Goal: Task Accomplishment & Management: Manage account settings

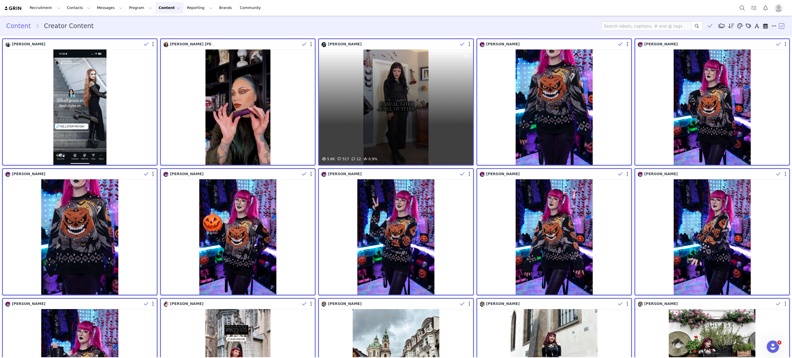
click at [391, 120] on div "5.6K 517 12 0.9%" at bounding box center [396, 106] width 154 height 115
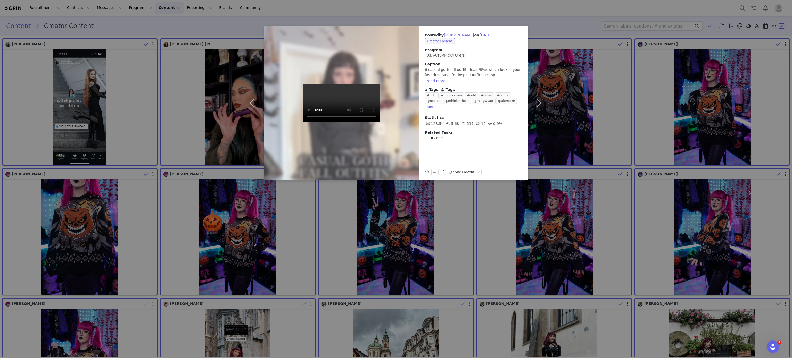
click at [391, 120] on div at bounding box center [341, 103] width 170 height 170
click at [502, 72] on span "6 casual goth fall outfit ideas 🖤🦇 which look is your favorite? Save for inspo!…" at bounding box center [473, 73] width 96 height 10
click at [447, 78] on button "read more" at bounding box center [436, 81] width 23 height 6
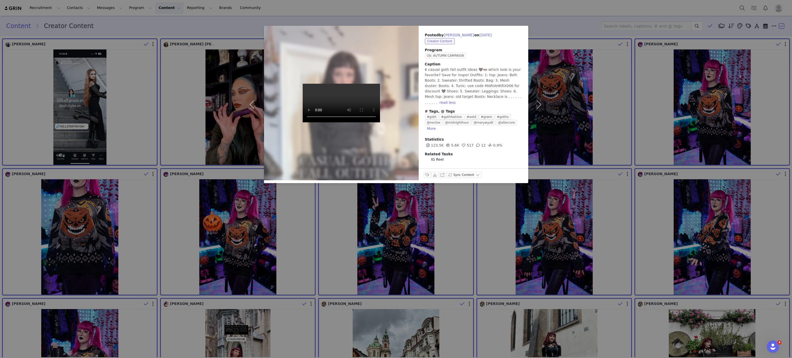
click at [601, 66] on div "Posted by Mariah Robb on Sep 29, 2025 Creator Content Program US: AUTUMN CAMPAI…" at bounding box center [396, 179] width 792 height 358
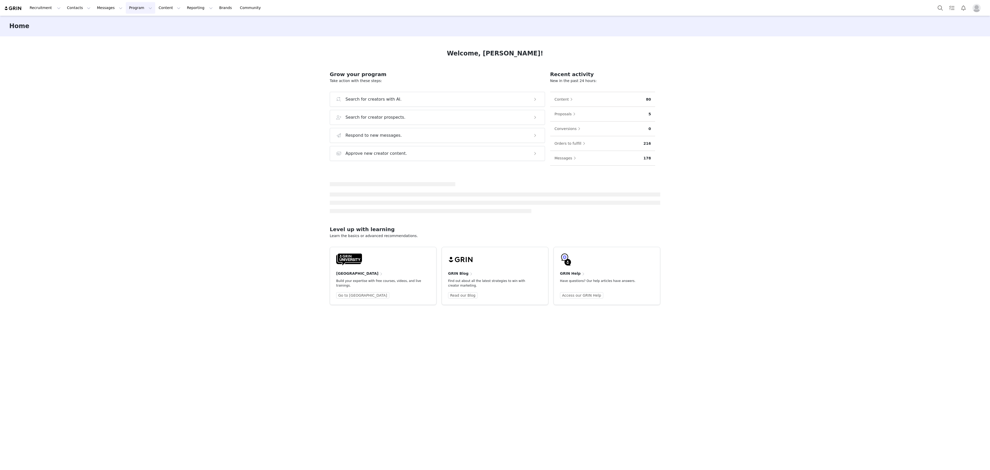
click at [126, 7] on button "Program Program" at bounding box center [140, 8] width 29 height 12
click at [131, 22] on p "Activations" at bounding box center [127, 22] width 20 height 5
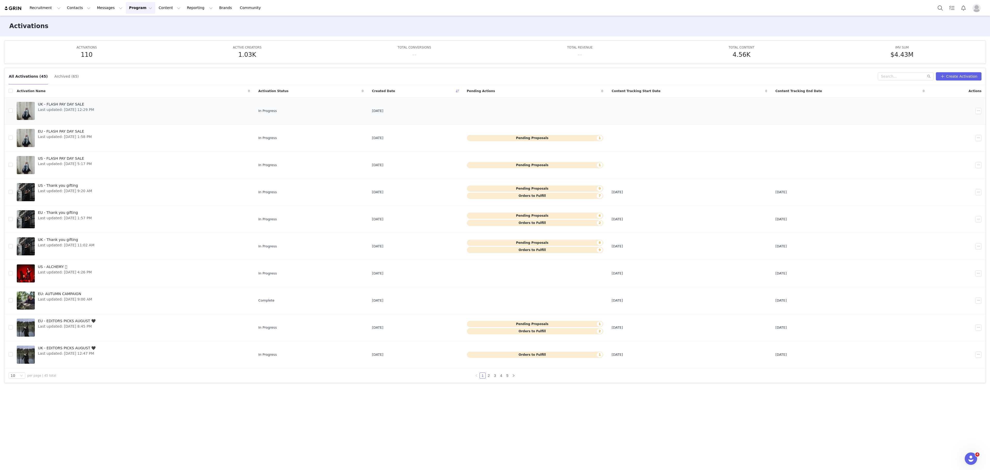
click at [92, 107] on span "UK - FLASH PAY DAY SALE" at bounding box center [66, 104] width 56 height 5
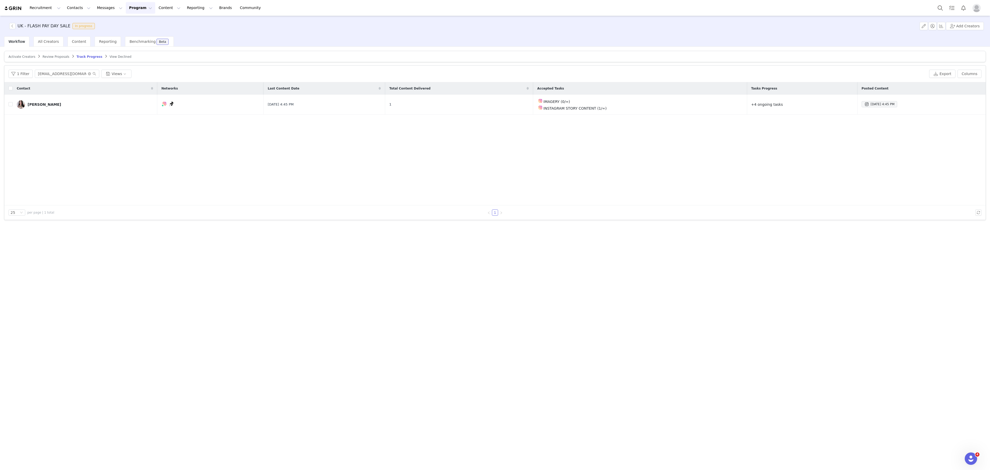
click at [47, 56] on span "Review Proposals" at bounding box center [56, 57] width 27 height 4
click at [68, 72] on input "friendlyseawitch@yahoo.com" at bounding box center [67, 74] width 64 height 8
paste input "opheliajuniperhiraeth@gmail"
type input "opheliajuniperhiraeth@gmail.com"
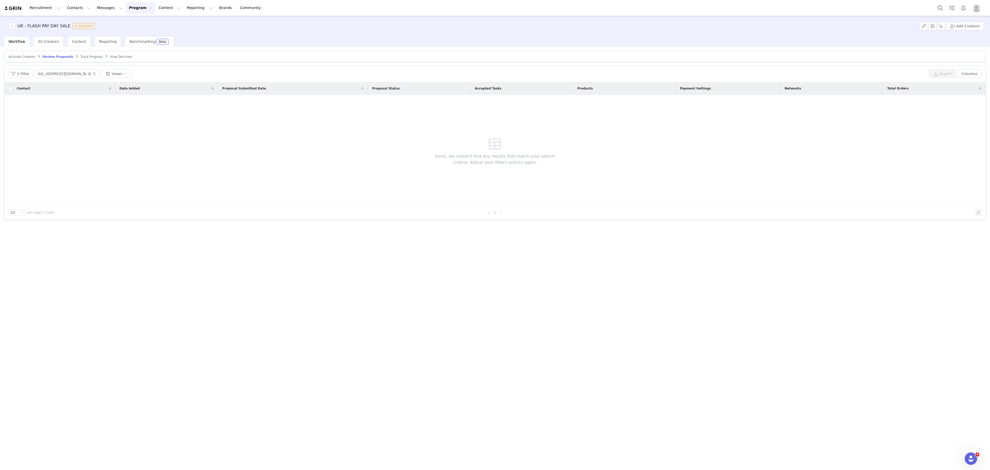
scroll to position [0, 0]
click at [31, 56] on span "Activate Creators" at bounding box center [22, 57] width 27 height 4
click at [61, 75] on input "friendlyseawitch@yahoo.com" at bounding box center [67, 74] width 64 height 8
paste input "opheliajuniperhiraeth@gmail"
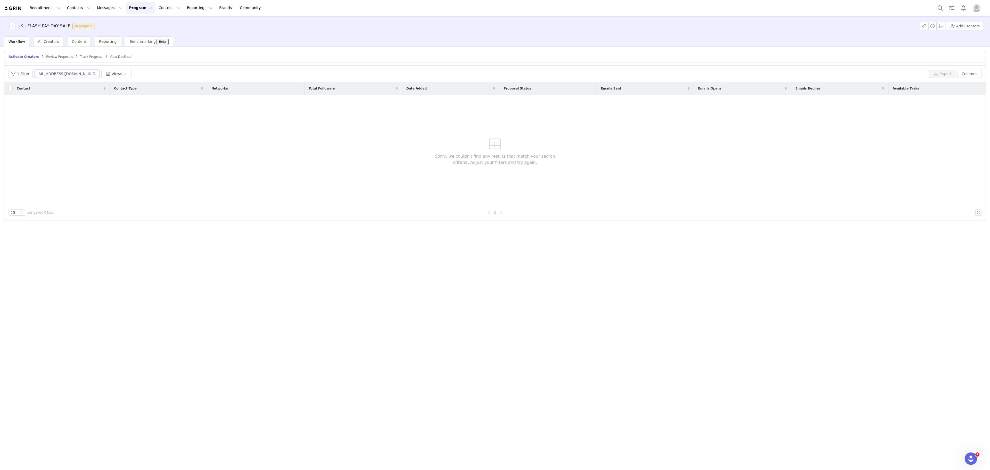
type input "opheliajuniperhiraeth@gmail.com"
click at [85, 58] on span "Track Progress" at bounding box center [91, 57] width 22 height 4
click at [73, 74] on input "friendlyseawitch@yahoo.com" at bounding box center [67, 74] width 64 height 8
paste input "Ophelia Hiraeth"
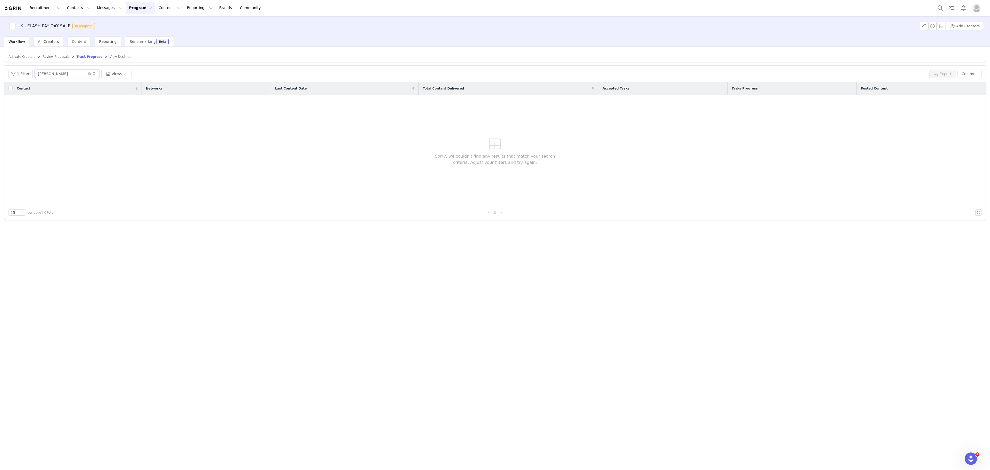
click at [74, 74] on input "Ophelia Hiraeth" at bounding box center [67, 74] width 64 height 8
paste input "opheliajuniperhiraeth@gmail.com"
type input "opheliajuniperhiraeth@gmail.com"
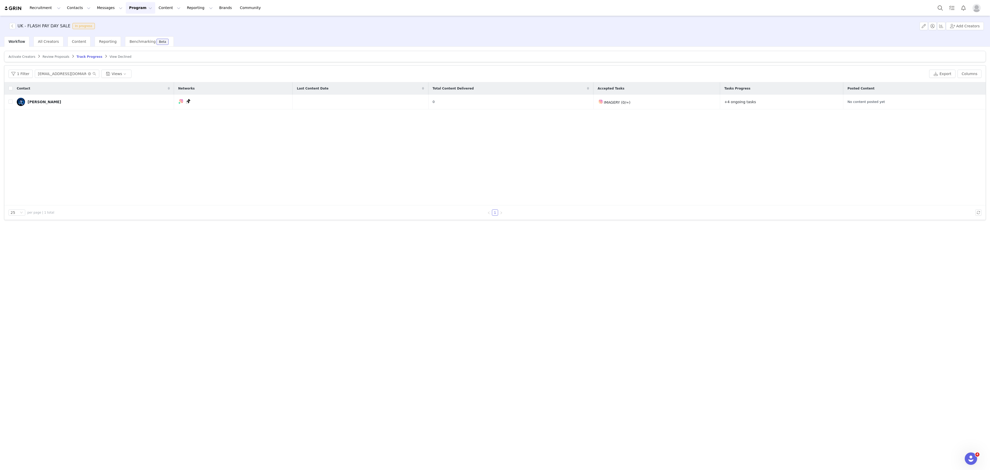
click at [21, 58] on span "Activate Creators" at bounding box center [22, 57] width 27 height 4
click at [72, 74] on input "opheliajuniperhiraeth@gmail.com" at bounding box center [67, 74] width 64 height 8
click at [56, 56] on span "Review Proposals" at bounding box center [59, 57] width 27 height 4
click at [72, 75] on input "opheliajuniperhiraeth@gmail.com" at bounding box center [67, 74] width 64 height 8
drag, startPoint x: 85, startPoint y: 72, endPoint x: 88, endPoint y: 76, distance: 5.1
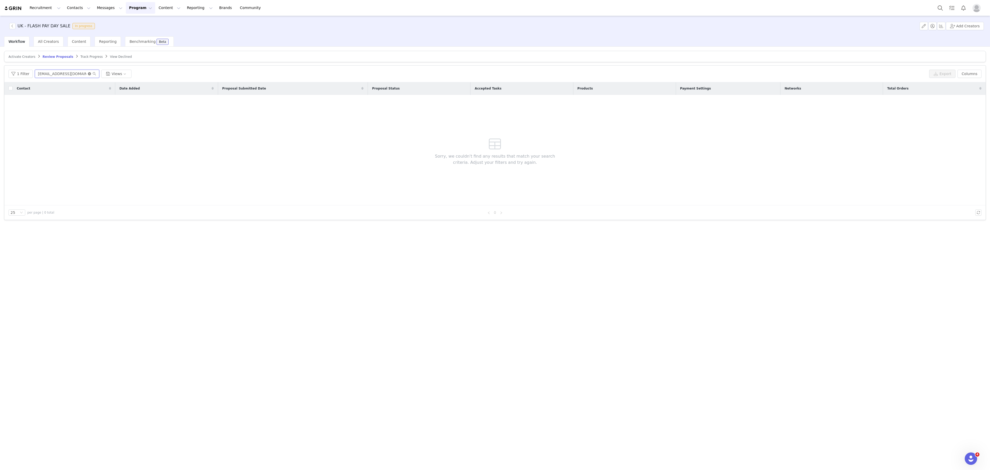
click at [88, 76] on span "opheliajuniperhiraeth@gmail.com" at bounding box center [67, 74] width 64 height 8
click at [88, 75] on icon "icon: close-circle" at bounding box center [89, 73] width 3 height 3
click at [81, 55] on span "Track Progress" at bounding box center [91, 57] width 22 height 4
click at [88, 75] on icon "icon: close-circle" at bounding box center [89, 73] width 3 height 3
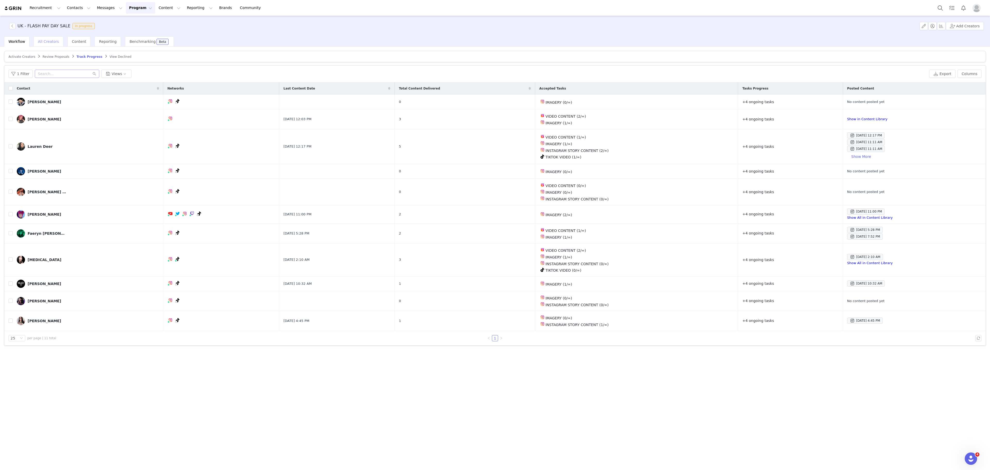
click at [51, 39] on span "All Creators" at bounding box center [48, 41] width 21 height 4
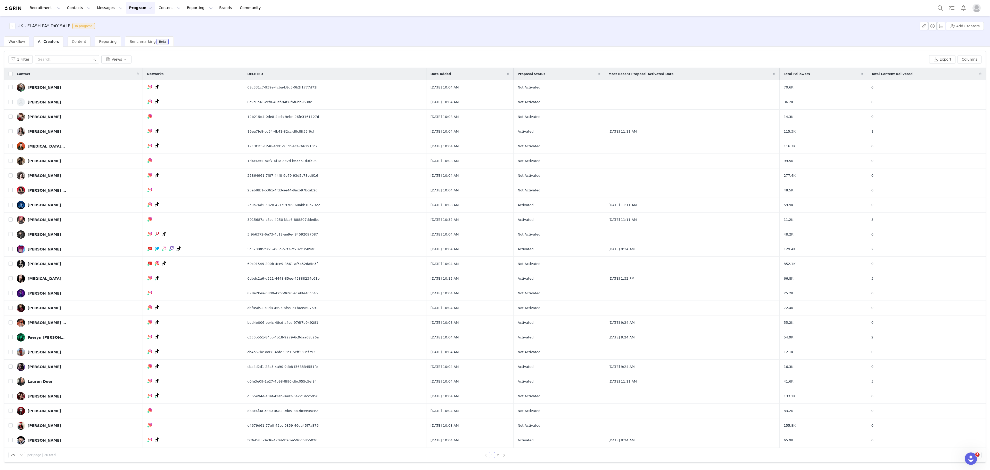
scroll to position [5, 0]
click at [126, 11] on button "Program Program" at bounding box center [140, 8] width 29 height 12
click at [130, 19] on link "Activations" at bounding box center [133, 23] width 41 height 10
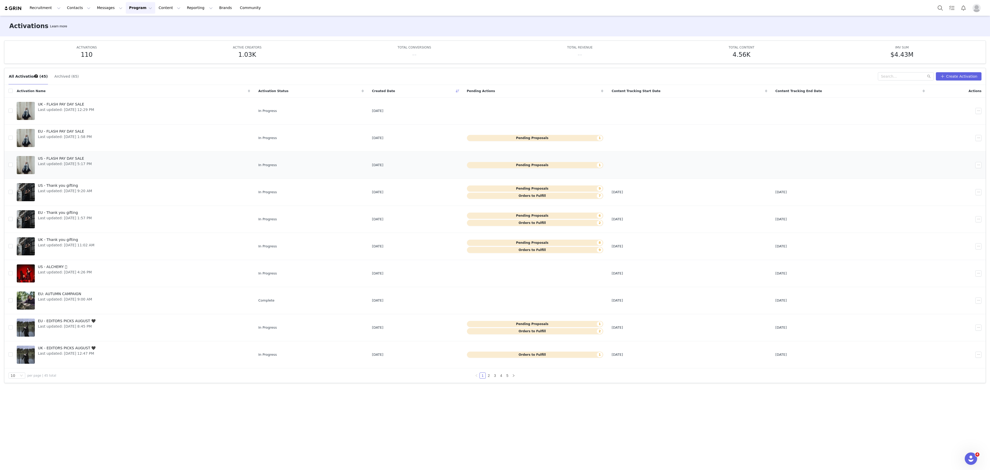
click at [87, 161] on span "US - FLASH PAY DAY SALE" at bounding box center [65, 158] width 54 height 5
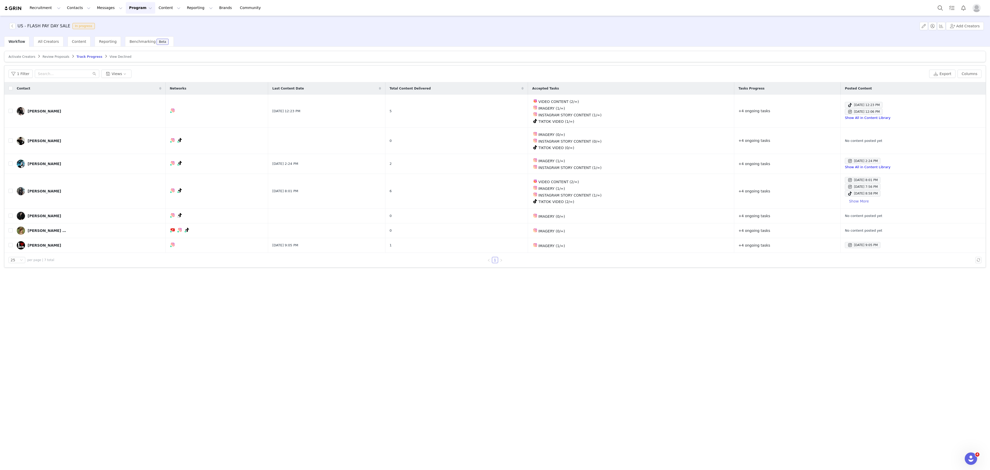
click at [52, 58] on span "Review Proposals" at bounding box center [56, 57] width 27 height 4
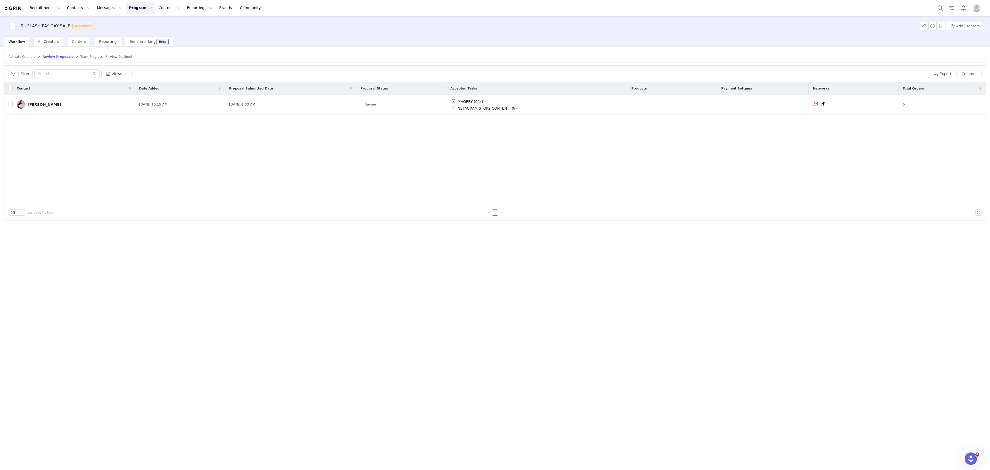
paste input "Contatonathaliamattis@outlook.com"
click at [69, 72] on input "Contatonathaliamattis@outlook.com" at bounding box center [67, 74] width 64 height 8
type input "Contatonathaliamattis@outlook.com"
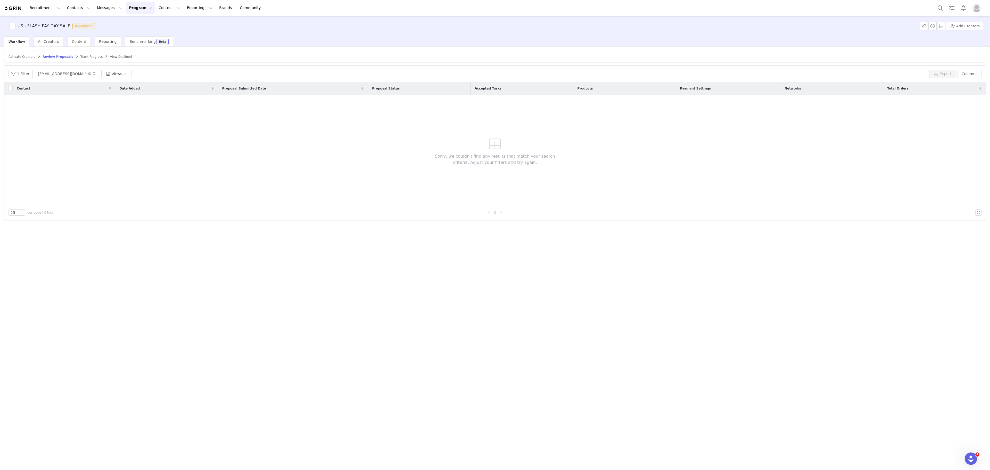
click at [26, 58] on span "Activate Creators" at bounding box center [22, 57] width 27 height 4
paste input "Contatonathaliamattis@outlook"
click at [63, 76] on input "Contatonathaliamattis@outlook.com" at bounding box center [67, 74] width 64 height 8
type input "Contatonathaliamattis@outlook.com"
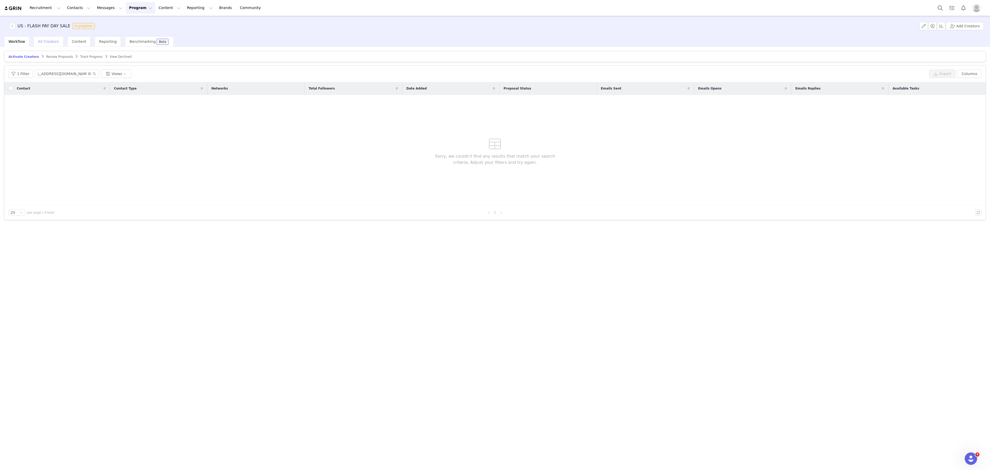
scroll to position [0, 0]
click at [51, 41] on span "All Creators" at bounding box center [48, 41] width 21 height 4
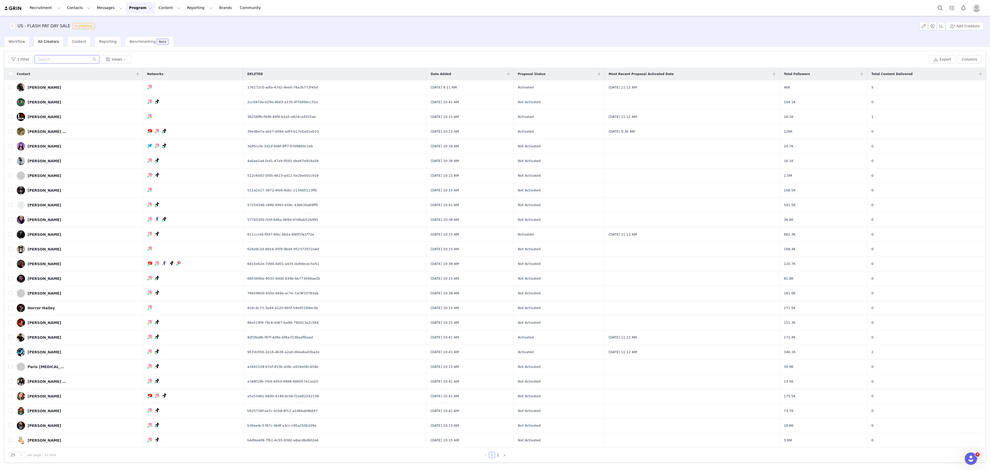
click at [57, 58] on input "text" at bounding box center [67, 59] width 64 height 8
paste input "Contatonathaliamattis@outlook.com"
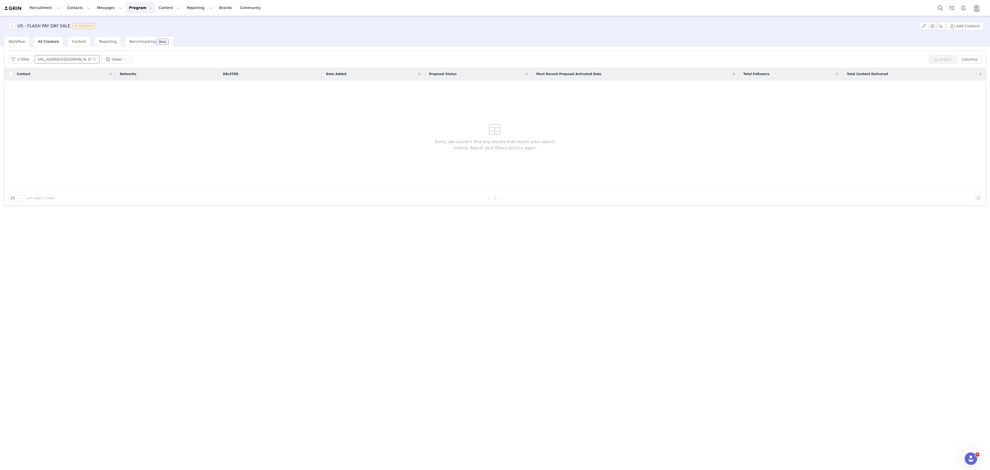
type input "Contatonathaliamattis@outlook.com"
click at [127, 9] on button "Program Program" at bounding box center [140, 8] width 29 height 12
click at [137, 21] on div "Activations" at bounding box center [133, 22] width 35 height 5
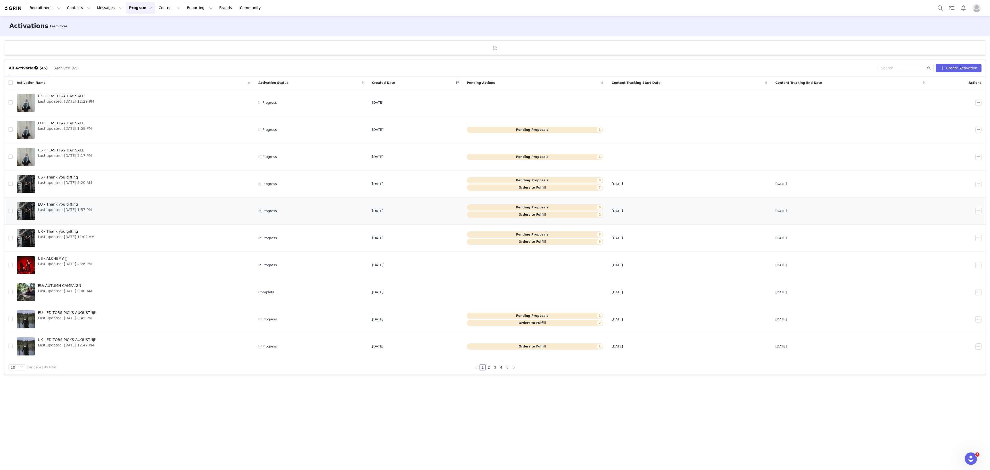
click at [92, 212] on span "Last updated: [DATE] 1:57 PM" at bounding box center [65, 209] width 54 height 5
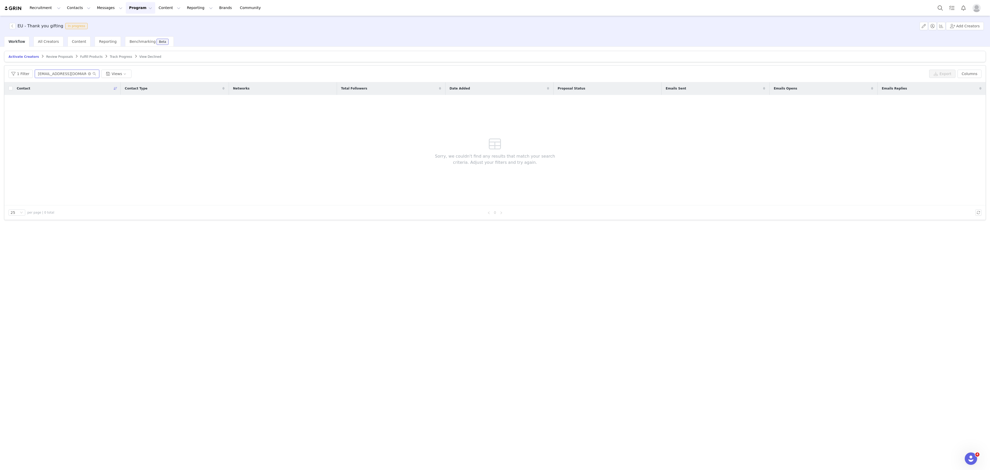
click at [66, 75] on input "[EMAIL_ADDRESS][DOMAIN_NAME]" at bounding box center [67, 74] width 64 height 8
paste input "Contatonathaliamattis@outlook"
type input "Contatonathaliamattis@outlook.com"
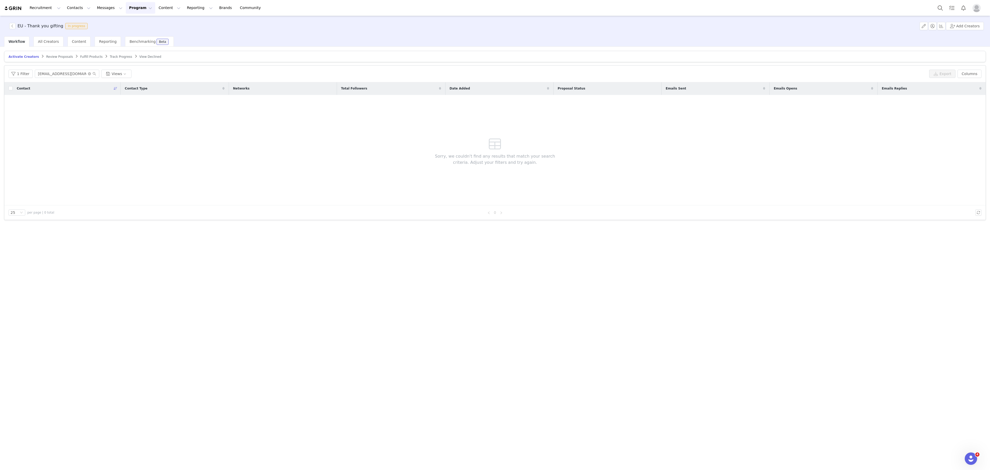
click at [49, 58] on span "Review Proposals" at bounding box center [59, 57] width 27 height 4
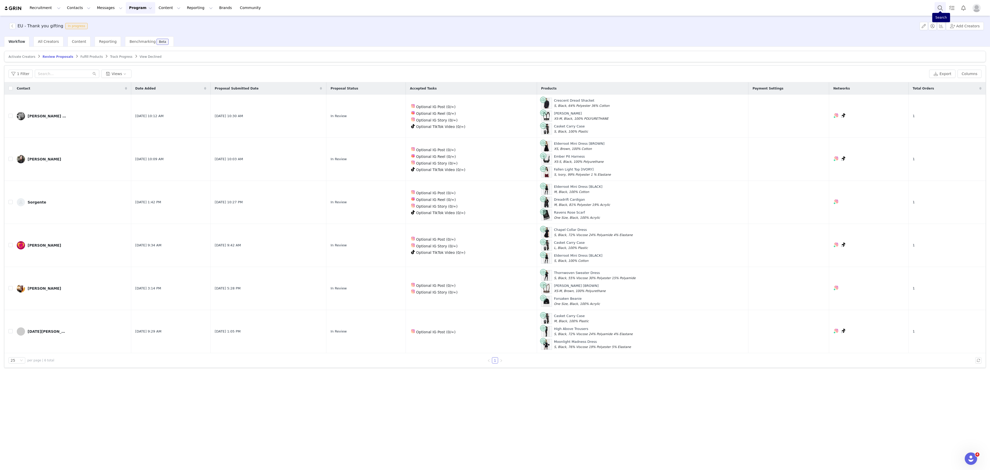
click at [937, 11] on button "Search" at bounding box center [939, 8] width 11 height 12
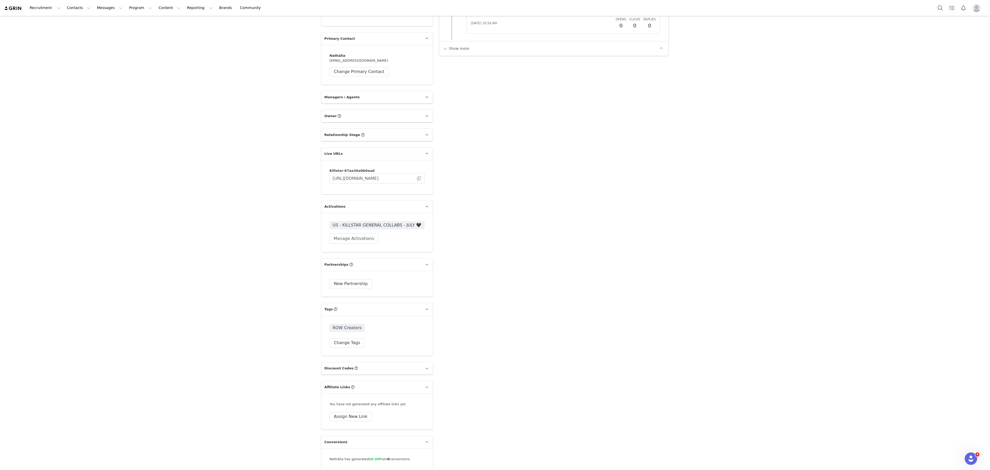
scroll to position [774, 0]
click at [386, 221] on span "US - KILLSTAR GENERAL COLLABS - JULY 🖤" at bounding box center [376, 224] width 89 height 6
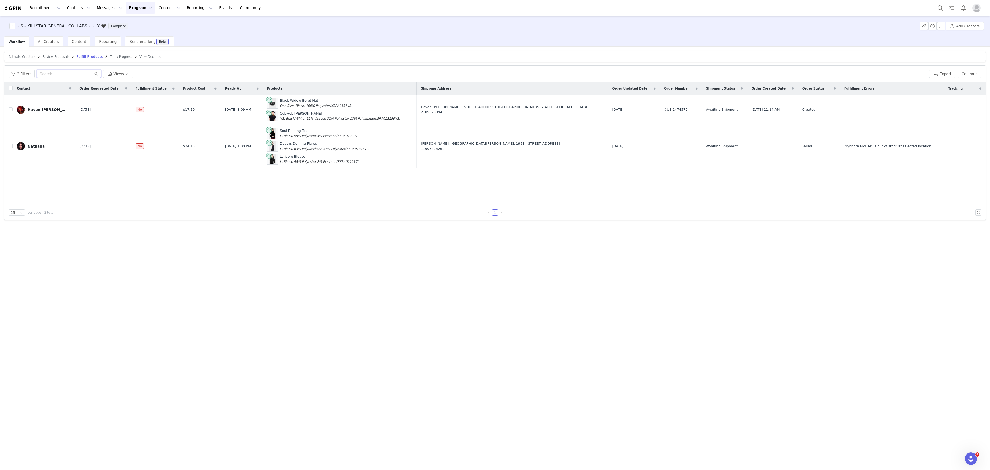
click at [63, 71] on input "text" at bounding box center [69, 74] width 64 height 8
paste input "[EMAIL_ADDRESS][DOMAIN_NAME]"
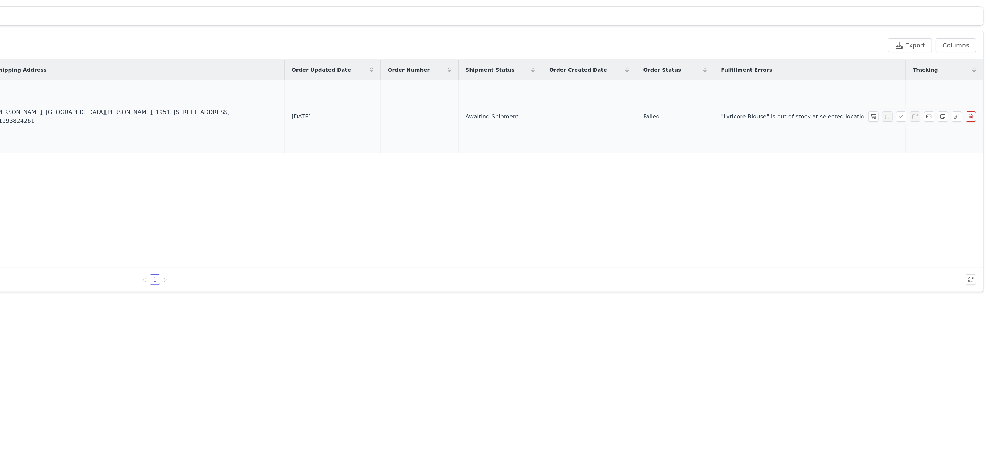
type input "[EMAIL_ADDRESS][DOMAIN_NAME]"
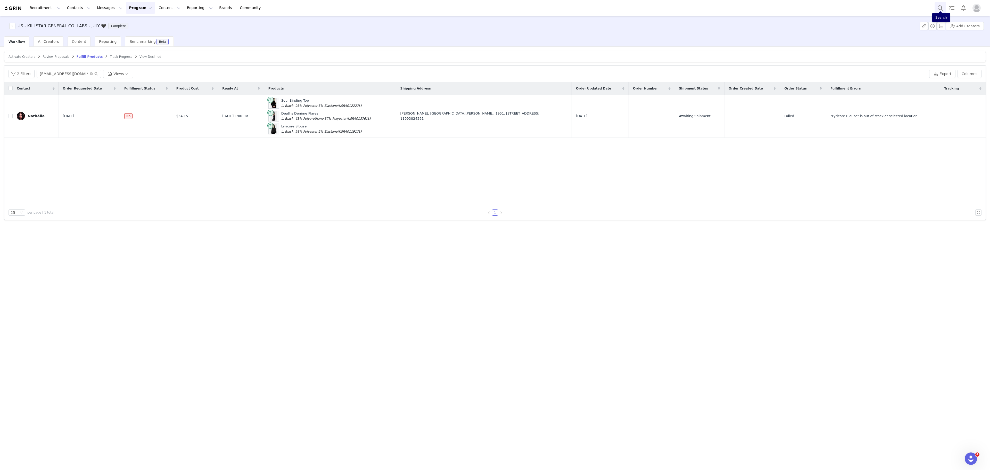
click at [942, 4] on button "Search" at bounding box center [939, 8] width 11 height 12
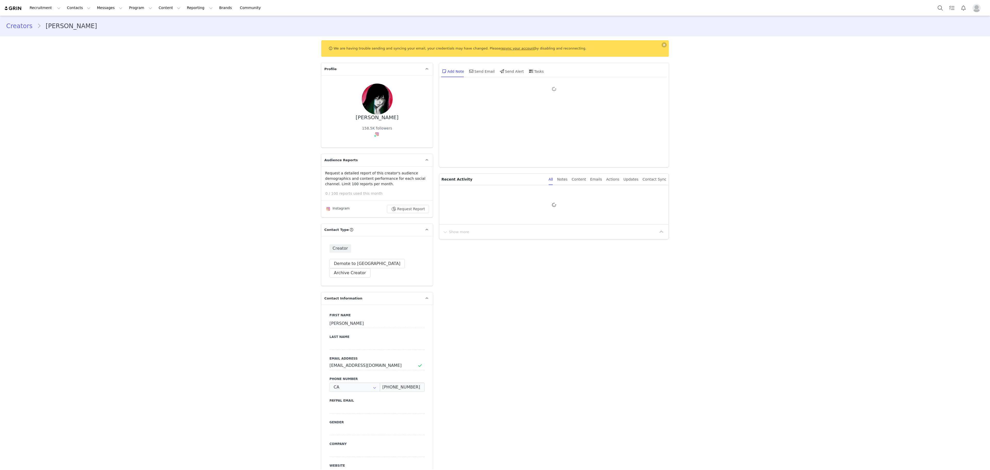
type input "+1 ([GEOGRAPHIC_DATA])"
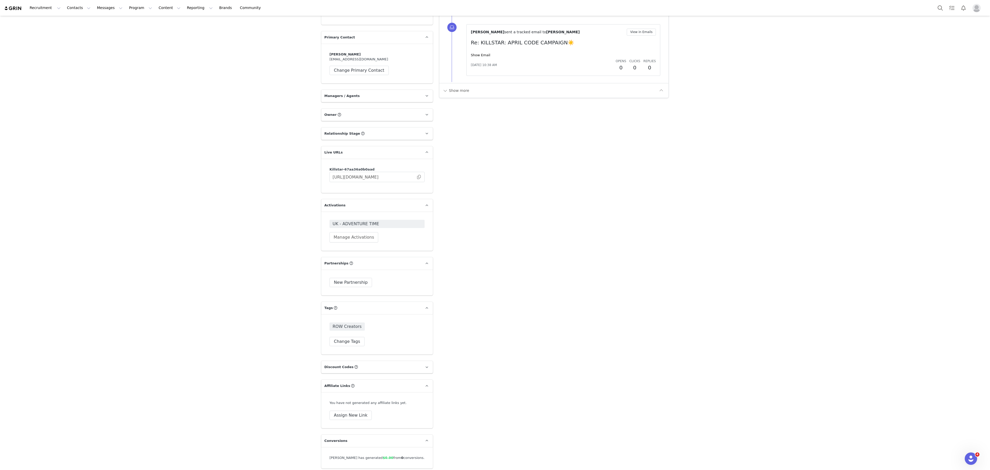
scroll to position [778, 0]
click at [375, 220] on span "UK - ADVENTURE TIME" at bounding box center [376, 223] width 89 height 6
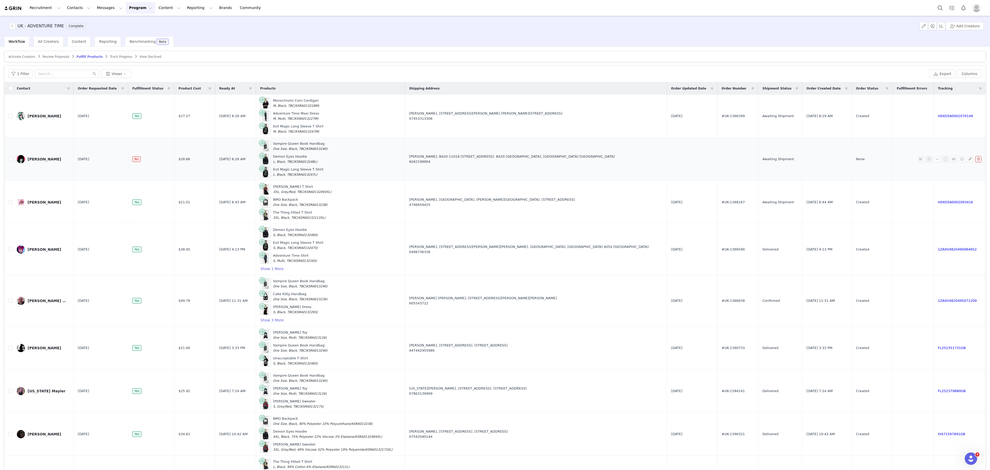
click at [975, 162] on span at bounding box center [979, 159] width 8 height 6
click at [975, 162] on button "button" at bounding box center [978, 159] width 6 height 6
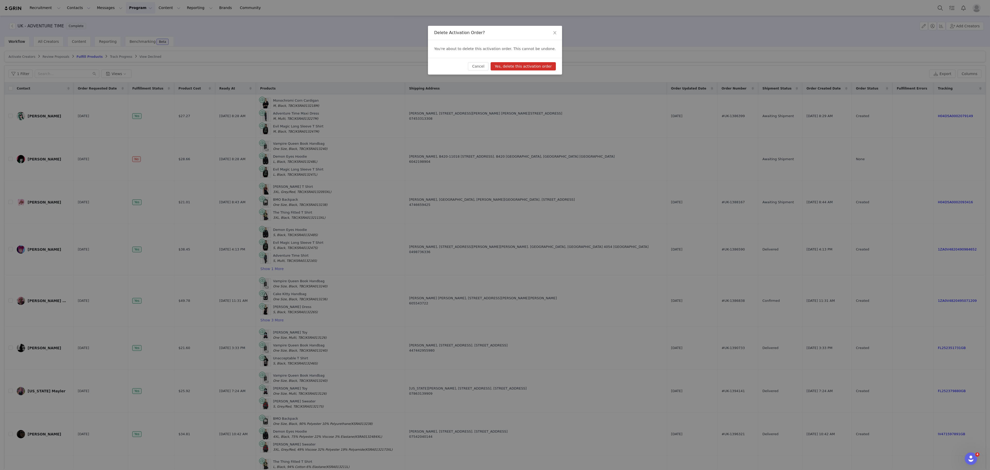
click at [523, 64] on button "Yes, delete this activation order" at bounding box center [522, 66] width 65 height 8
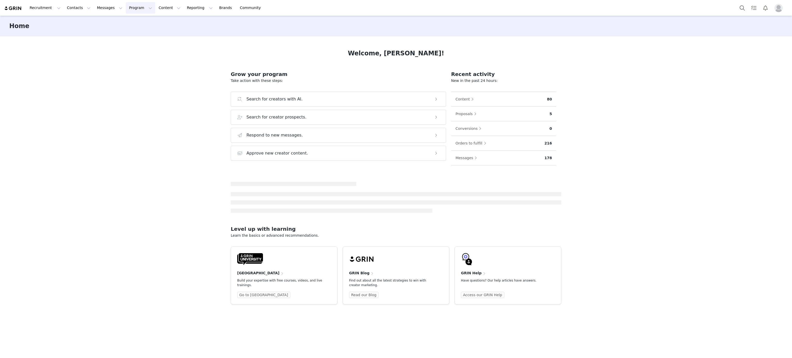
click at [133, 13] on button "Program Program" at bounding box center [140, 8] width 29 height 12
click at [137, 23] on div "Activations" at bounding box center [133, 22] width 35 height 5
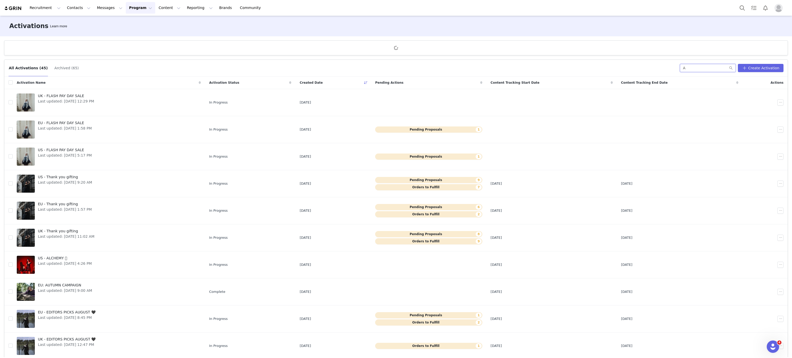
click at [697, 72] on input "A" at bounding box center [708, 68] width 56 height 8
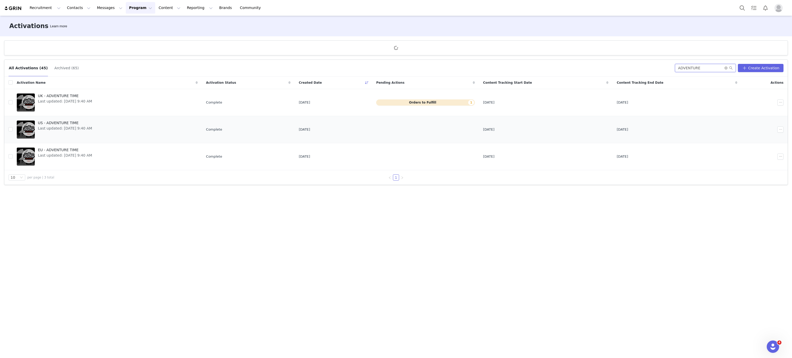
type input "ADVENTURE"
click at [82, 122] on span "US - ADVENTURE TIME" at bounding box center [65, 122] width 54 height 5
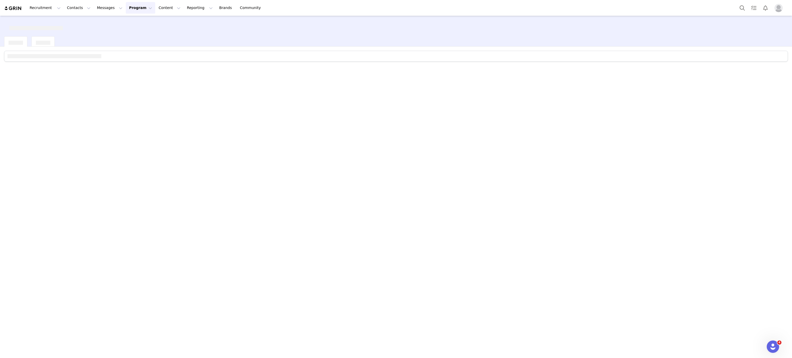
drag, startPoint x: 82, startPoint y: 122, endPoint x: 498, endPoint y: 159, distance: 417.3
click at [498, 159] on div at bounding box center [396, 202] width 792 height 311
click at [765, 29] on button "Add Creators" at bounding box center [767, 26] width 38 height 8
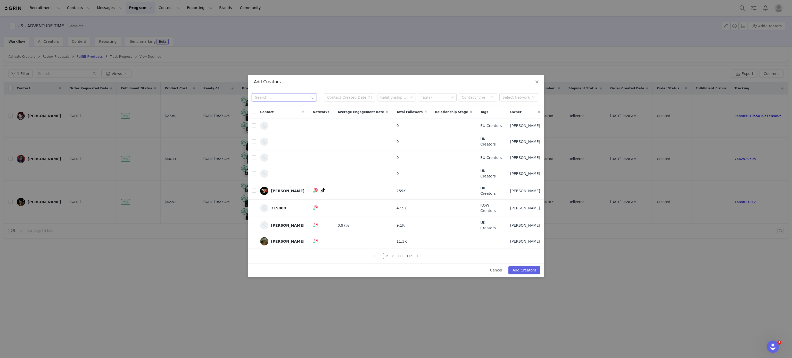
paste input "kennedy_shelly@ymail.com>"
click at [276, 102] on input "kennedy_shelly@ymail.com>" at bounding box center [284, 97] width 64 height 8
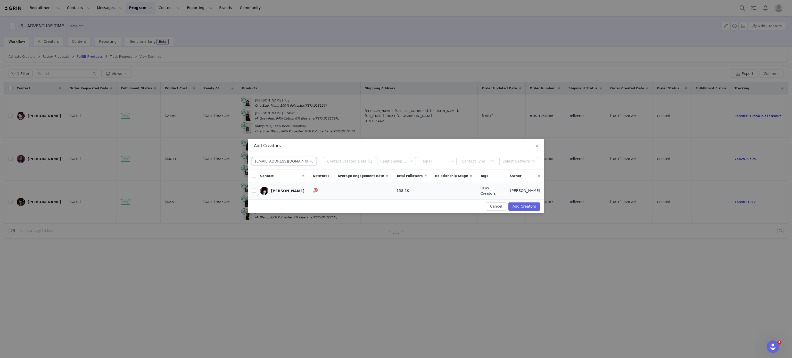
type input "kennedy_shelly@ymail.com"
click at [250, 190] on td at bounding box center [252, 190] width 8 height 17
click at [252, 191] on input "checkbox" at bounding box center [254, 191] width 4 height 4
checkbox input "true"
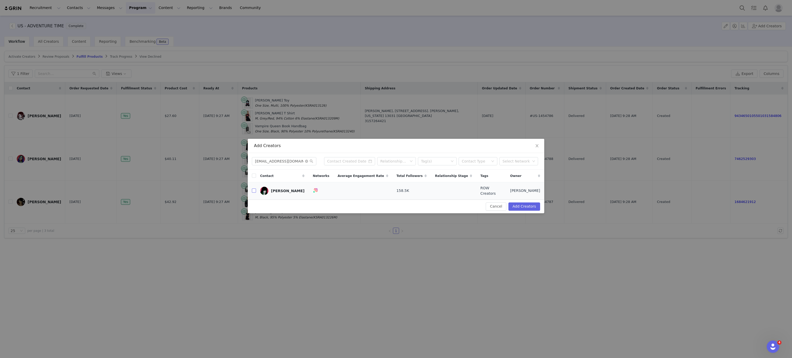
checkbox input "true"
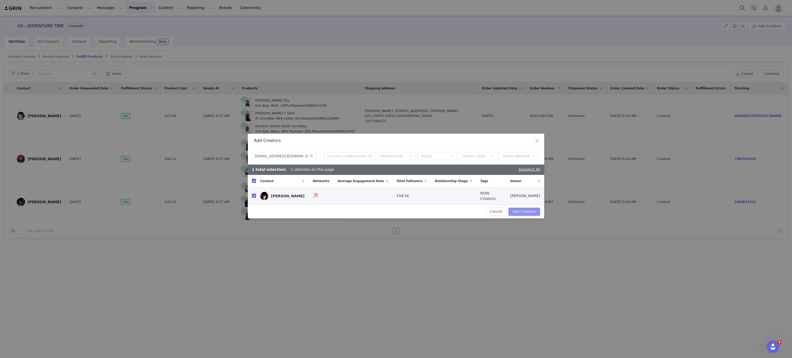
click at [518, 211] on button "Add Creators" at bounding box center [524, 212] width 32 height 8
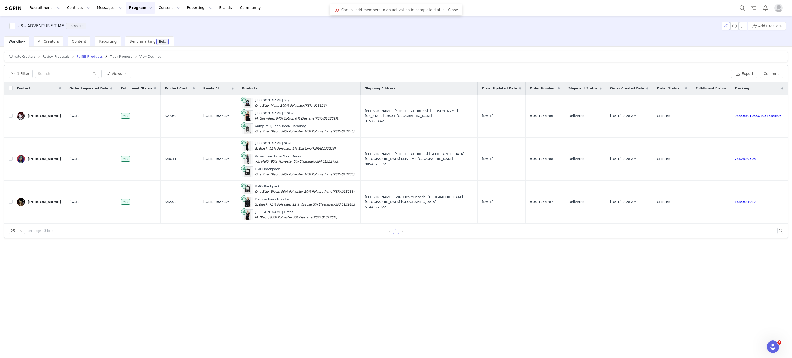
click at [726, 27] on button "button" at bounding box center [725, 26] width 8 height 8
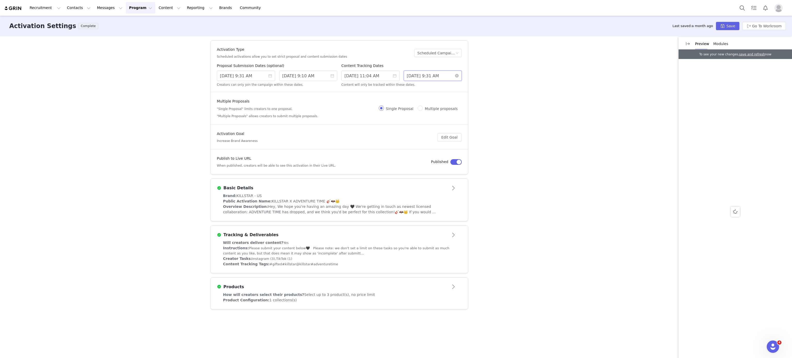
click at [454, 74] on input "9/01/2025 9:31 AM" at bounding box center [433, 76] width 58 height 10
click at [467, 86] on link at bounding box center [470, 84] width 7 height 10
click at [442, 134] on div "30" at bounding box center [439, 134] width 6 height 6
type input "9/30/2026 8:31 AM"
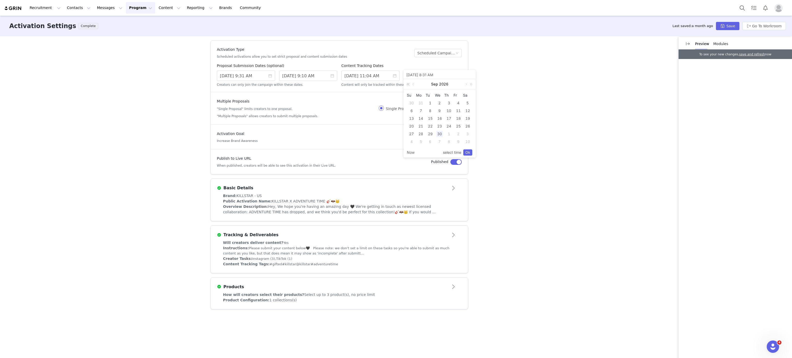
click at [406, 86] on link at bounding box center [408, 84] width 7 height 10
click at [465, 85] on link at bounding box center [465, 84] width 5 height 10
click at [448, 134] on div "30" at bounding box center [449, 134] width 6 height 6
type input "10/30/2025 8:31 AM"
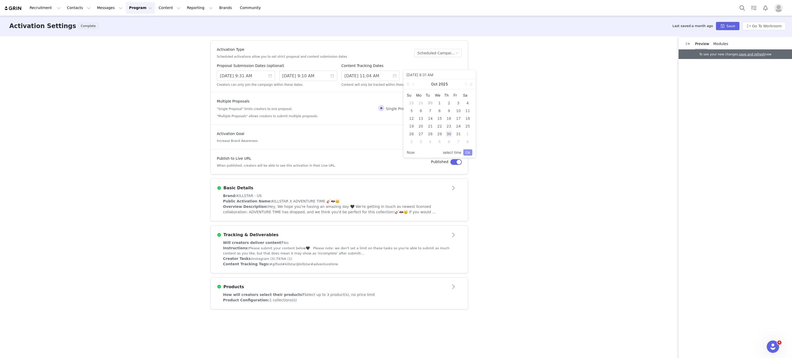
click at [468, 150] on link "Ok" at bounding box center [467, 152] width 9 height 6
click at [733, 27] on button "Save" at bounding box center [727, 26] width 23 height 8
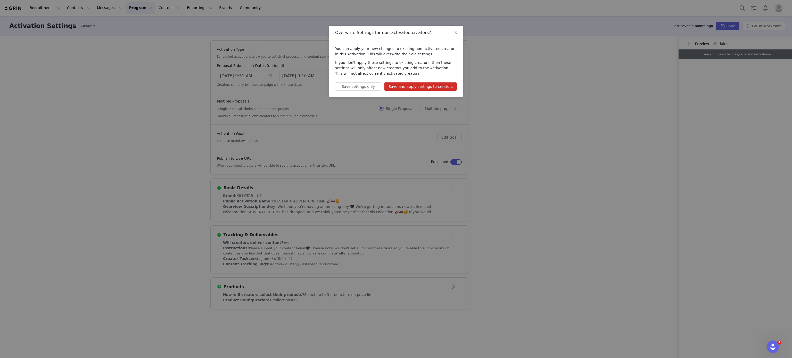
click at [440, 88] on button "Save and apply settings to creators" at bounding box center [420, 86] width 72 height 8
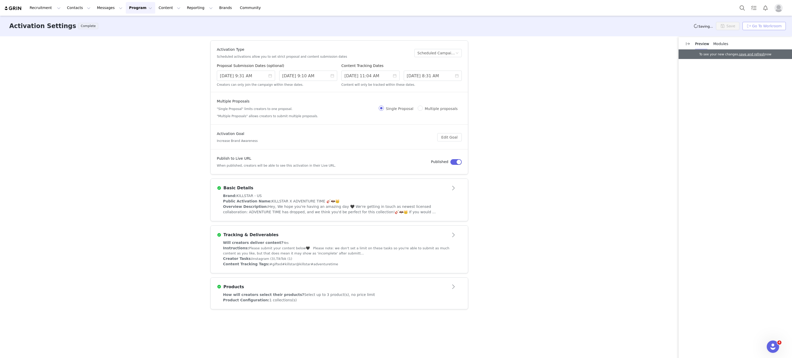
click at [768, 24] on button "Go To Workroom" at bounding box center [763, 26] width 43 height 8
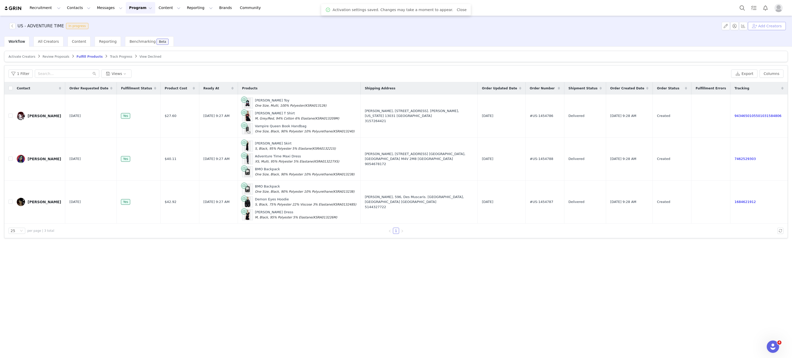
click at [770, 26] on button "Add Creators" at bounding box center [767, 26] width 38 height 8
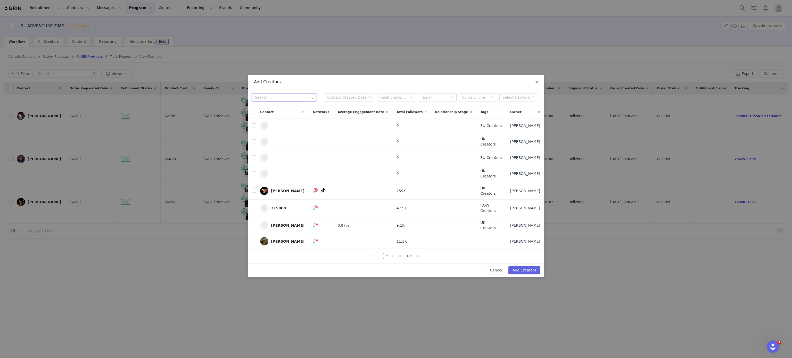
paste input "kennedy_shelly@ymail.com>"
click at [294, 102] on input "kennedy_shelly@ymail.com>" at bounding box center [284, 97] width 64 height 8
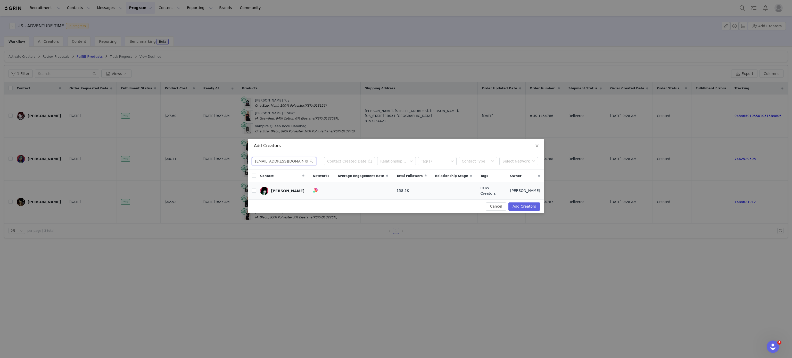
type input "kennedy_shelly@ymail.com"
click at [251, 189] on td at bounding box center [252, 190] width 8 height 17
click at [253, 190] on input "checkbox" at bounding box center [254, 191] width 4 height 4
checkbox input "true"
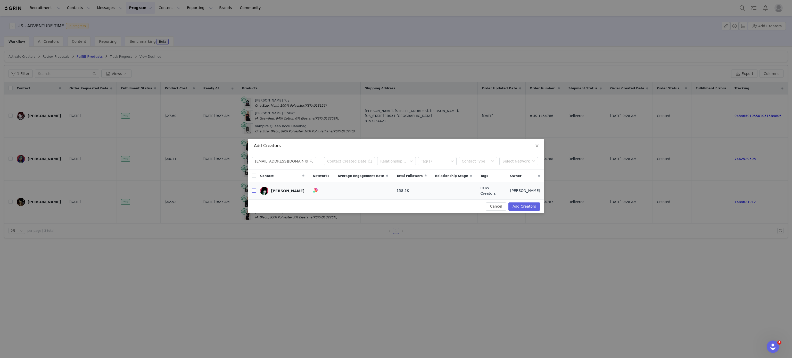
checkbox input "true"
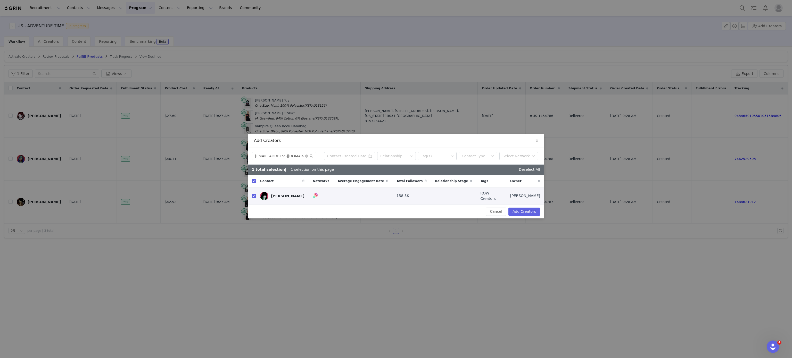
click at [524, 206] on div "Cancel Add Creators" at bounding box center [396, 212] width 296 height 14
click at [533, 215] on div "Cancel Add Creators" at bounding box center [396, 212] width 296 height 14
click at [530, 211] on button "Add Creators" at bounding box center [524, 212] width 32 height 8
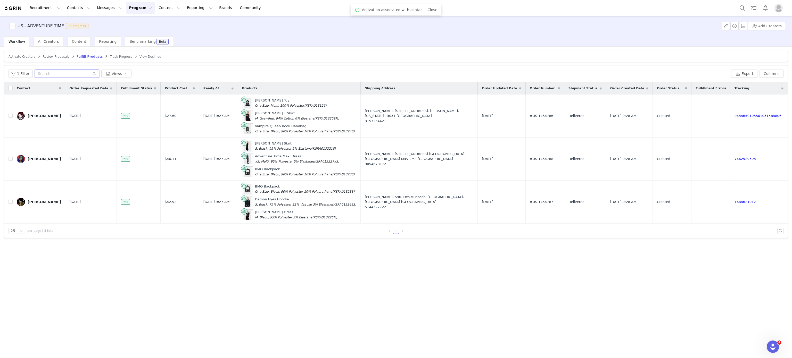
click at [58, 72] on input "text" at bounding box center [67, 74] width 64 height 8
click at [27, 56] on span "Activate Creators" at bounding box center [22, 57] width 27 height 4
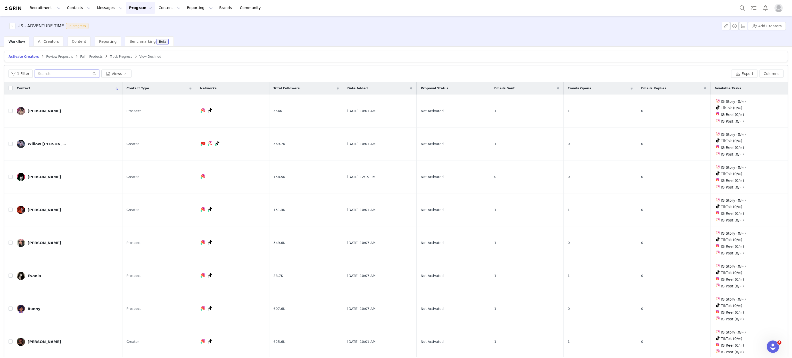
click at [75, 75] on input "text" at bounding box center [67, 74] width 64 height 8
paste input "kennedy_shelly@ymail.com>"
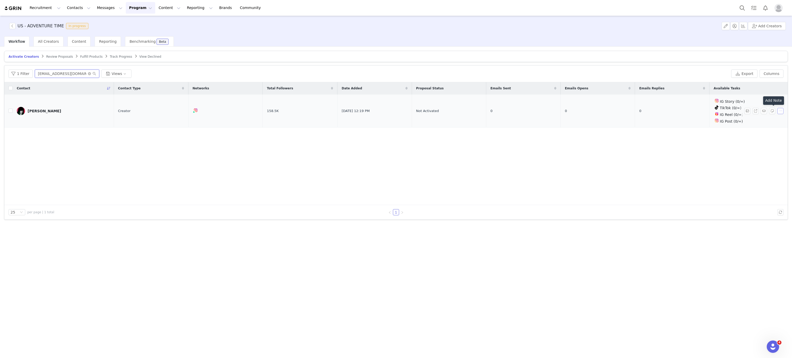
type input "kennedy_shelly@ymail.com"
click at [779, 110] on button "button" at bounding box center [780, 111] width 6 height 6
click at [760, 119] on span "Activate Creators" at bounding box center [767, 121] width 31 height 6
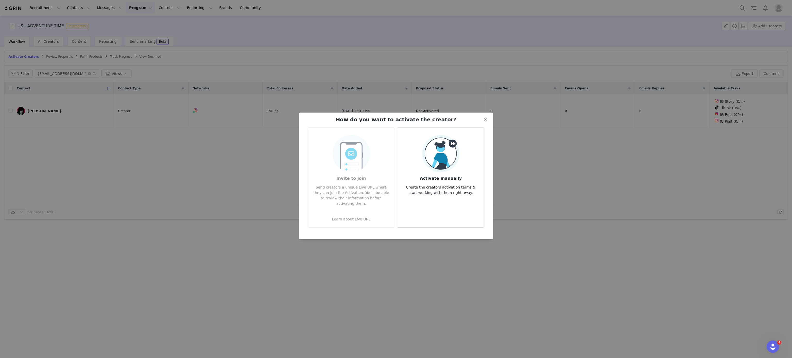
click at [458, 189] on p "Create the creators activation terms & start working with them right away." at bounding box center [440, 189] width 79 height 14
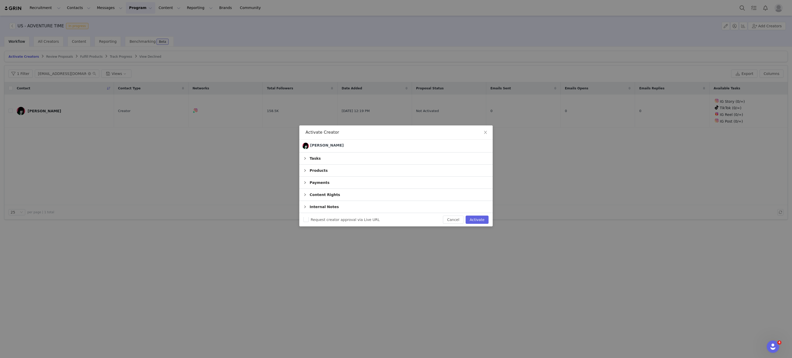
click at [341, 171] on div "Products" at bounding box center [395, 171] width 193 height 12
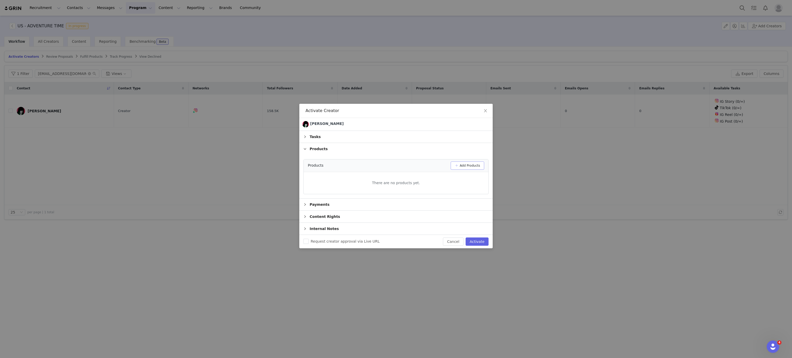
click at [470, 164] on button "Add Products" at bounding box center [467, 166] width 34 height 8
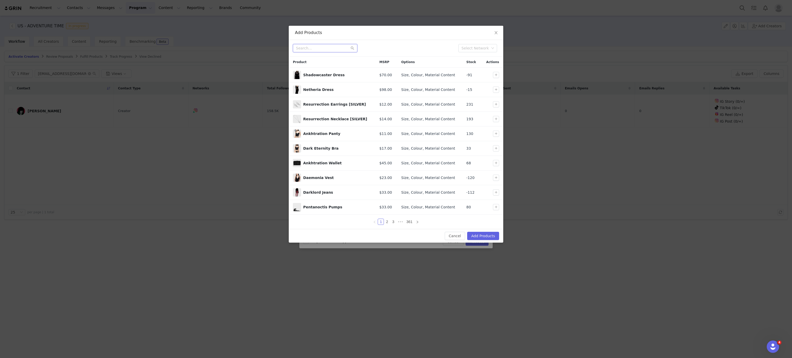
click at [314, 45] on input "text" at bounding box center [325, 48] width 64 height 8
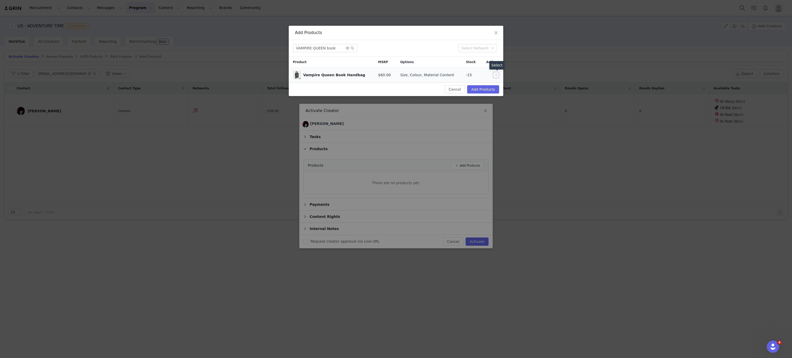
click at [495, 76] on button "button" at bounding box center [496, 75] width 6 height 6
click at [328, 50] on input "VAMPIRE QUEEN book" at bounding box center [325, 48] width 64 height 8
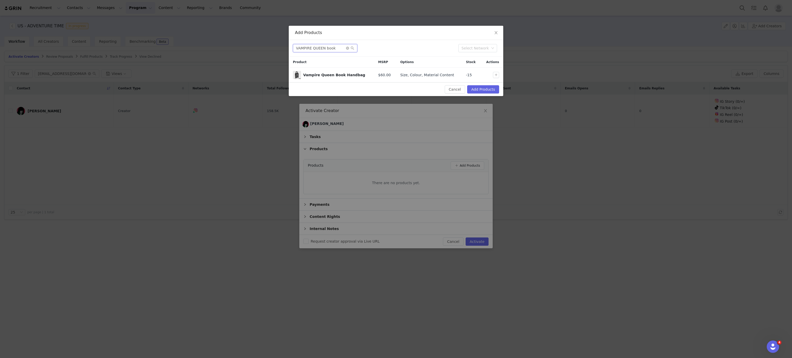
click at [328, 50] on input "VAMPIRE QUEEN book" at bounding box center [325, 48] width 64 height 8
click at [497, 74] on button "button" at bounding box center [496, 75] width 6 height 6
click at [311, 49] on input "demon eyes hoodie" at bounding box center [325, 48] width 64 height 8
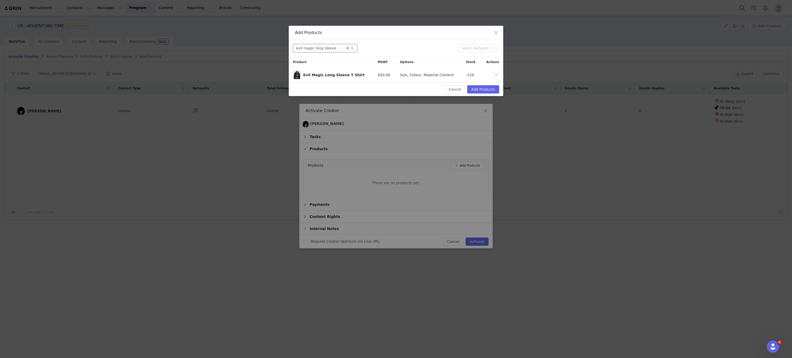
type input "evil magic long sleeve"
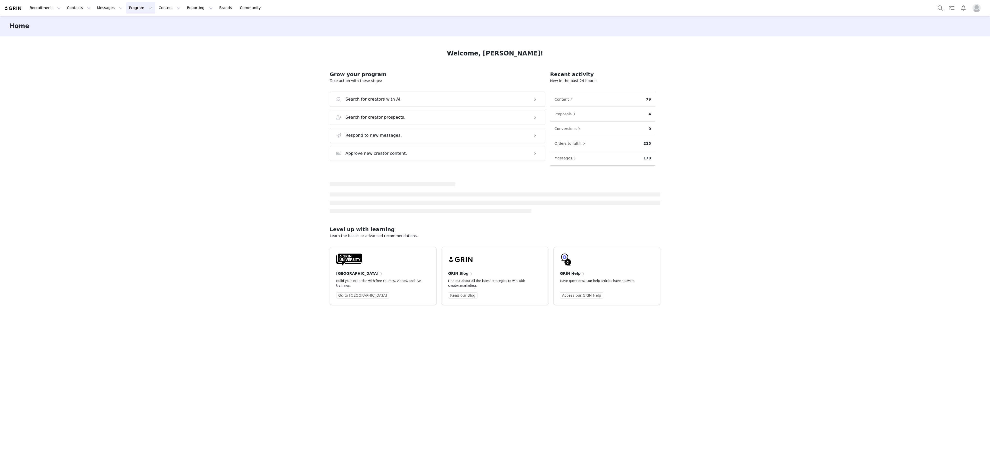
click at [129, 10] on button "Program Program" at bounding box center [140, 8] width 29 height 12
click at [138, 21] on div "Activations" at bounding box center [133, 22] width 35 height 5
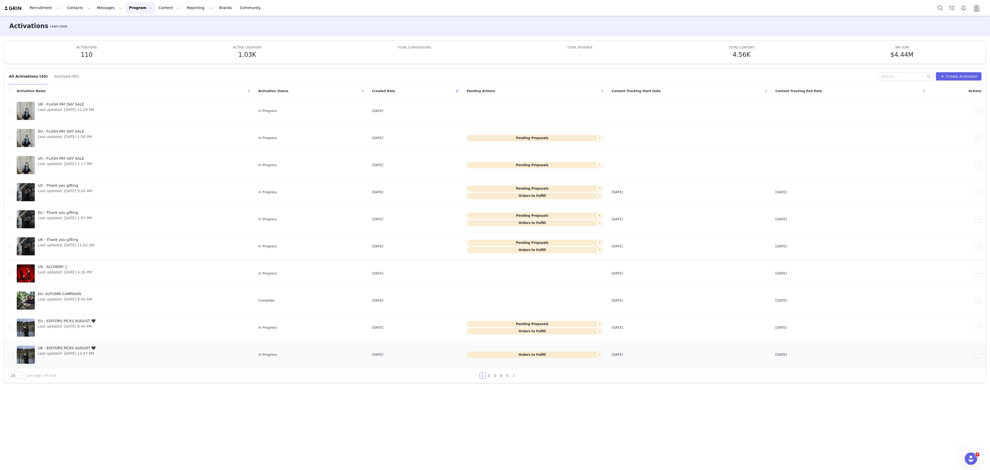
click at [95, 350] on span "UK - EDITORS PICKS AUGUST 🖤" at bounding box center [67, 347] width 58 height 5
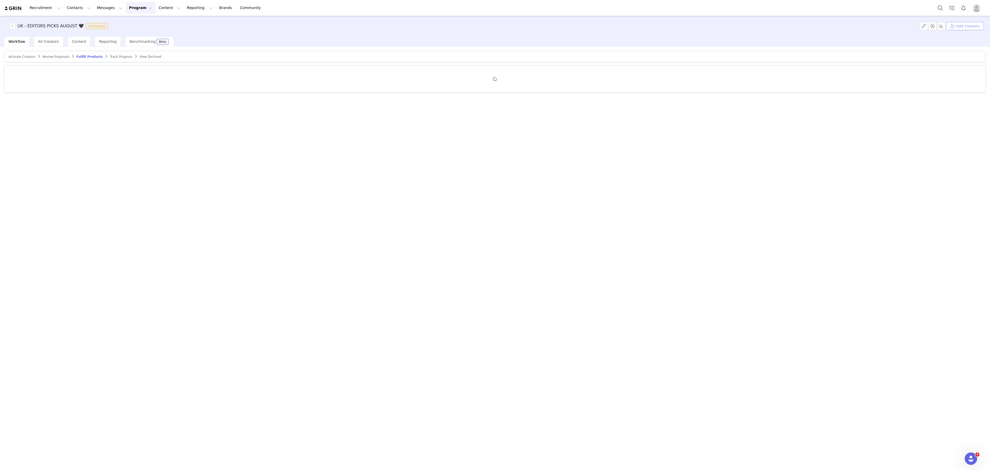
click at [980, 24] on button "Add Creators" at bounding box center [964, 26] width 38 height 8
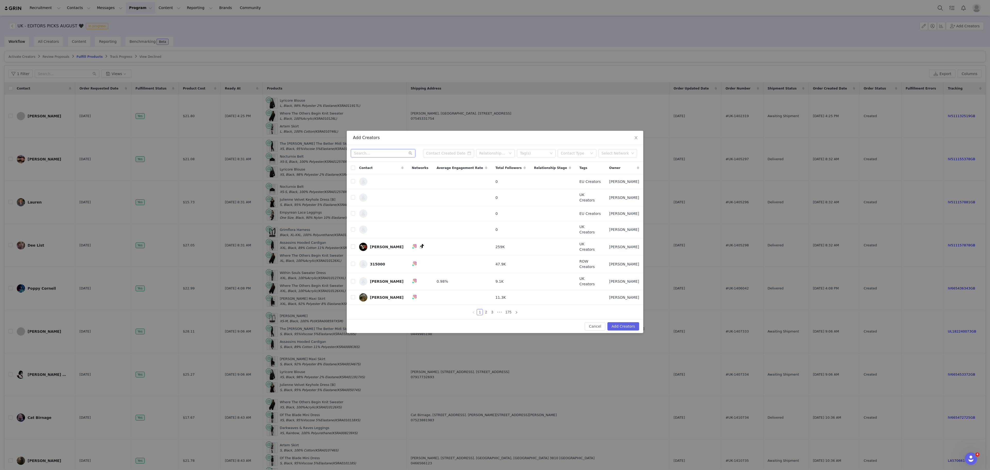
click at [377, 157] on input "text" at bounding box center [383, 153] width 64 height 8
paste input "[PERSON_NAME][EMAIL_ADDRESS][DOMAIN_NAME]"
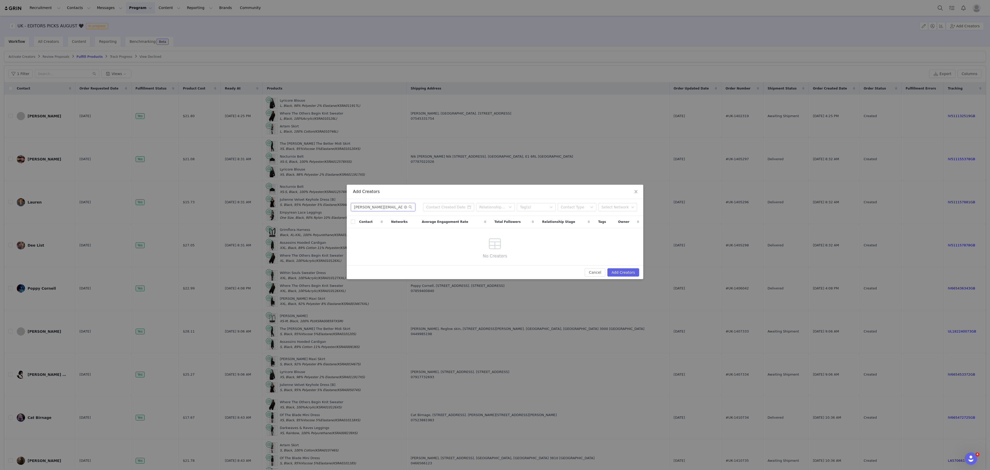
type input "chyna.kingston@gmail.co"
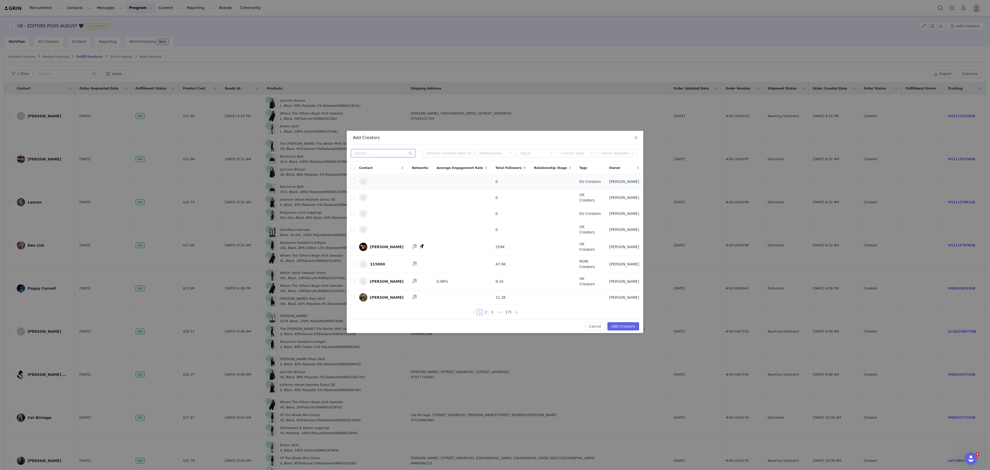
paste input "[PERSON_NAME][EMAIL_ADDRESS][DOMAIN_NAME]"
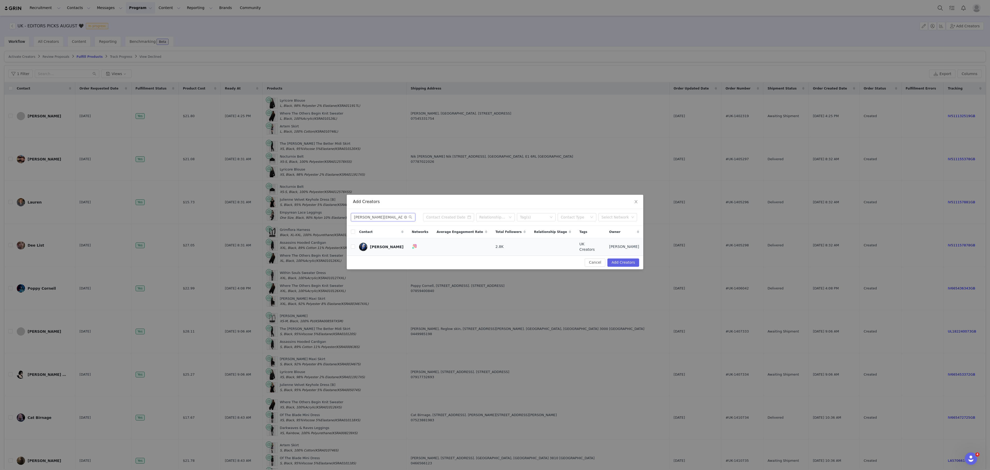
type input "[PERSON_NAME][EMAIL_ADDRESS][DOMAIN_NAME]"
click at [355, 245] on td "[PERSON_NAME]" at bounding box center [381, 246] width 53 height 17
click at [355, 248] on td "[PERSON_NAME]" at bounding box center [381, 246] width 53 height 17
click at [349, 247] on td at bounding box center [351, 246] width 8 height 17
click at [353, 248] on input "checkbox" at bounding box center [353, 246] width 4 height 4
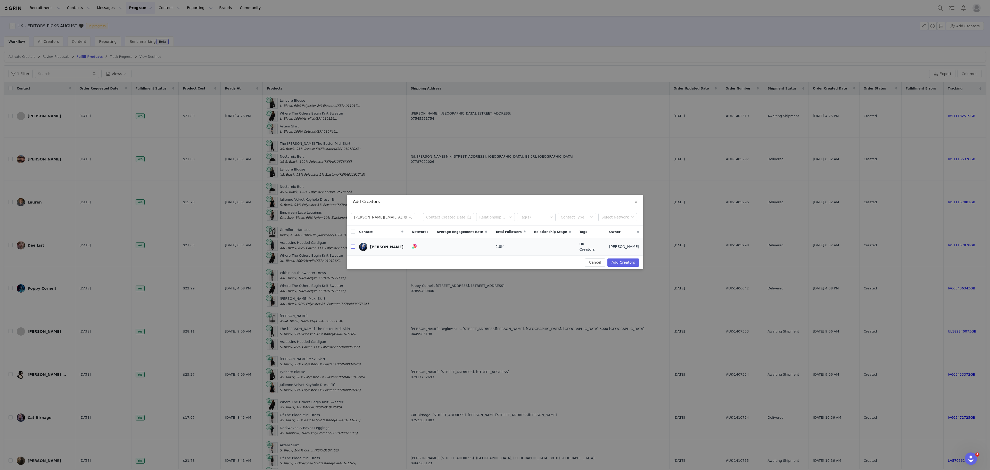
checkbox input "true"
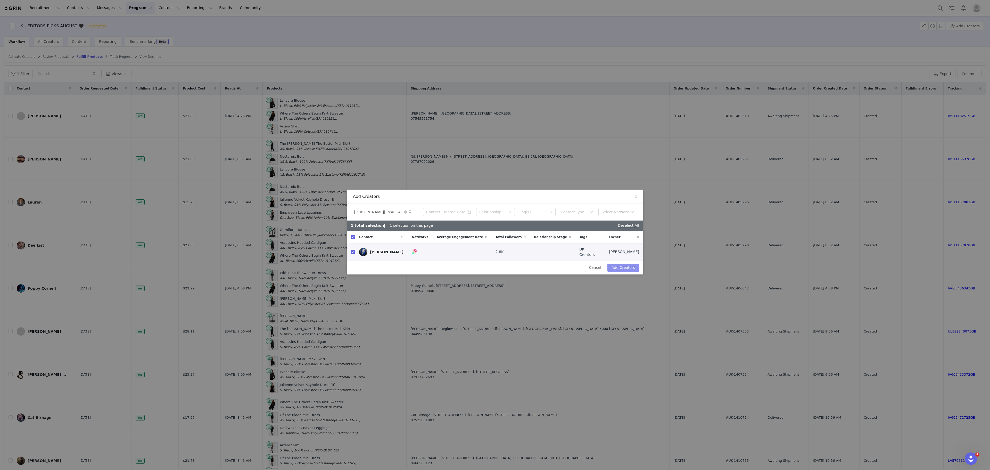
click at [624, 265] on button "Add Creators" at bounding box center [623, 267] width 32 height 8
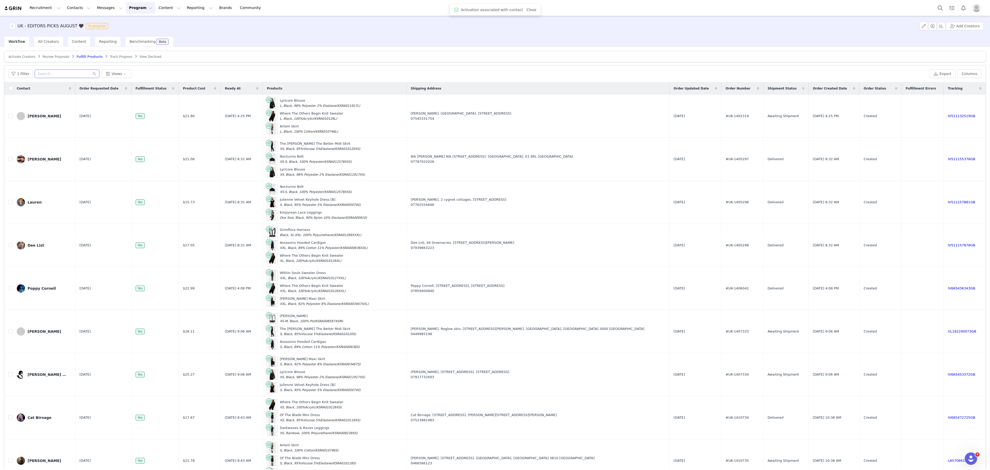
click at [51, 72] on input "text" at bounding box center [67, 74] width 64 height 8
click at [29, 58] on span "Activate Creators" at bounding box center [22, 57] width 27 height 4
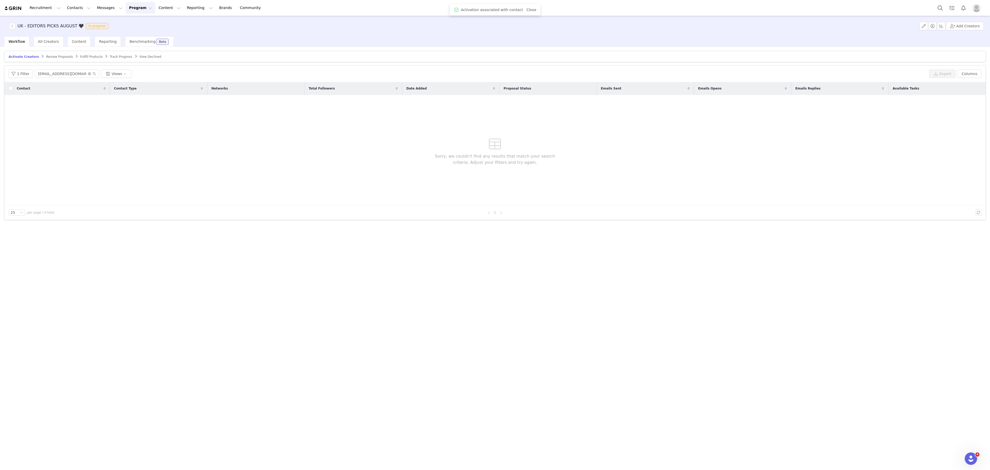
click at [72, 70] on div "1 Filter chloeyork04@hotmail.co.uk Views Export Columns" at bounding box center [494, 73] width 981 height 17
click at [72, 73] on input "chloeyork04@hotmail.co.uk" at bounding box center [67, 74] width 64 height 8
paste input "yna.kingston@gmail.com"
type input "[PERSON_NAME][EMAIL_ADDRESS][DOMAIN_NAME]"
click at [980, 113] on button "button" at bounding box center [978, 111] width 6 height 6
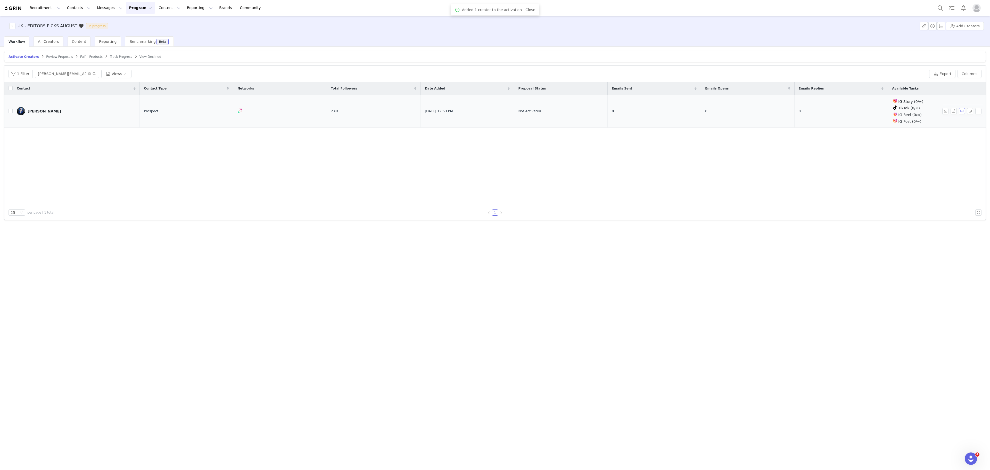
click at [961, 111] on button "button" at bounding box center [961, 111] width 6 height 6
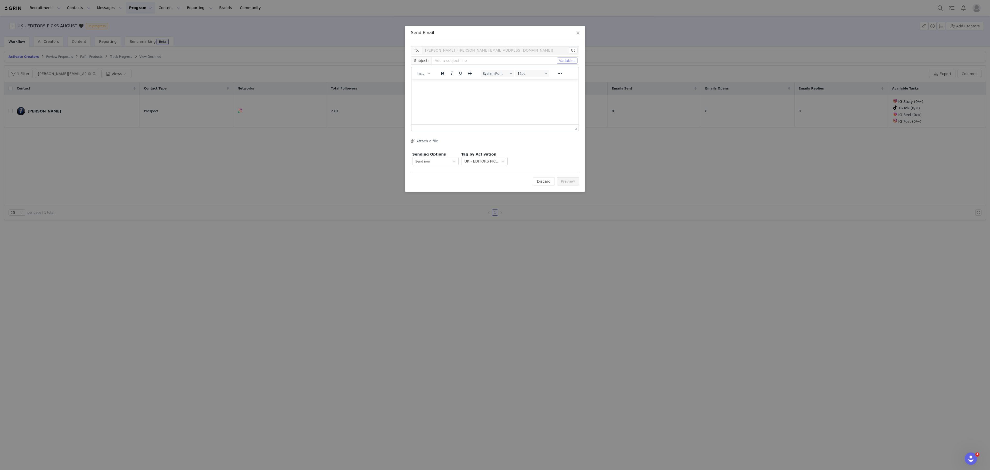
click at [568, 63] on button "Variables" at bounding box center [567, 60] width 21 height 6
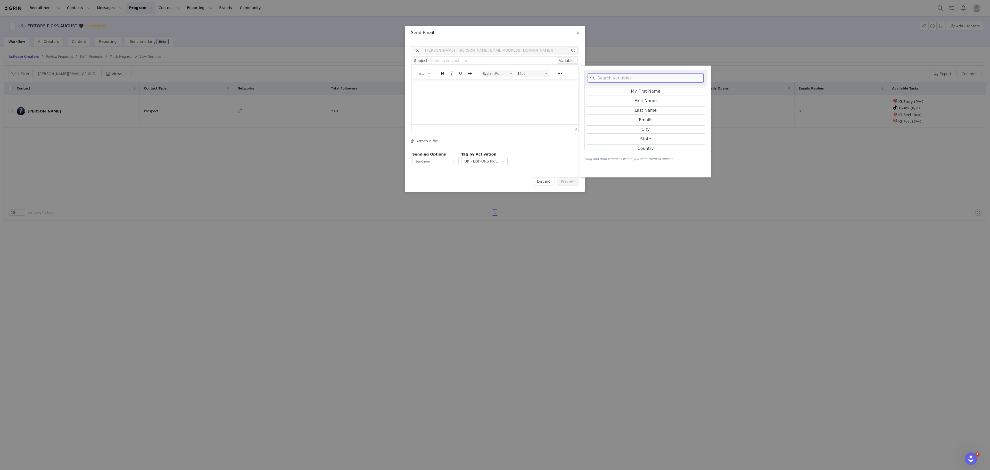
click at [620, 74] on input at bounding box center [646, 77] width 116 height 9
type input "live"
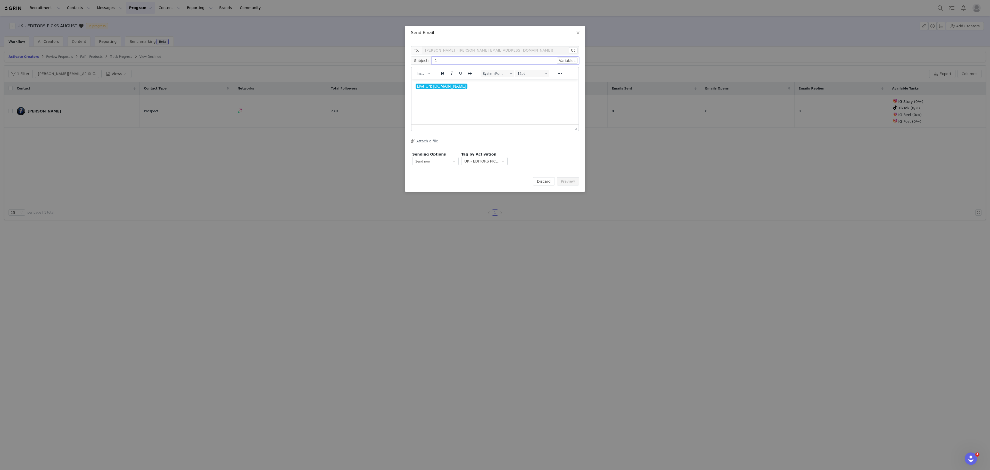
click at [516, 64] on input "1" at bounding box center [504, 60] width 147 height 8
type input "1"
click at [565, 181] on button "Preview" at bounding box center [568, 181] width 22 height 8
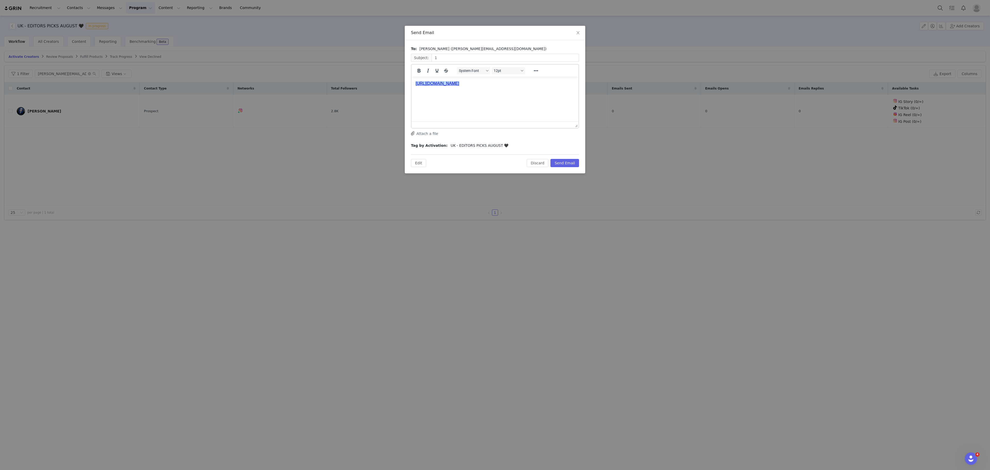
drag, startPoint x: 499, startPoint y: 89, endPoint x: 510, endPoint y: 86, distance: 11.6
click at [510, 86] on html "﻿https://killstar-67aa36a0b0aad.grin.live/486e5034-a92a-43ab-b1b3-057dddcad0c7" at bounding box center [494, 84] width 167 height 14
click at [510, 86] on p "https://killstar-67aa36a0b0aad.grin.live/486e5034-a92a-43ab-b1b3-057dddcad0c7" at bounding box center [494, 84] width 159 height 6
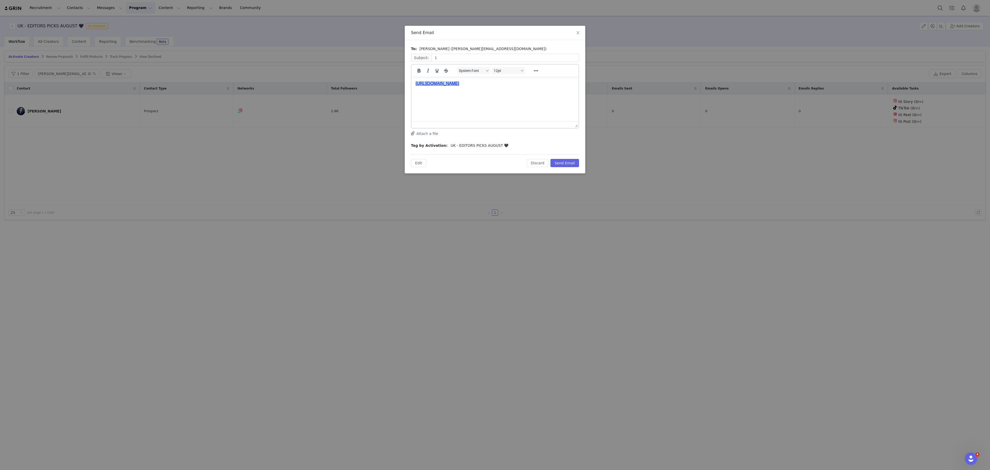
click at [510, 86] on p "https://killstar-67aa36a0b0aad.grin.live/486e5034-a92a-43ab-b1b3-057dddcad0c7" at bounding box center [494, 84] width 159 height 6
copy link "https://killstar-67aa36a0b0aad.grin.live/486e5034-a92a-43ab-b1b3-057dddcad0c7"
click at [207, 219] on div "Send Email To: Chyna (chyna.kingston@gmail.com) Subject: 1 System Font 12pt To …" at bounding box center [495, 235] width 990 height 470
click at [581, 30] on span "Close" at bounding box center [578, 33] width 14 height 14
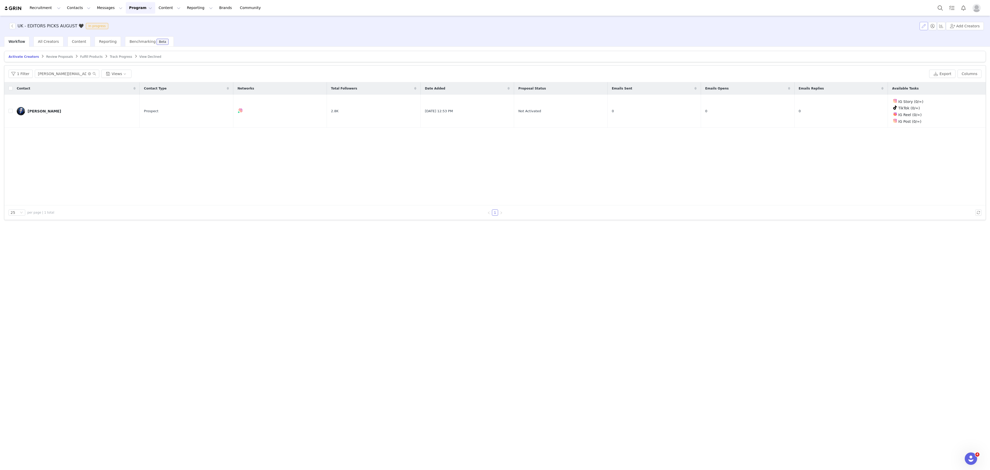
click at [922, 28] on button "button" at bounding box center [923, 26] width 8 height 8
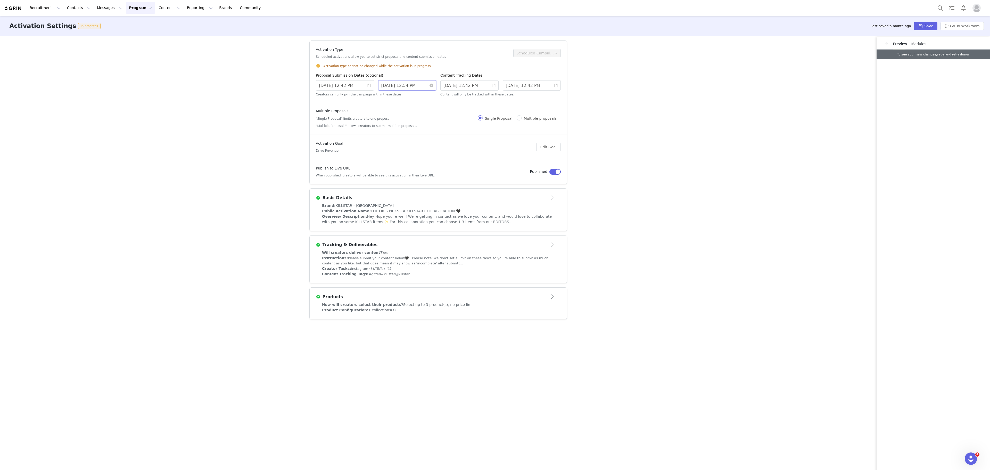
click at [411, 87] on input "9/30/2025 12:54 PM" at bounding box center [407, 85] width 58 height 10
click at [431, 151] on div "10" at bounding box center [433, 151] width 6 height 6
type input "10/10/2025 11:54 AM"
click at [432, 119] on div "10" at bounding box center [433, 120] width 6 height 6
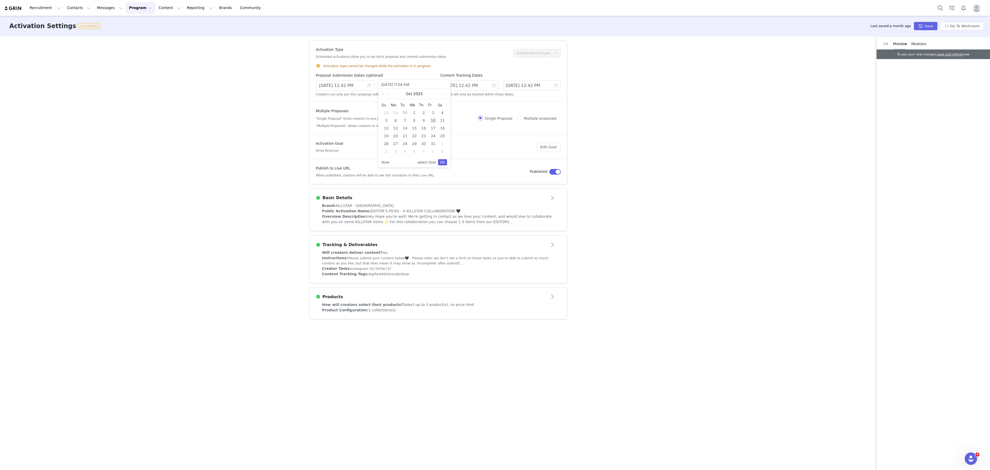
type input "10/10/2025 10:54 AM"
drag, startPoint x: 444, startPoint y: 158, endPoint x: 443, endPoint y: 161, distance: 3.8
click at [443, 161] on span "Now select time Ok" at bounding box center [413, 162] width 65 height 10
click at [443, 161] on link "Ok" at bounding box center [442, 162] width 9 height 6
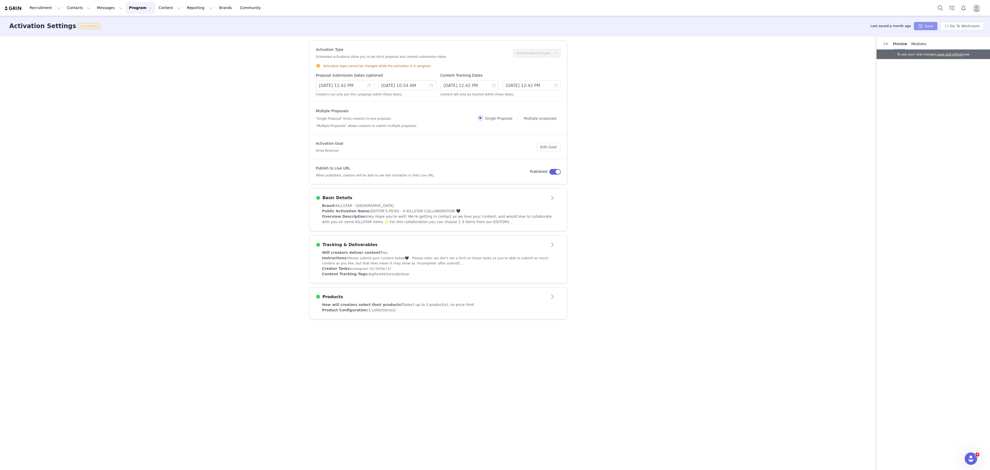
click at [934, 23] on button "Save" at bounding box center [925, 26] width 23 height 8
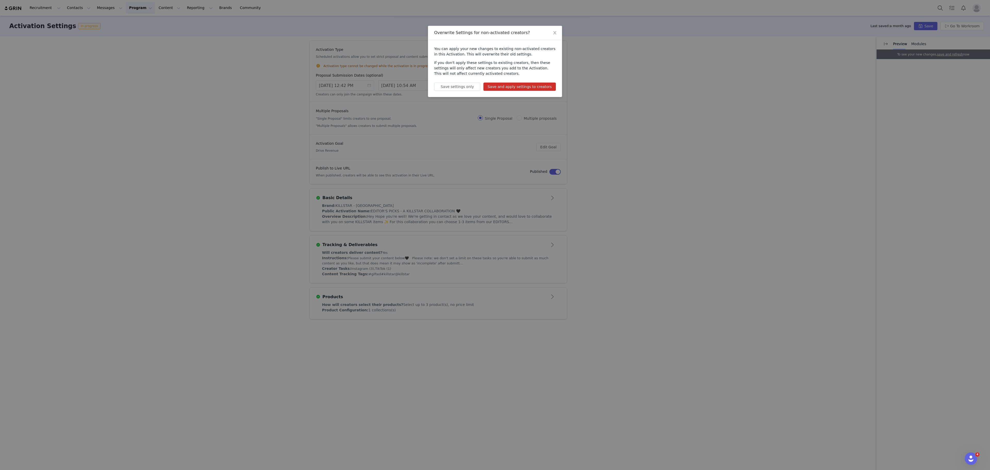
click at [517, 81] on div "You can apply your new changes to existing non-activated creators in this Activ…" at bounding box center [495, 68] width 134 height 57
click at [522, 85] on button "Save and apply settings to creators" at bounding box center [519, 86] width 72 height 8
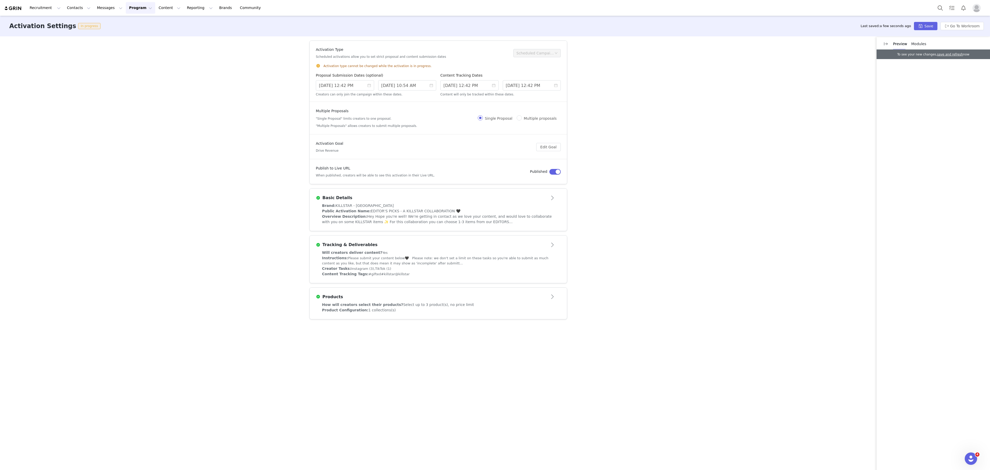
click at [126, 13] on button "Program Program" at bounding box center [140, 8] width 29 height 12
click at [132, 23] on p "Activations" at bounding box center [127, 22] width 20 height 5
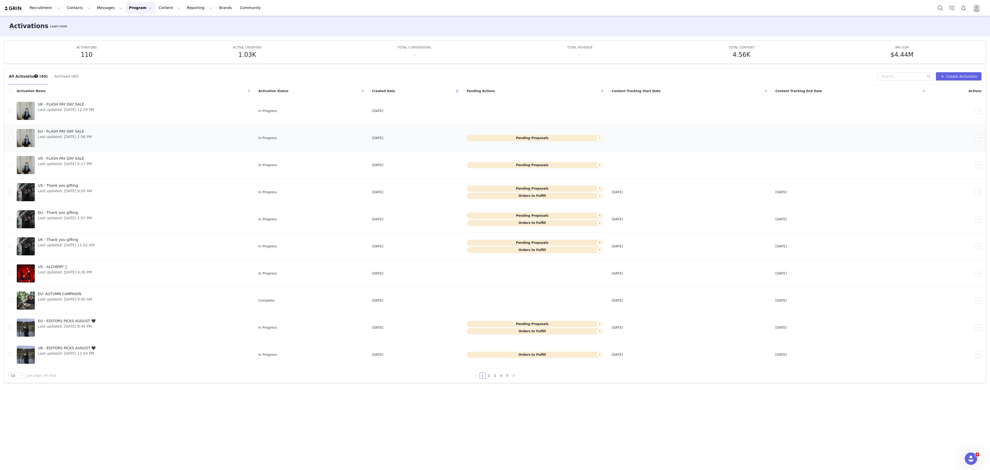
click at [76, 138] on span "Last updated: [DATE] 1:58 PM" at bounding box center [65, 136] width 54 height 5
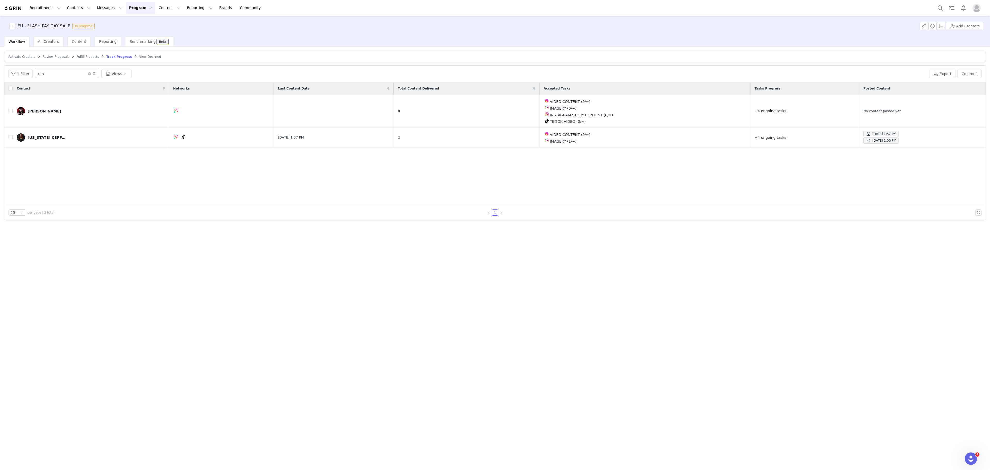
click at [10, 60] on article "Activate Creators Review Proposals Fulfill Products Track Progress View Declined" at bounding box center [494, 56] width 981 height 11
click at [24, 55] on span "Activate Creators" at bounding box center [22, 57] width 27 height 4
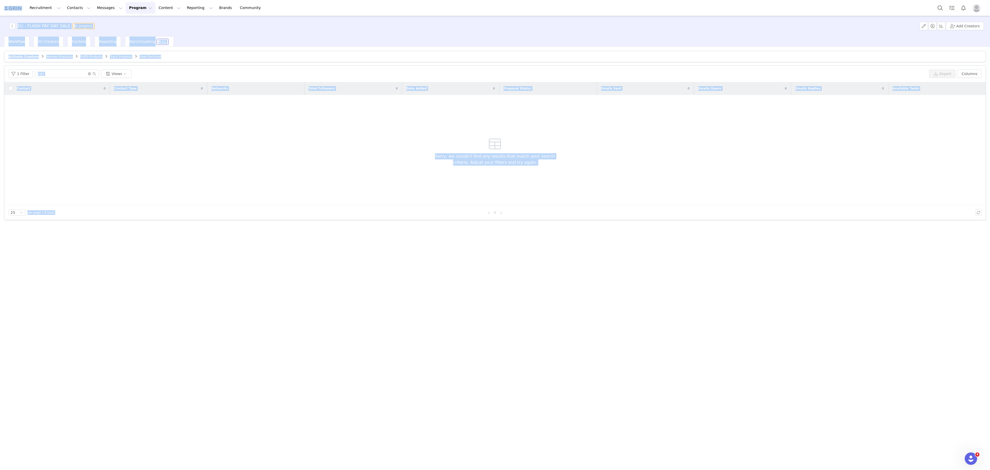
click at [64, 70] on div "1 Filter rah Views Export Columns" at bounding box center [494, 73] width 981 height 17
click at [63, 79] on div "1 Filter rah Views Export Columns" at bounding box center [494, 73] width 981 height 17
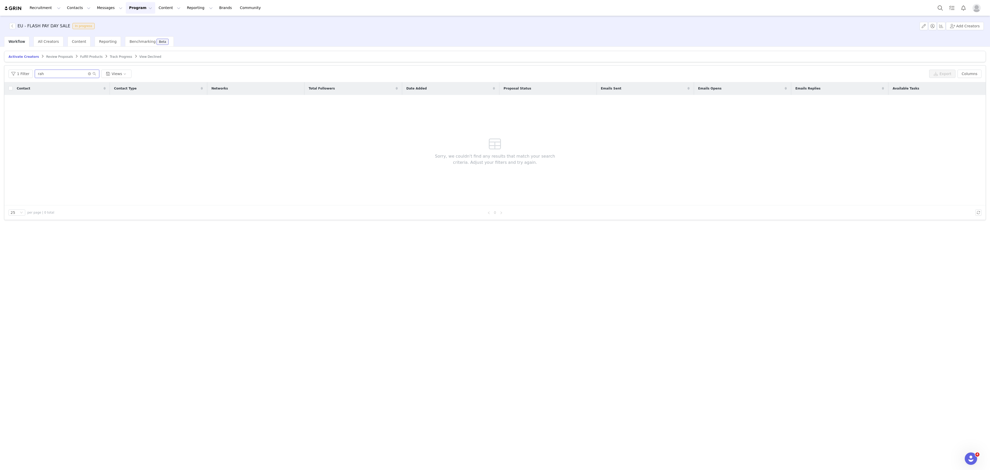
click at [61, 77] on input "rah" at bounding box center [67, 74] width 64 height 8
paste input "Bats Lover"
click at [68, 69] on div "1 Filter Bats Lover Views Export Columns" at bounding box center [494, 73] width 981 height 17
click at [70, 75] on input "Bats Lover" at bounding box center [67, 74] width 64 height 8
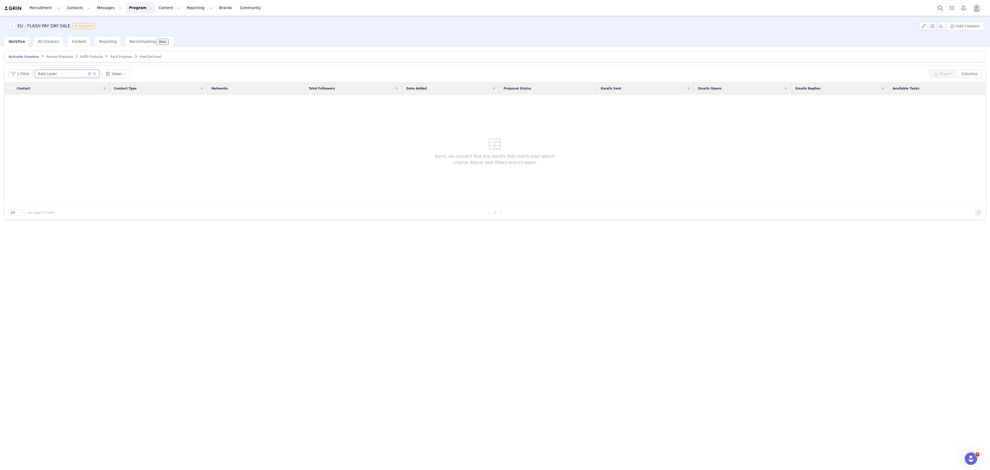
click at [70, 75] on input "Bats Lover" at bounding box center [67, 74] width 64 height 8
paste input "[EMAIL_ADDRESS][DOMAIN_NAME]"
type input "[EMAIL_ADDRESS][DOMAIN_NAME]"
click at [55, 58] on span "Review Proposals" at bounding box center [59, 57] width 27 height 4
click at [74, 75] on input "text" at bounding box center [67, 74] width 64 height 8
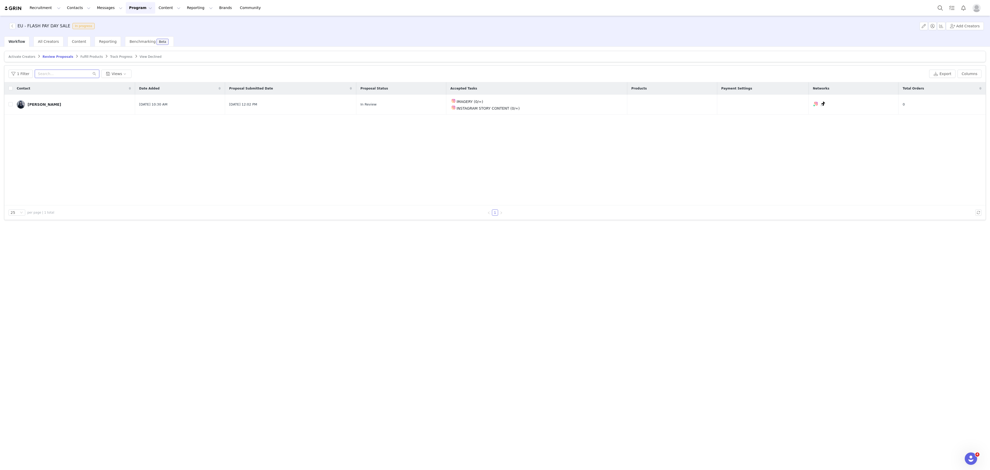
paste input "batslovergirl@gmail.com"
type input "batslovergirl@gmail.com"
click at [646, 188] on div "Contact Date Added Proposal Submitted Date Proposal Status Accepted Tasks Produ…" at bounding box center [494, 143] width 981 height 123
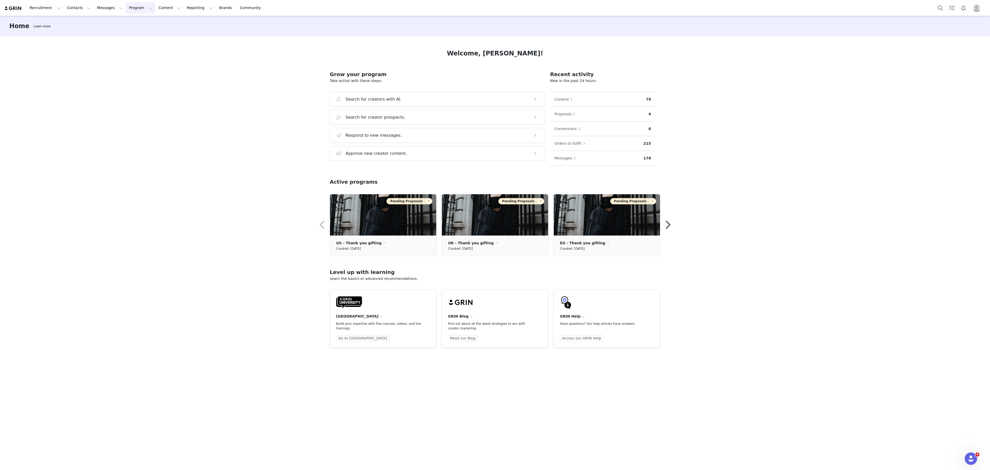
click at [135, 9] on button "Program Program" at bounding box center [140, 8] width 29 height 12
click at [32, 143] on div "Home Learn more Welcome, Carrie! Grow your program Take action with these steps…" at bounding box center [495, 242] width 990 height 453
click at [126, 8] on button "Program Program" at bounding box center [140, 8] width 29 height 12
click at [164, 32] on div "Home Learn more" at bounding box center [495, 26] width 990 height 21
click at [155, 6] on button "Content Content" at bounding box center [169, 8] width 28 height 12
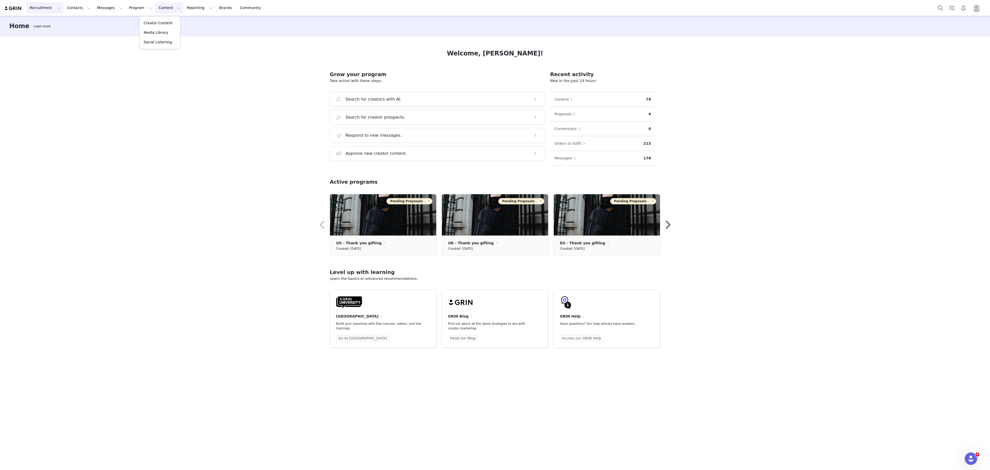
click at [55, 8] on button "Recruitment Recruitment" at bounding box center [45, 8] width 37 height 12
click at [108, 7] on button "Messages Messages" at bounding box center [110, 8] width 32 height 12
click at [126, 7] on button "Program Program" at bounding box center [140, 8] width 29 height 12
click at [68, 12] on button "Contacts Contacts" at bounding box center [79, 8] width 30 height 12
click at [93, 30] on div "Prospects" at bounding box center [79, 32] width 35 height 5
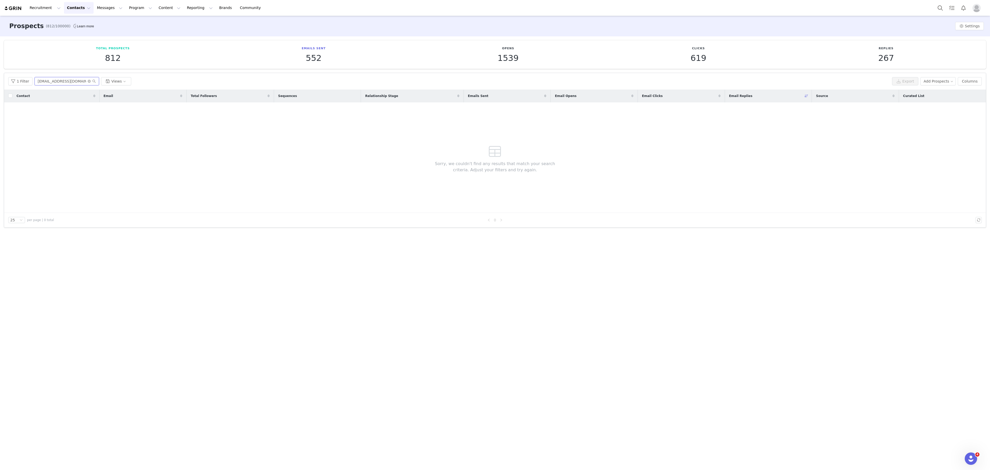
click at [70, 81] on input "chloeyork04@hotmail.co.uk" at bounding box center [67, 81] width 64 height 8
click at [941, 85] on button "Add Prospects" at bounding box center [938, 81] width 36 height 8
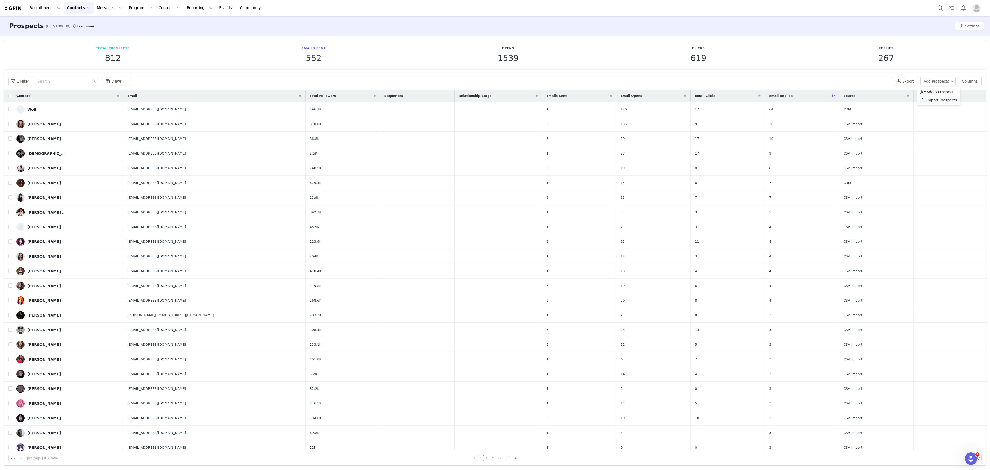
click at [929, 94] on span "Add a Prospect" at bounding box center [939, 92] width 27 height 6
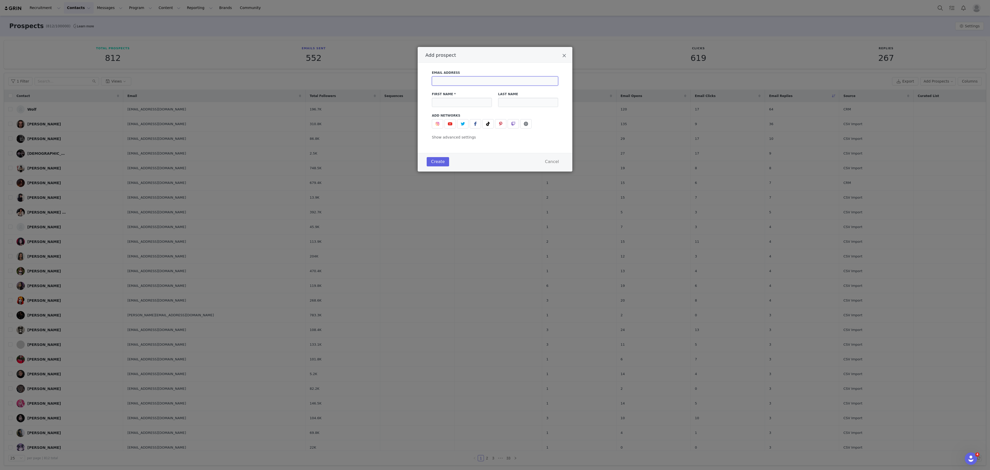
paste input "[PERSON_NAME][EMAIL_ADDRESS][DOMAIN_NAME]"
click at [504, 79] on input "Add prospect" at bounding box center [495, 80] width 126 height 9
type input "chyna.kingston@gmail.com"
click at [465, 107] on input "Add prospect" at bounding box center [462, 102] width 60 height 9
paste input "Chyna Kingston"
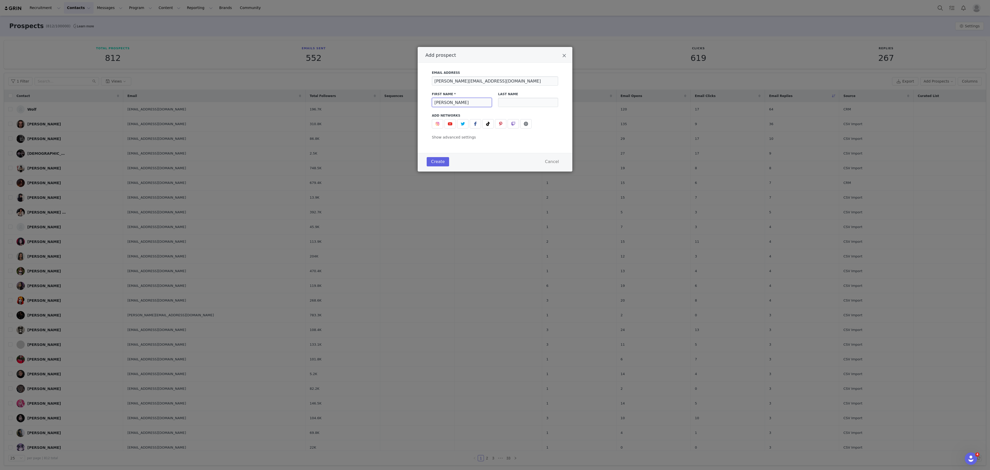
drag, startPoint x: 479, startPoint y: 107, endPoint x: 446, endPoint y: 105, distance: 33.6
click at [446, 105] on input "Chyna Kingston" at bounding box center [462, 102] width 60 height 9
type input "Chyna"
click at [436, 127] on span "Add prospect" at bounding box center [437, 124] width 6 height 6
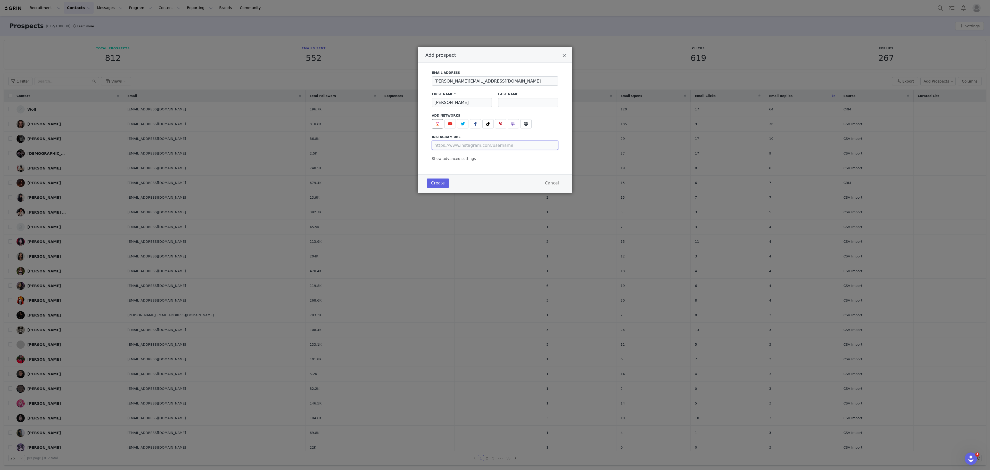
click at [460, 147] on input "Add prospect" at bounding box center [495, 144] width 126 height 9
paste input "cerulean_witchx"
type input "https://www.instagram.com/cerulean_witchx"
click at [471, 77] on input "chyna.kingston@gmail.com" at bounding box center [495, 80] width 126 height 9
click at [442, 187] on button "Create" at bounding box center [437, 182] width 22 height 9
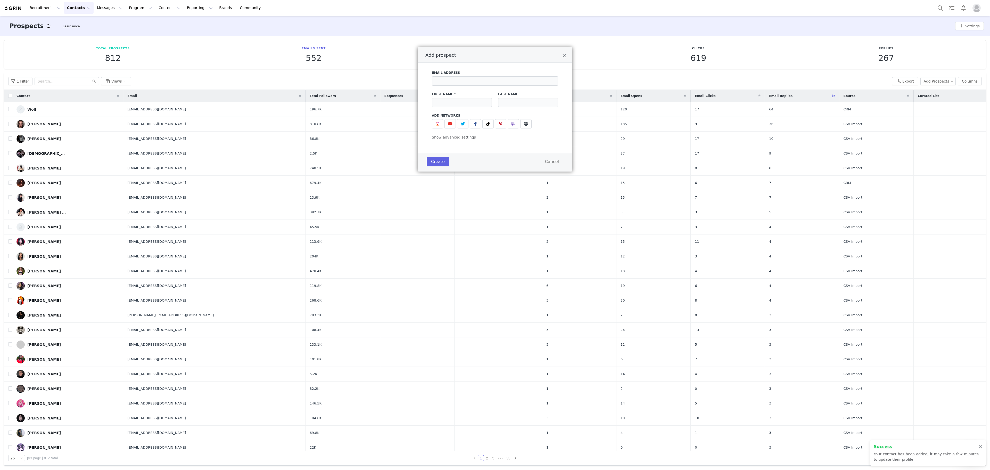
click at [46, 78] on main "Prospects Learn more Settings Total Prospects 812 Emails Sent 552 Opens 1539 Cl…" at bounding box center [495, 242] width 990 height 453
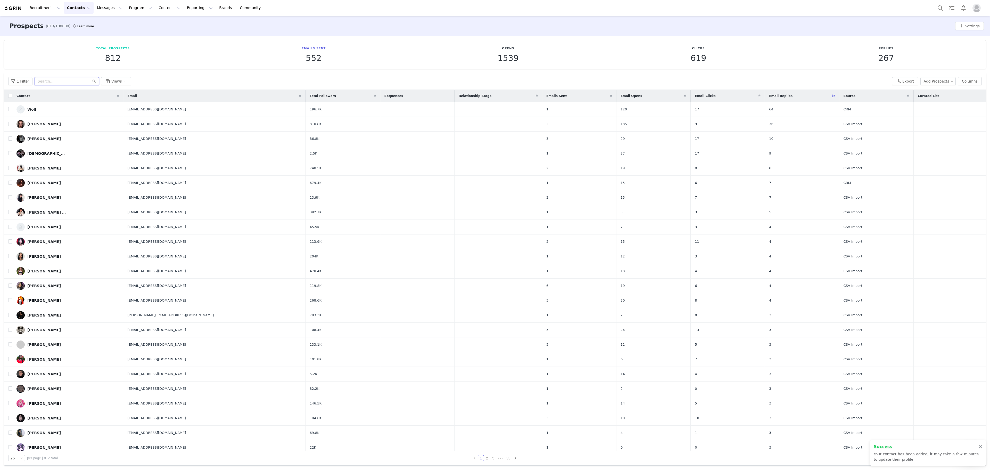
click at [49, 78] on input "text" at bounding box center [67, 81] width 64 height 8
paste input "chyna.kingston@gmail.com"
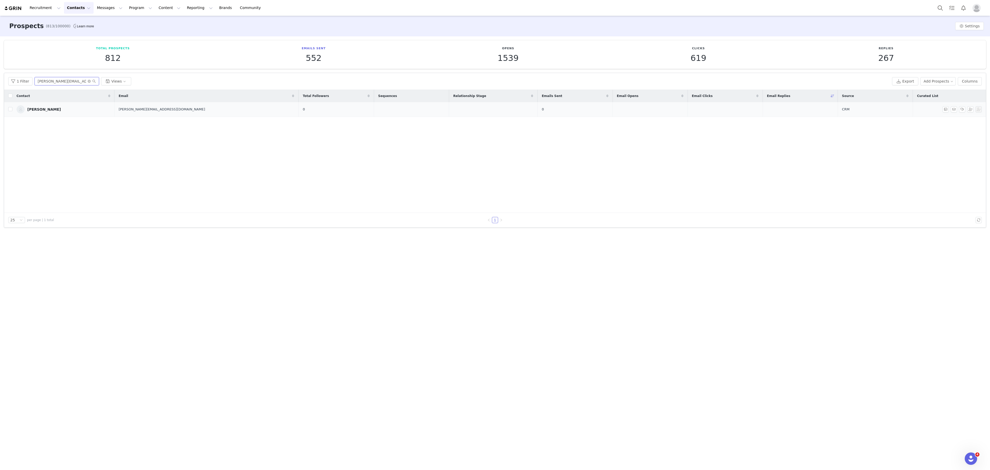
type input "chyna.kingston@gmail.com"
drag, startPoint x: 964, startPoint y: 113, endPoint x: 962, endPoint y: 111, distance: 3.0
click at [962, 111] on tr "Chyna chyna.kingston@gmail.com 0 0 CRM" at bounding box center [494, 109] width 981 height 15
click at [962, 111] on button "button" at bounding box center [962, 109] width 6 height 6
click at [912, 140] on span "UK Creators" at bounding box center [920, 139] width 26 height 4
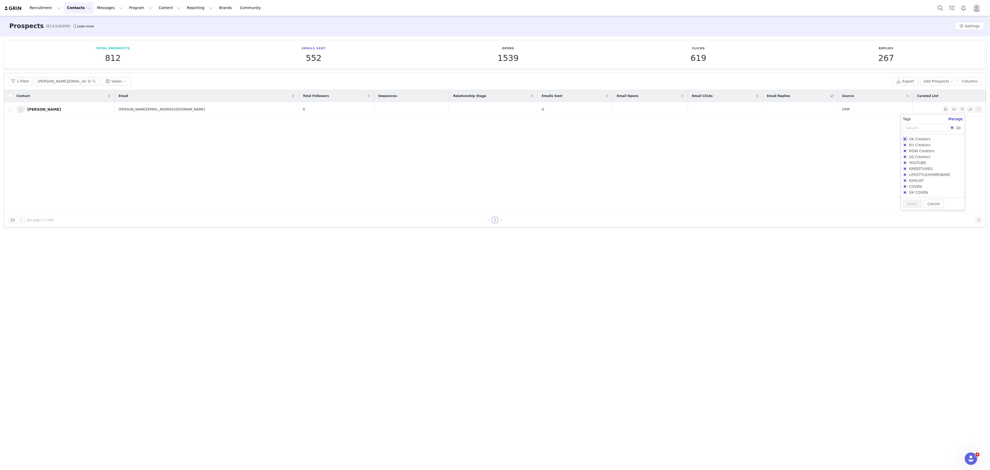
click at [907, 140] on input "UK Creators" at bounding box center [904, 139] width 4 height 4
checkbox input "true"
click at [908, 214] on button "Apply" at bounding box center [911, 213] width 19 height 8
click at [126, 9] on button "Program Program" at bounding box center [140, 8] width 29 height 12
click at [140, 22] on div "Activations" at bounding box center [133, 22] width 35 height 5
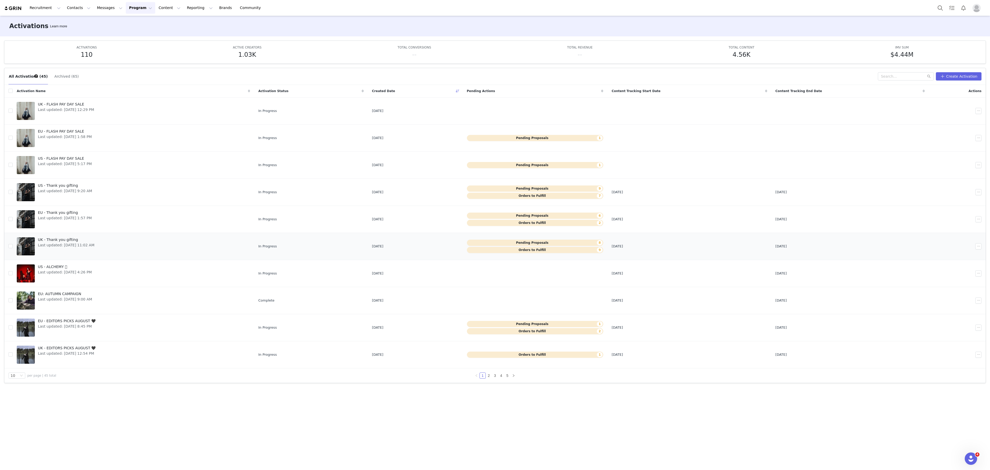
click at [105, 253] on link "UK - Thank you gifting Last updated: [DATE] 11:02 AM" at bounding box center [133, 246] width 233 height 21
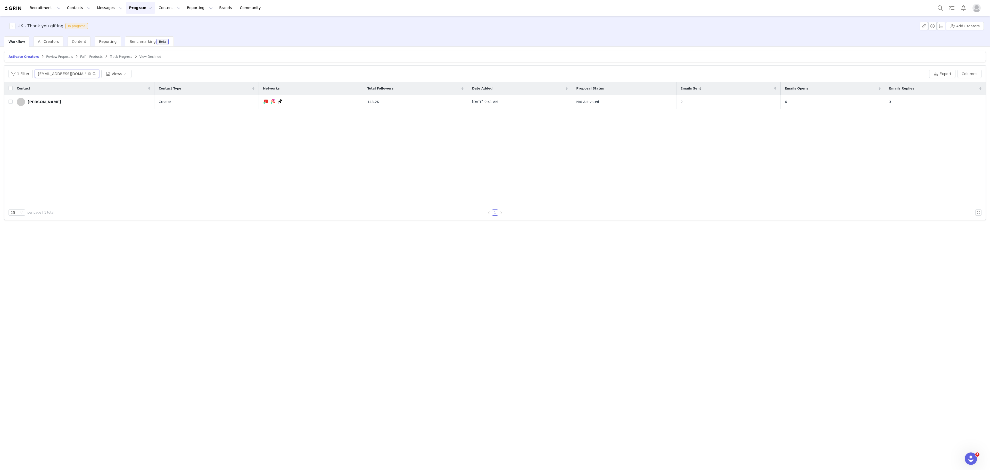
click at [52, 76] on input "[EMAIL_ADDRESS][DOMAIN_NAME]" at bounding box center [67, 74] width 64 height 8
paste input "gemmxbusines"
type input "[EMAIL_ADDRESS][DOMAIN_NAME]"
click at [975, 103] on button "button" at bounding box center [978, 102] width 6 height 6
click at [966, 111] on span "Activate Creators" at bounding box center [965, 113] width 31 height 6
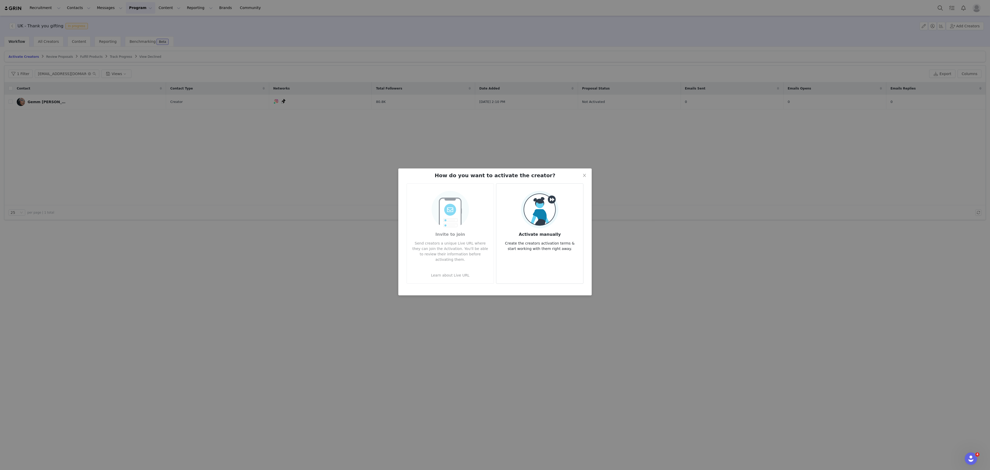
click at [568, 237] on p "Create the creators activation terms & start working with them right away." at bounding box center [539, 244] width 79 height 14
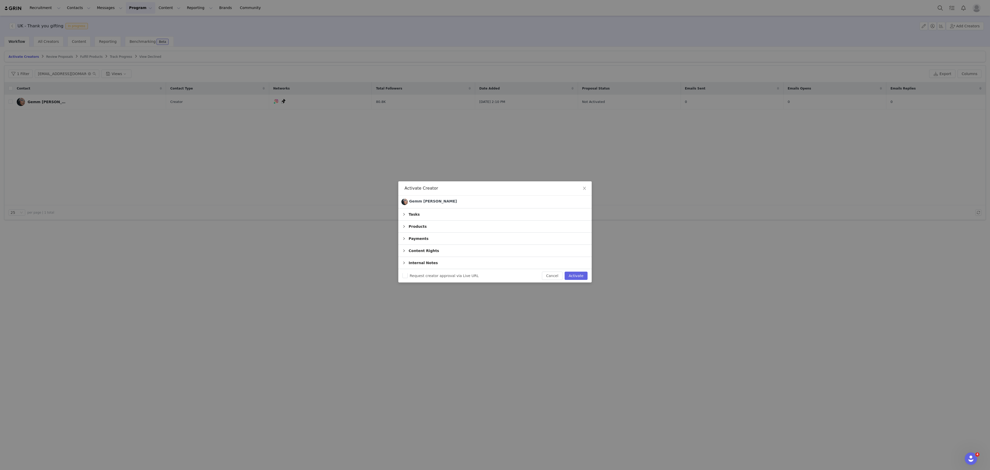
click at [459, 225] on div "Products" at bounding box center [494, 226] width 193 height 12
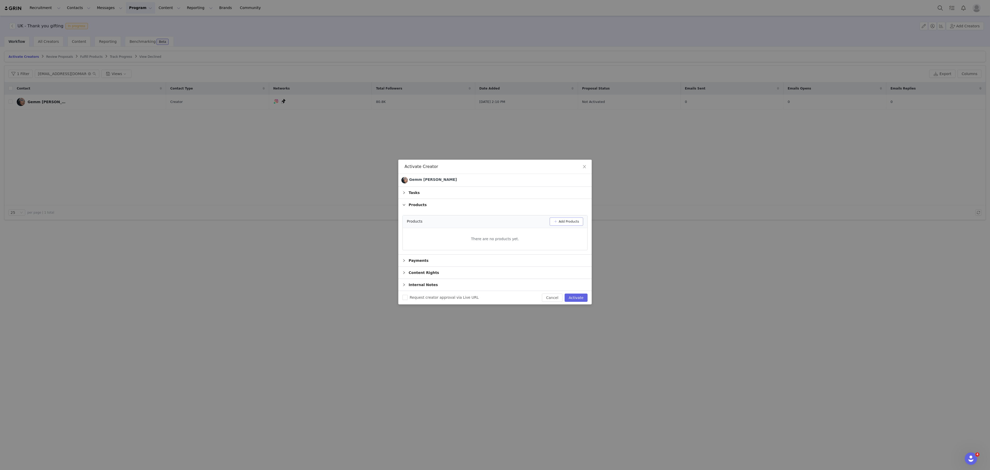
click at [569, 222] on button "Add Products" at bounding box center [566, 221] width 34 height 8
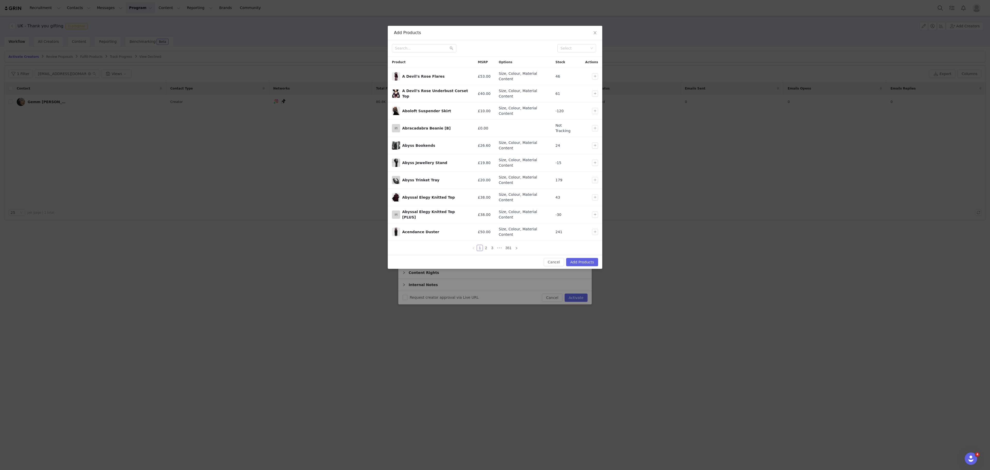
click at [438, 43] on div "Select" at bounding box center [495, 48] width 214 height 17
click at [439, 49] on input "text" at bounding box center [424, 48] width 64 height 8
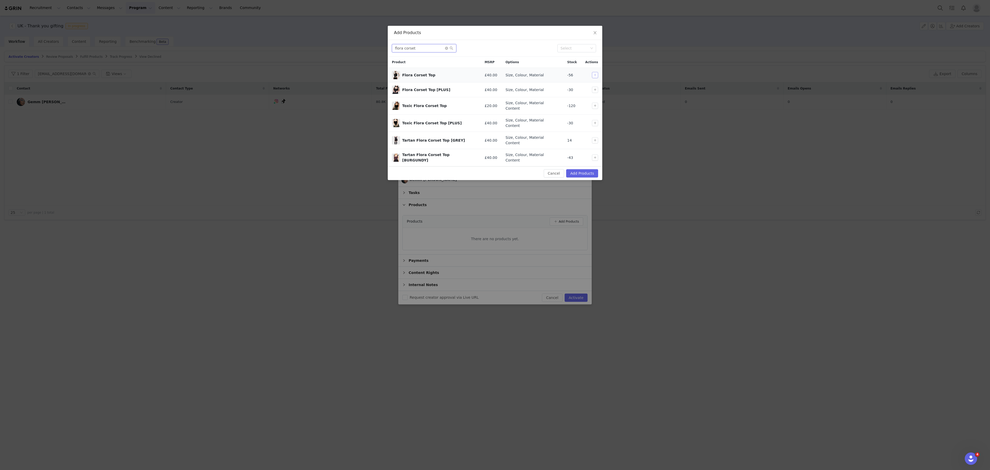
type input "flora corset"
click at [592, 76] on button "button" at bounding box center [595, 75] width 6 height 6
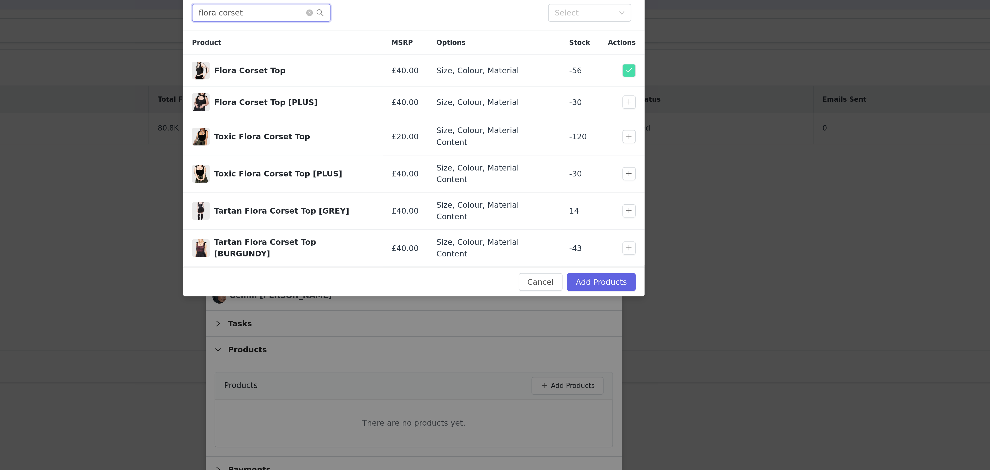
click at [423, 49] on input "flora corset" at bounding box center [424, 48] width 64 height 8
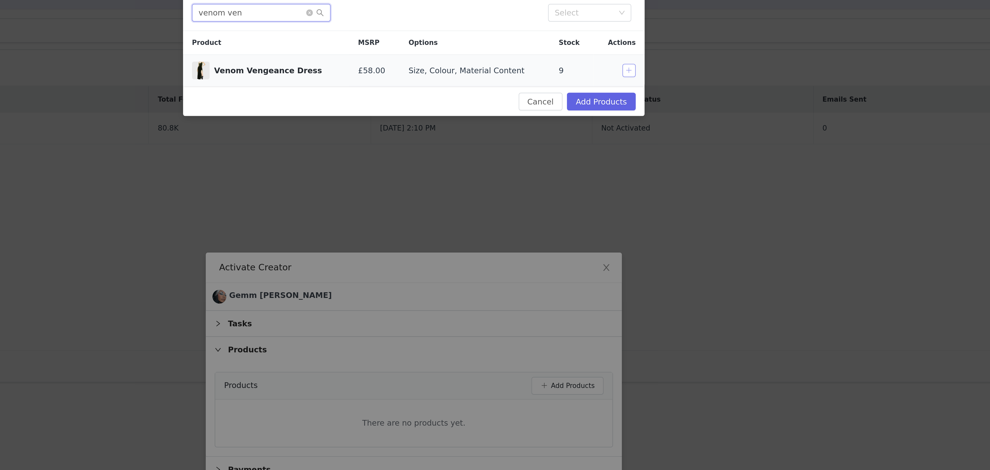
type input "venom ven"
click at [595, 76] on button "button" at bounding box center [595, 75] width 6 height 6
click at [401, 49] on input "venom ven" at bounding box center [424, 48] width 64 height 8
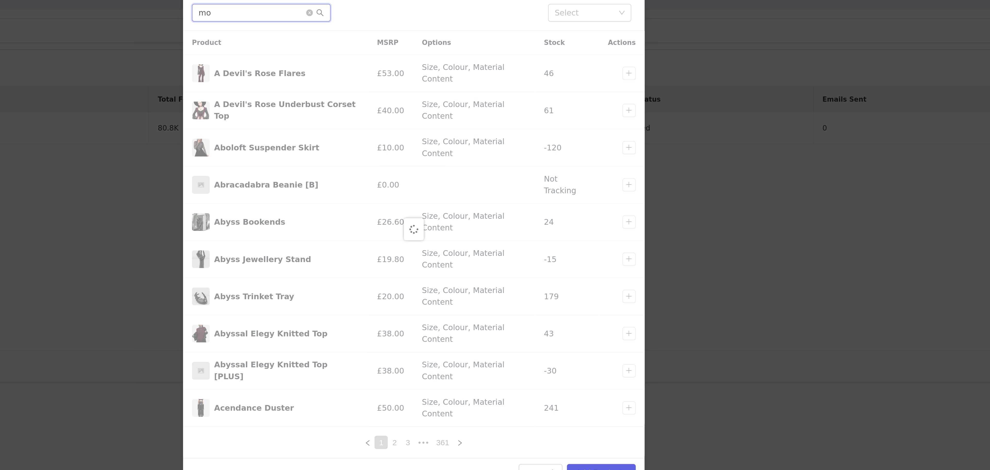
type input "m"
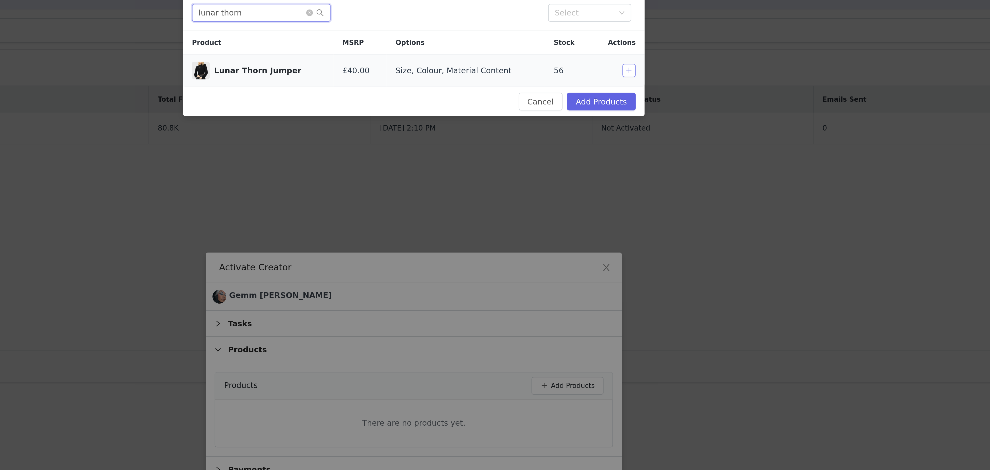
type input "lunar thorn"
click at [595, 73] on button "button" at bounding box center [595, 75] width 6 height 6
click at [590, 90] on button "Add Products" at bounding box center [582, 89] width 32 height 8
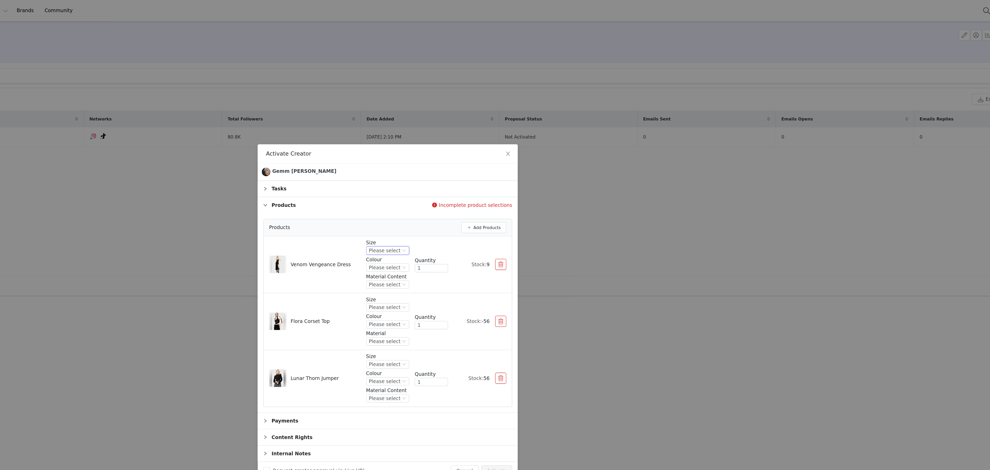
click at [502, 185] on div "Please select" at bounding box center [492, 186] width 23 height 6
click at [488, 227] on li "L" at bounding box center [495, 228] width 29 height 8
click at [501, 198] on div "Please select" at bounding box center [492, 199] width 23 height 6
drag, startPoint x: 502, startPoint y: 220, endPoint x: 500, endPoint y: 216, distance: 5.1
click at [500, 216] on ul "Please select Green" at bounding box center [495, 212] width 29 height 19
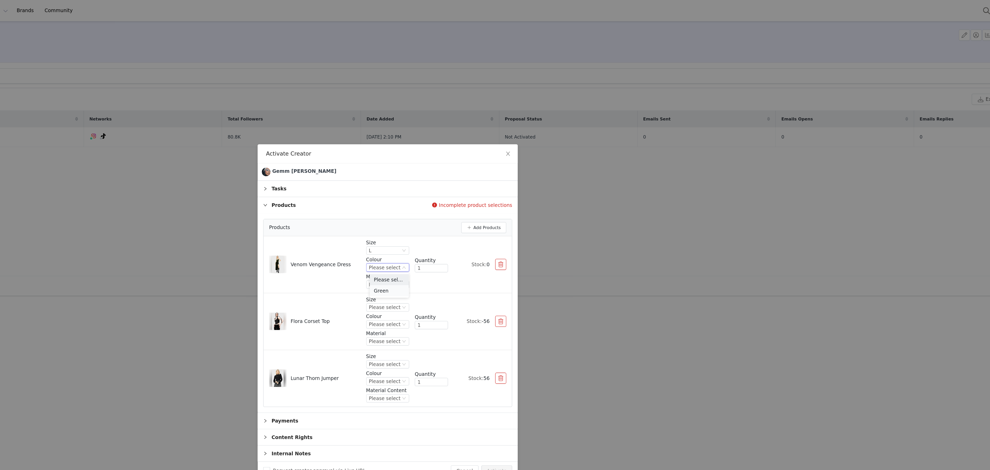
click at [500, 216] on li "Green" at bounding box center [495, 216] width 29 height 8
click at [500, 210] on div "Please select" at bounding box center [492, 211] width 23 height 6
click at [499, 225] on li "92% Polyester 8% Elastane" at bounding box center [495, 228] width 29 height 8
click at [503, 225] on div "Please select" at bounding box center [492, 228] width 23 height 6
click at [492, 268] on li "L" at bounding box center [495, 270] width 29 height 8
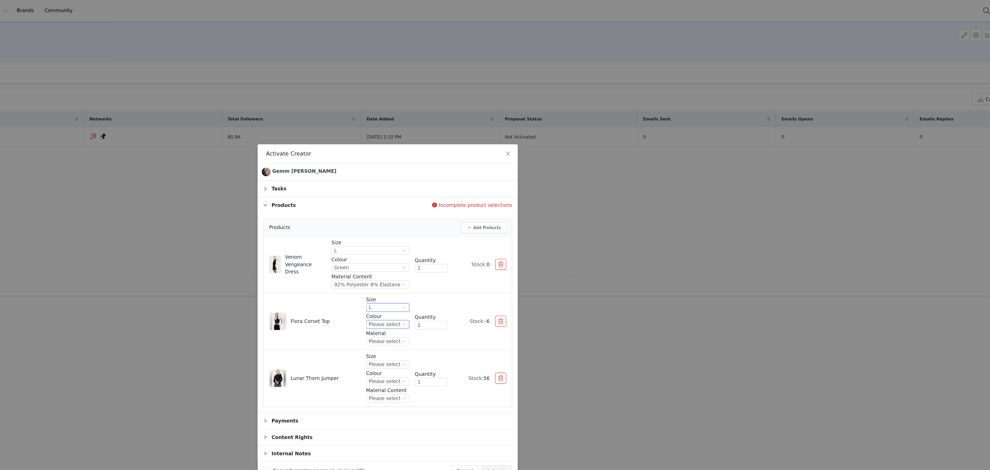
click at [501, 241] on div "Please select" at bounding box center [492, 241] width 23 height 6
click at [500, 257] on li "Black" at bounding box center [495, 258] width 29 height 8
click at [502, 253] on div "Please select" at bounding box center [492, 254] width 23 height 6
click at [502, 272] on li "63% Viscose 32% Polyamide" at bounding box center [495, 271] width 29 height 8
click at [504, 272] on div "Please select" at bounding box center [492, 271] width 23 height 6
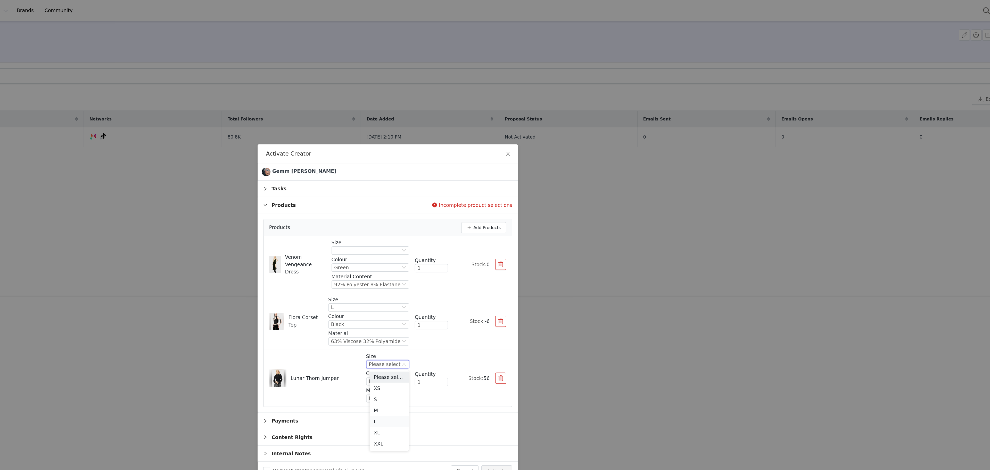
click at [505, 312] on li "L" at bounding box center [495, 313] width 29 height 8
click at [501, 283] on div "Please select" at bounding box center [492, 283] width 23 height 6
click at [494, 298] on li "Black" at bounding box center [495, 301] width 29 height 8
click at [503, 296] on div "Please select" at bounding box center [492, 296] width 23 height 6
click at [503, 315] on li "52% Viscose 32% Polyester 16% Polyamide" at bounding box center [495, 313] width 29 height 8
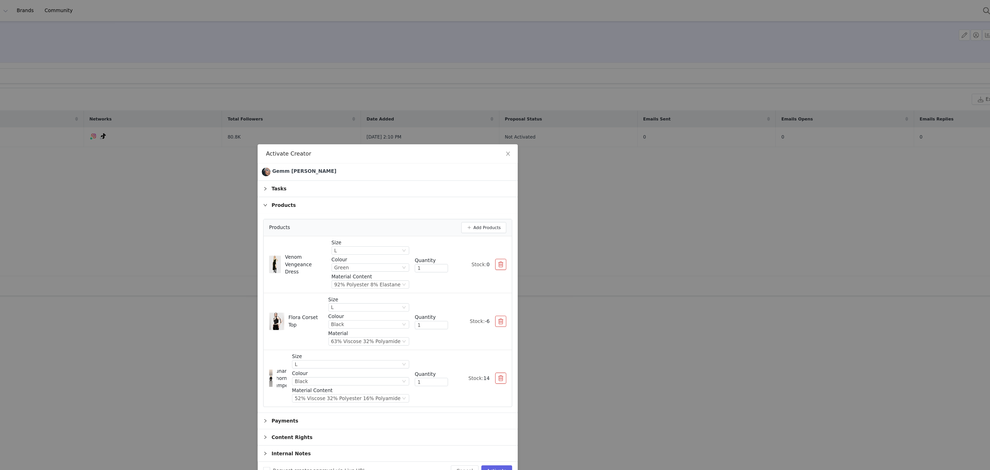
click at [582, 236] on button "button" at bounding box center [579, 239] width 8 height 8
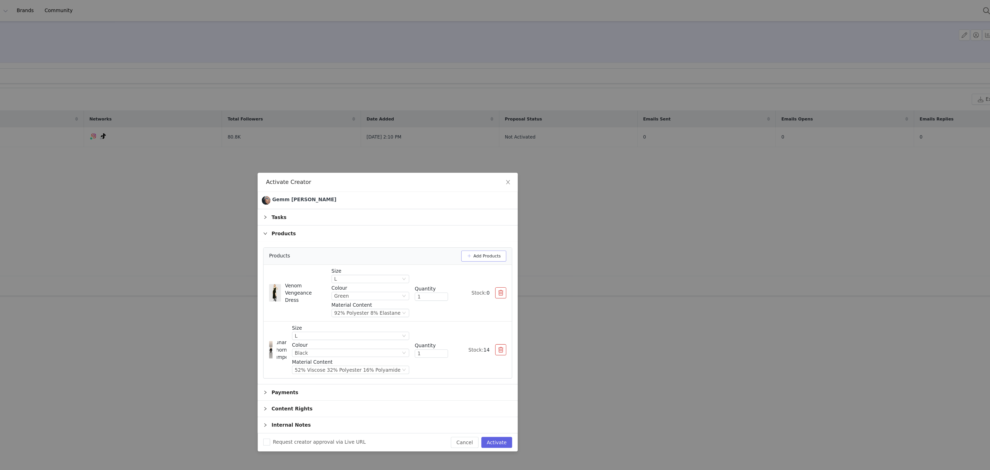
click at [566, 190] on button "Add Products" at bounding box center [566, 190] width 34 height 8
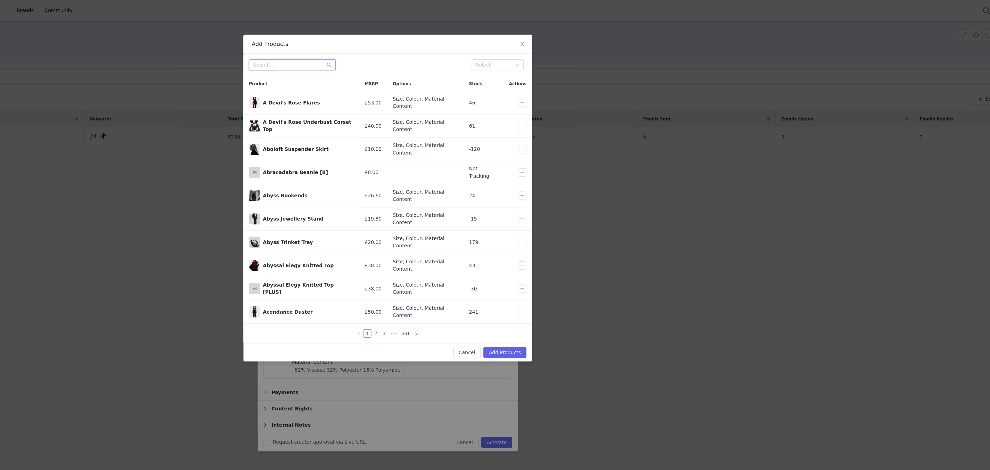
click at [439, 45] on input "text" at bounding box center [424, 48] width 64 height 8
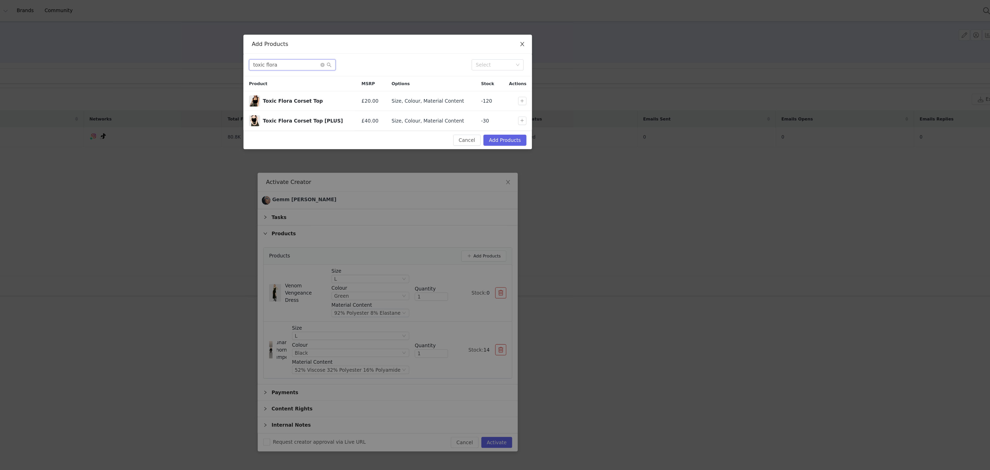
type input "toxic flora"
click at [594, 36] on span "Close" at bounding box center [595, 33] width 14 height 14
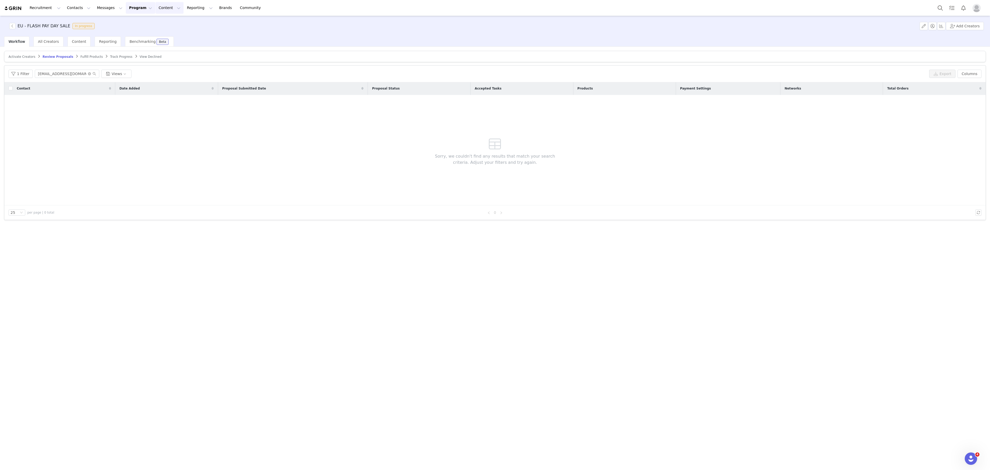
click at [155, 7] on button "Content Content" at bounding box center [169, 8] width 28 height 12
drag, startPoint x: 128, startPoint y: 8, endPoint x: 140, endPoint y: 25, distance: 20.9
click at [140, 14] on div "Recruitment Recruitment Creator Search Curated Lists Landing Pages Web Extensio…" at bounding box center [135, 8] width 262 height 12
drag, startPoint x: 126, startPoint y: 11, endPoint x: 144, endPoint y: 31, distance: 26.6
click at [144, 14] on div "Recruitment Recruitment Creator Search Curated Lists Landing Pages Web Extensio…" at bounding box center [135, 8] width 262 height 12
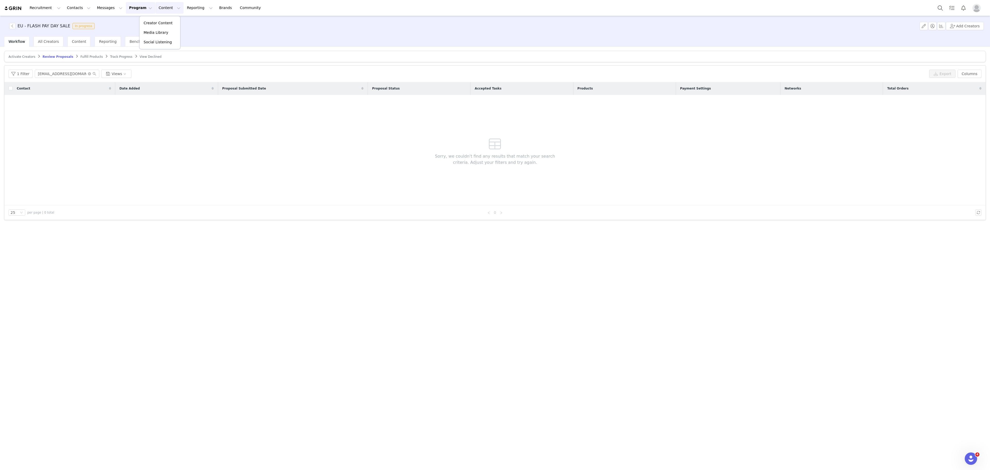
drag, startPoint x: 127, startPoint y: 15, endPoint x: 127, endPoint y: 6, distance: 9.8
click at [127, 6] on div "Recruitment Recruitment Creator Search Curated Lists Landing Pages Web Extensio…" at bounding box center [495, 8] width 990 height 16
click at [127, 6] on button "Program Program" at bounding box center [140, 8] width 29 height 12
click at [143, 26] on div "Activations" at bounding box center [133, 22] width 35 height 5
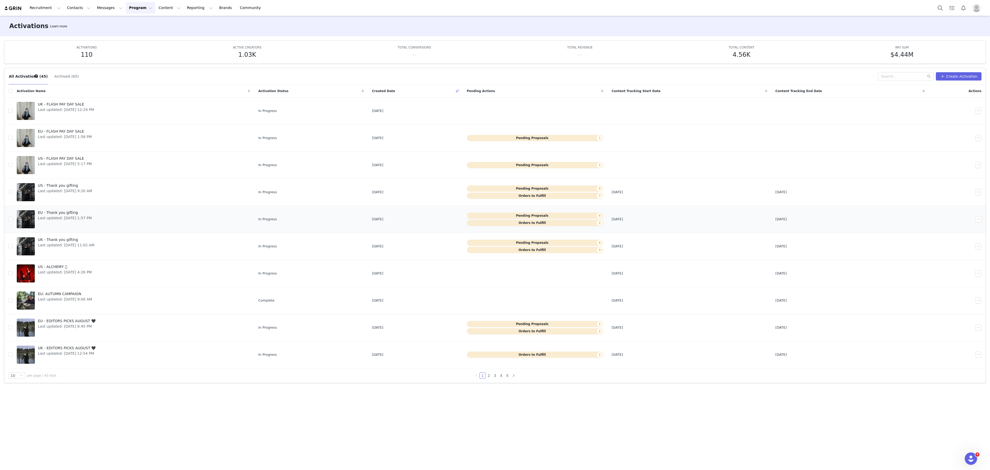
click at [57, 218] on span "Last updated: [DATE] 1:57 PM" at bounding box center [65, 217] width 54 height 5
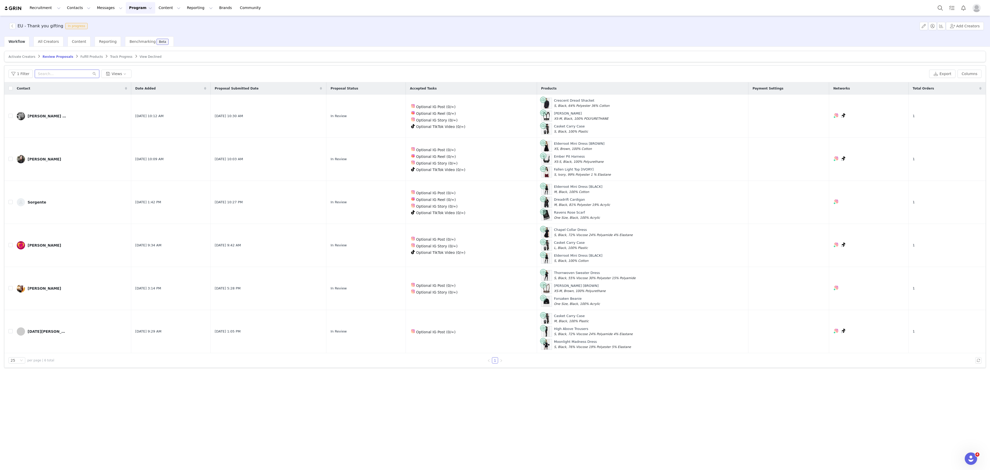
paste input "Glas_UK01$"
type input "Glas_UK01$"
click at [69, 72] on input "Glas_UK01$" at bounding box center [67, 74] width 64 height 8
paste input "littledarkhome@gmail.com"
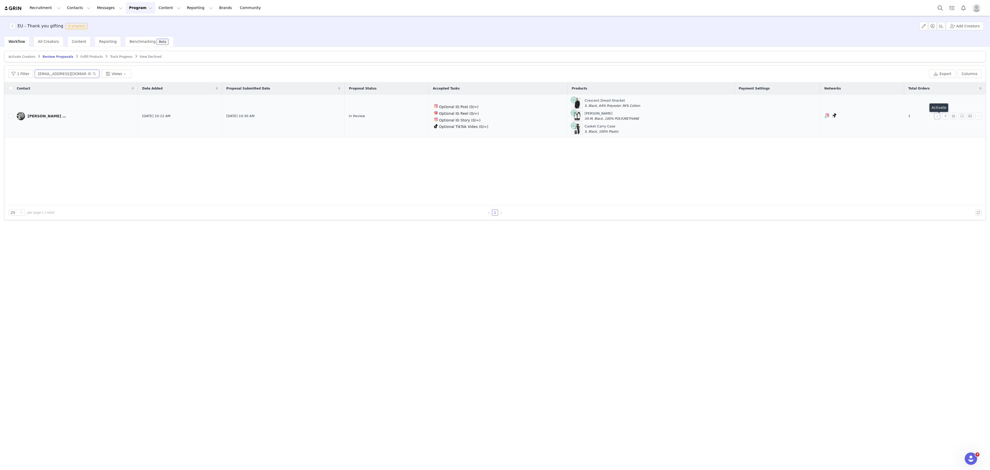
type input "littledarkhome@gmail.com"
click at [937, 116] on button "button" at bounding box center [937, 116] width 6 height 6
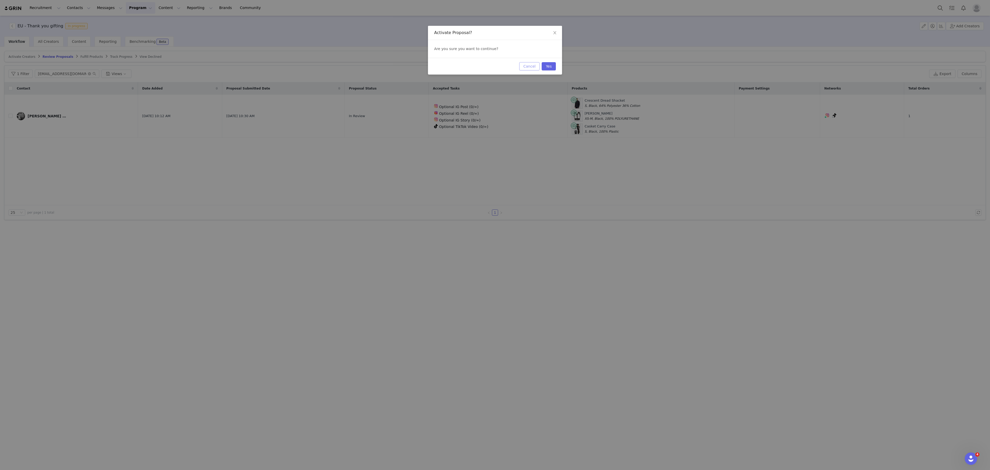
click at [525, 65] on button "Cancel" at bounding box center [529, 66] width 20 height 8
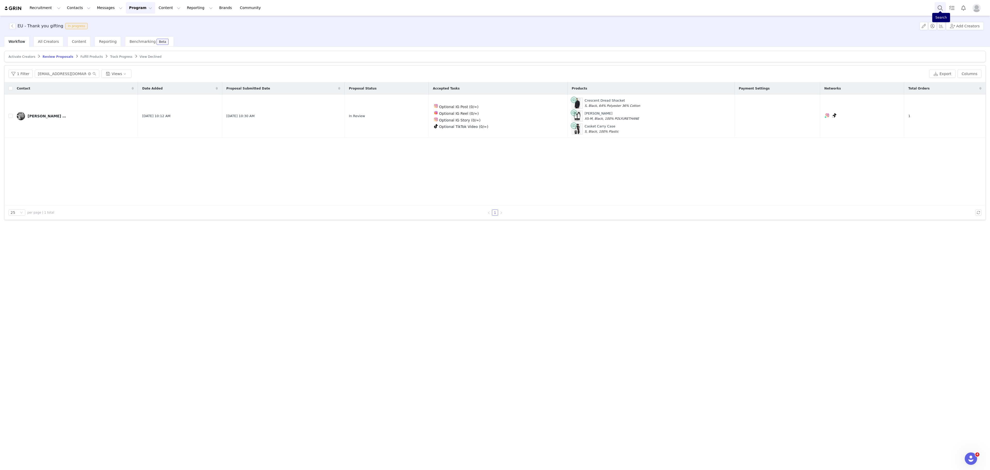
click at [941, 5] on button "Search" at bounding box center [939, 8] width 11 height 12
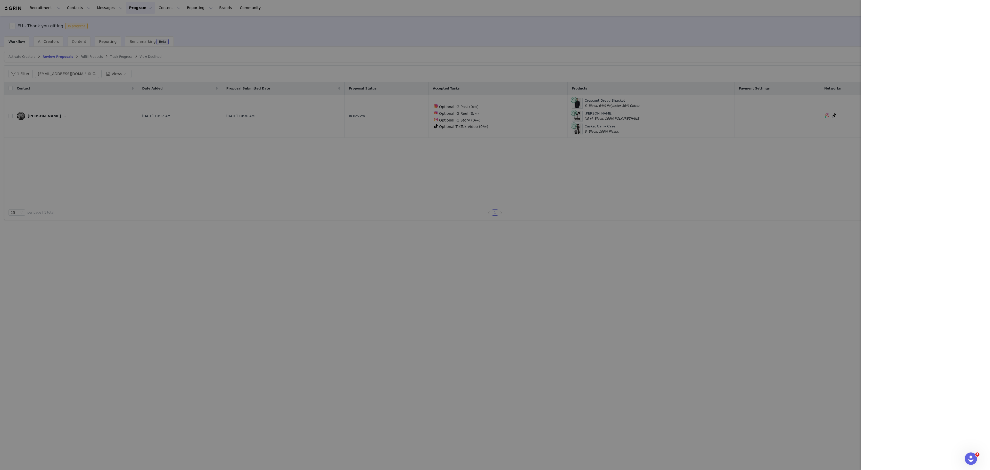
click at [283, 246] on div at bounding box center [495, 235] width 990 height 470
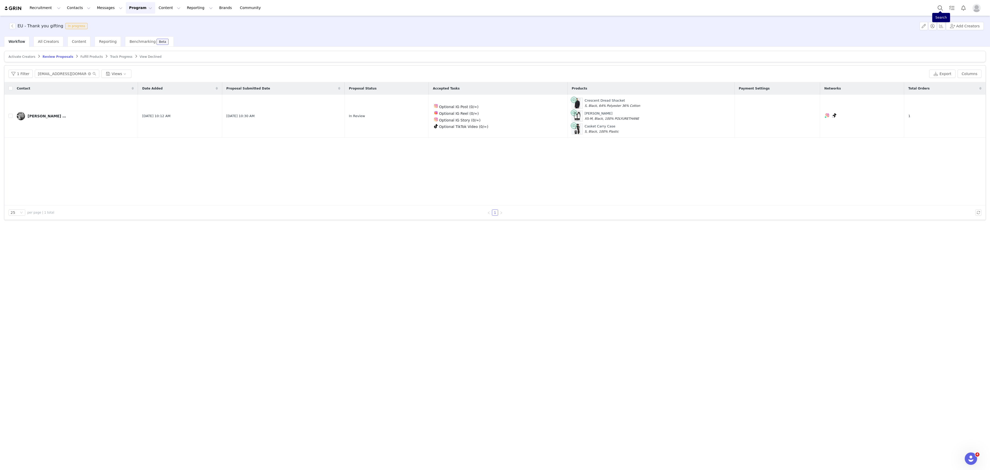
click at [132, 6] on button "Program Program" at bounding box center [140, 8] width 29 height 12
click at [140, 23] on div "Activations" at bounding box center [133, 22] width 35 height 5
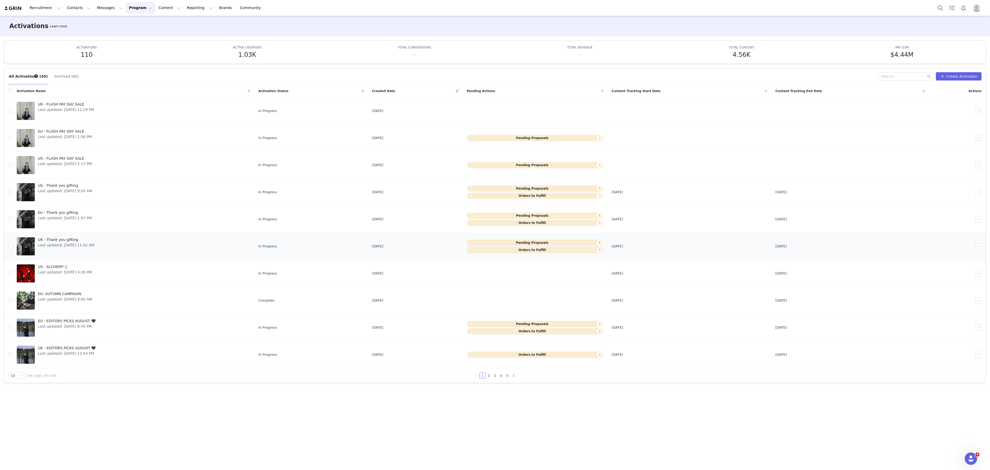
click at [91, 242] on span "UK - Thank you gifting" at bounding box center [66, 239] width 56 height 5
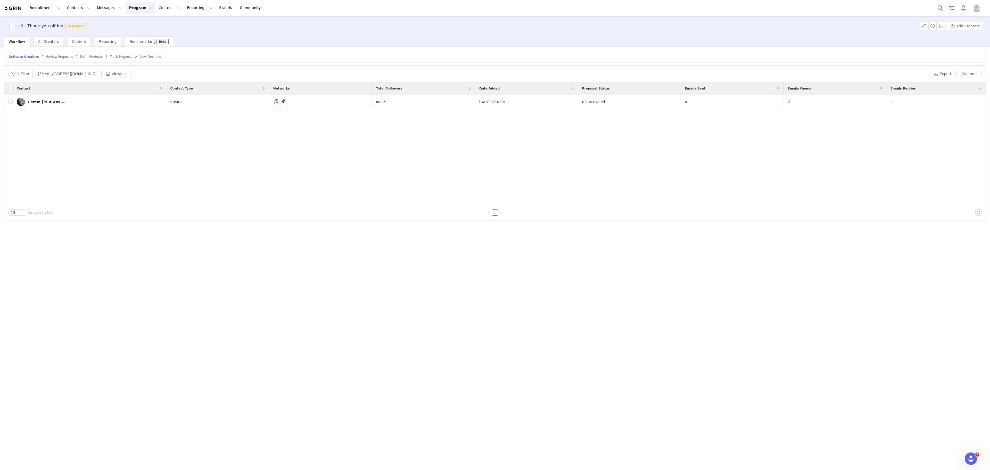
click at [54, 58] on span "Review Proposals" at bounding box center [59, 57] width 27 height 4
click at [64, 75] on input "zaraodutayo@gmail.com" at bounding box center [67, 74] width 64 height 8
paste input "thejigsawkiller96"
type input "thejigsawkiller96@gmail.com"
click at [85, 56] on span "Fulfill Products" at bounding box center [91, 57] width 22 height 4
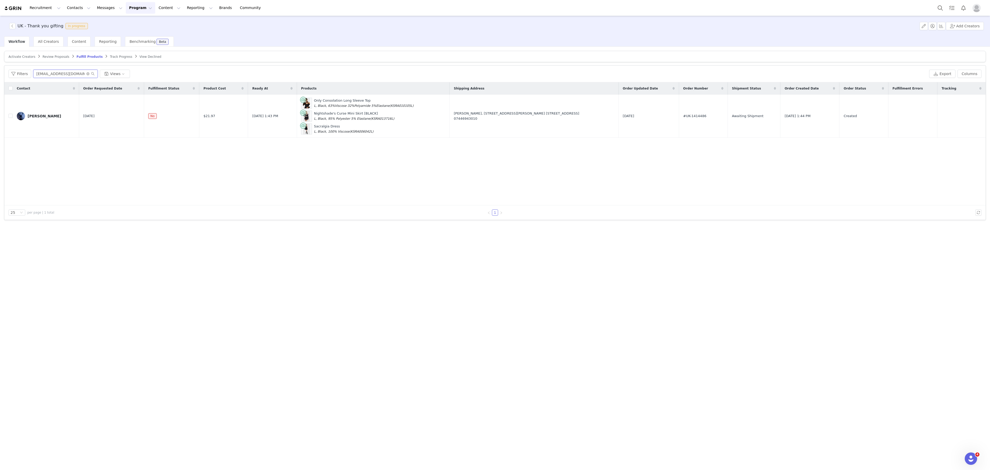
click at [74, 75] on input "kathortonsmith.mua@gmail.com" at bounding box center [65, 74] width 64 height 8
paste input "thejigsawkiller96"
type input "thejigsawkiller96@gmail.com"
click at [970, 118] on button "button" at bounding box center [970, 116] width 6 height 6
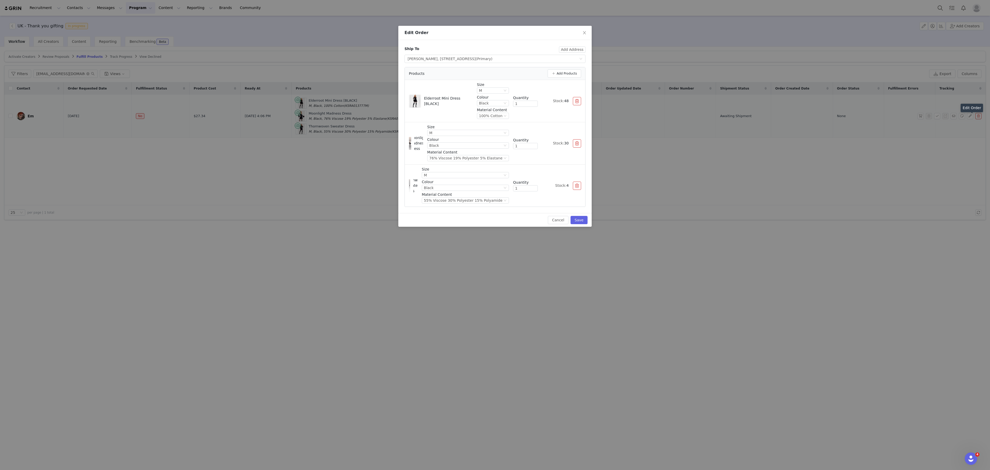
click at [579, 101] on button "button" at bounding box center [577, 101] width 8 height 8
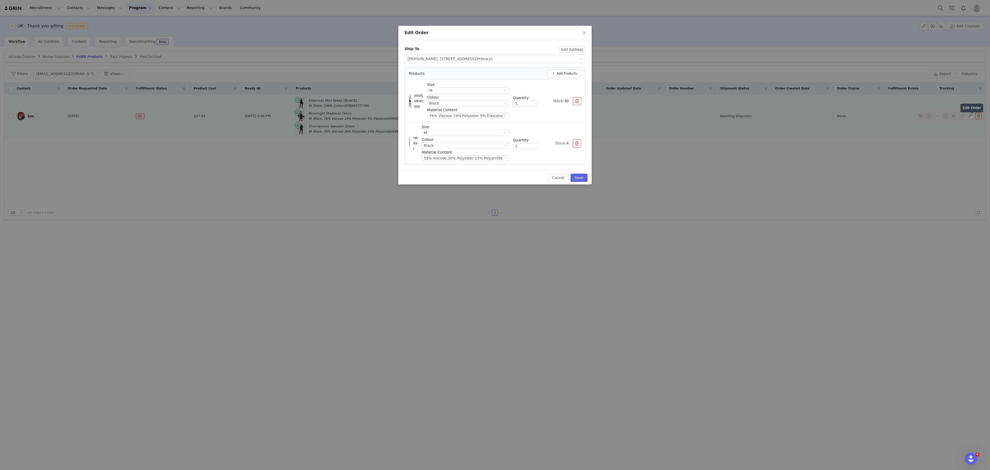
click at [579, 101] on button "button" at bounding box center [577, 101] width 8 height 8
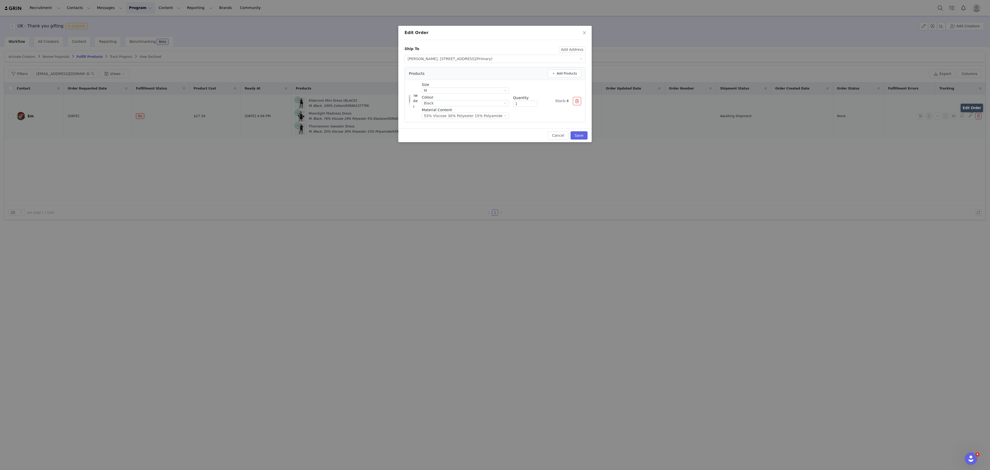
click at [579, 101] on button "button" at bounding box center [577, 101] width 8 height 8
click at [567, 73] on button "Add Products" at bounding box center [564, 73] width 34 height 8
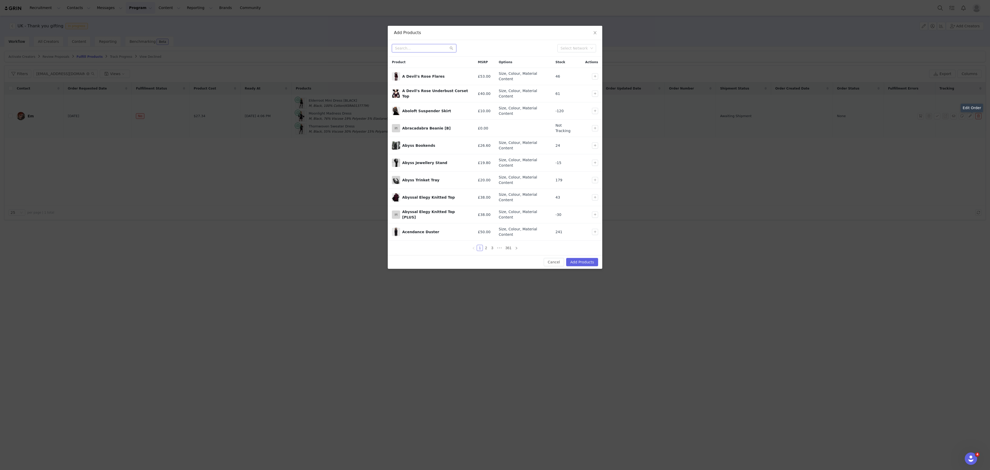
click at [429, 49] on input "text" at bounding box center [424, 48] width 64 height 8
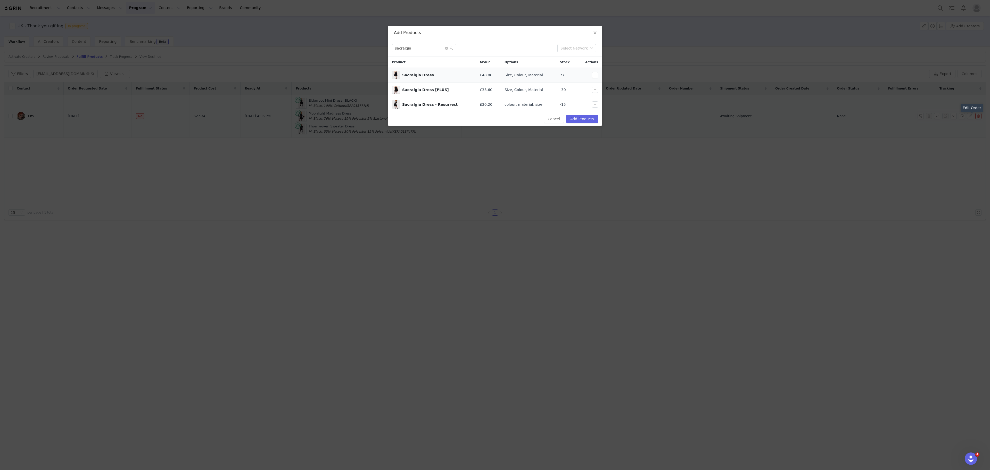
drag, startPoint x: 598, startPoint y: 73, endPoint x: 583, endPoint y: 81, distance: 16.8
click at [583, 81] on td at bounding box center [589, 75] width 25 height 15
click at [595, 75] on button "button" at bounding box center [595, 75] width 6 height 6
click at [425, 48] on input "sacralgia" at bounding box center [424, 48] width 64 height 8
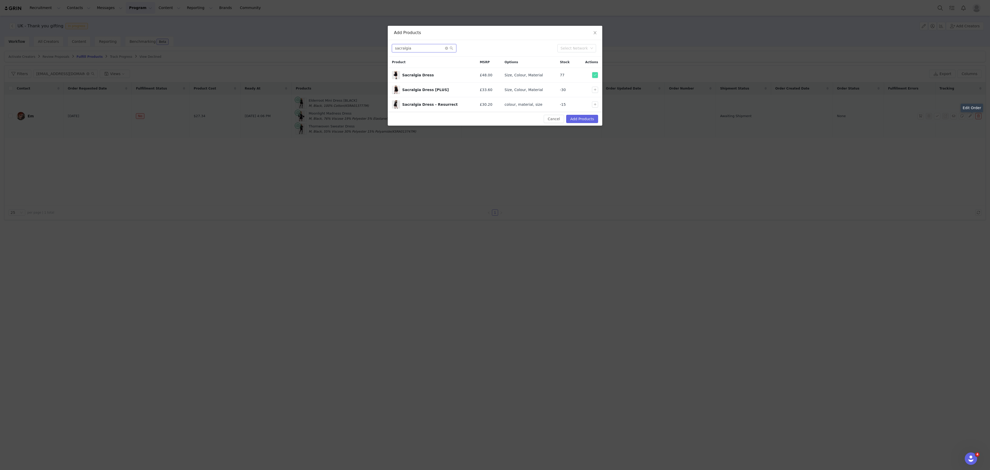
click at [425, 48] on input "sacralgia" at bounding box center [424, 48] width 64 height 8
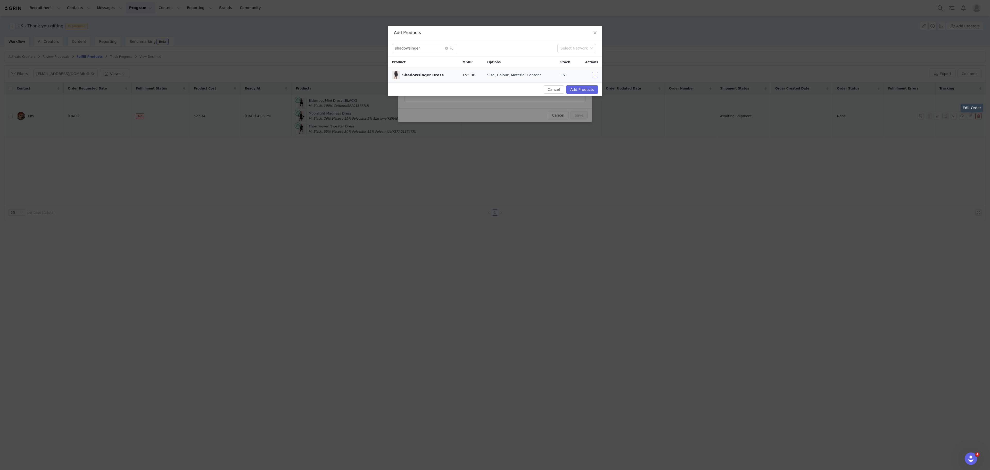
click at [596, 77] on button "button" at bounding box center [595, 75] width 6 height 6
drag, startPoint x: 428, startPoint y: 43, endPoint x: 431, endPoint y: 47, distance: 5.5
click at [431, 47] on div "shadowsinger Select Network" at bounding box center [495, 48] width 214 height 17
click at [431, 47] on input "shadowsinger" at bounding box center [424, 48] width 64 height 8
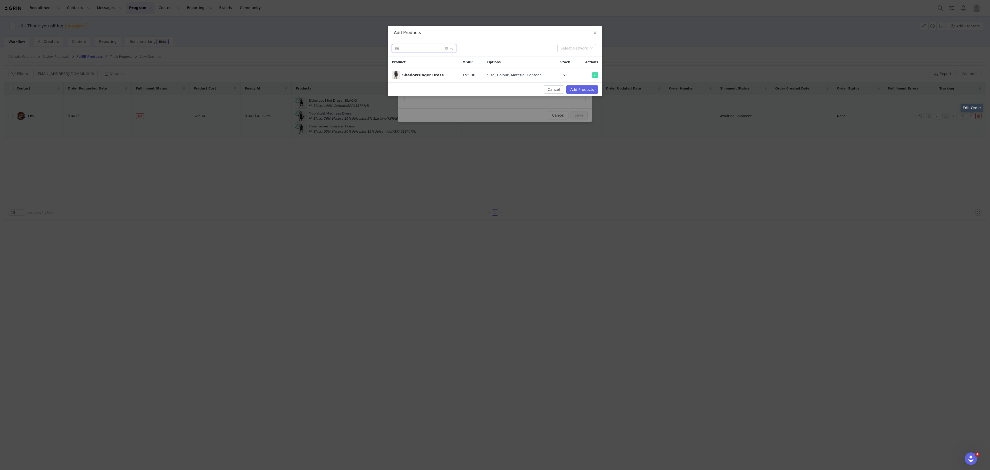
click at [431, 47] on input "se" at bounding box center [424, 48] width 64 height 8
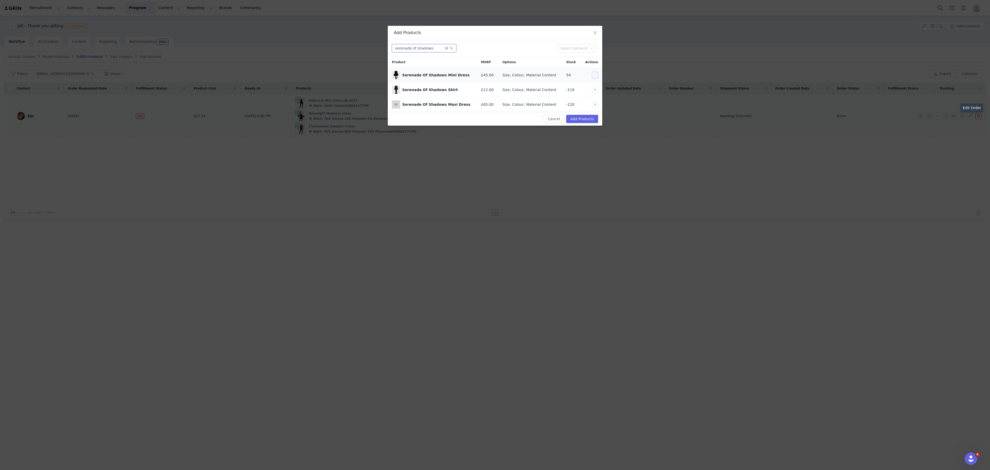
type input "serenade of shadows"
click at [593, 74] on button "button" at bounding box center [595, 75] width 6 height 6
click at [589, 122] on button "Add Products" at bounding box center [582, 119] width 32 height 8
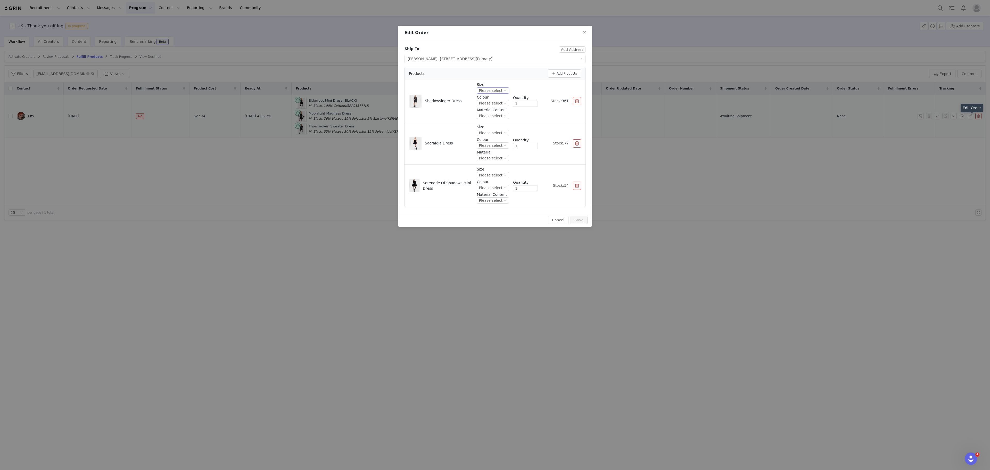
click at [496, 91] on div "Please select" at bounding box center [490, 91] width 23 height 6
click at [497, 125] on li "M" at bounding box center [493, 125] width 29 height 8
click at [497, 102] on div "Please select" at bounding box center [490, 103] width 23 height 6
click at [497, 118] on li "Black" at bounding box center [493, 121] width 29 height 8
click at [500, 115] on div "Please select" at bounding box center [490, 116] width 23 height 6
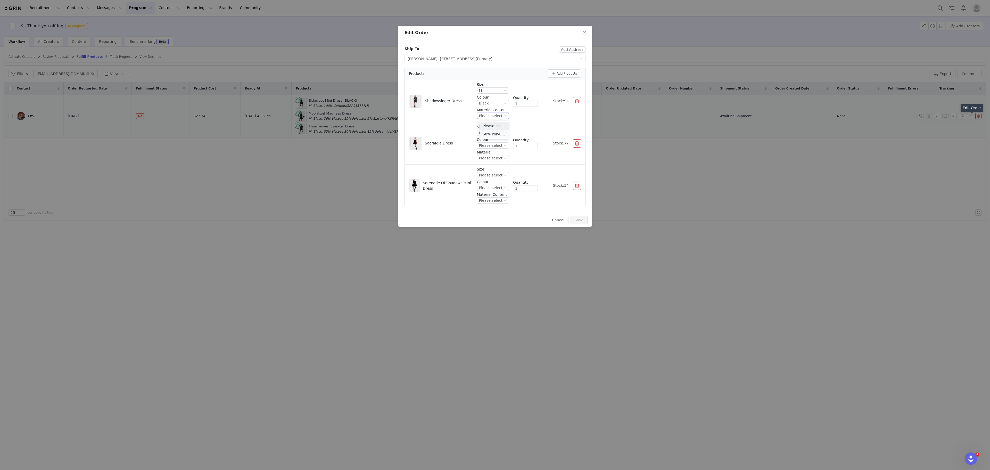
click at [498, 135] on li "60% Polyurethane 40% Polyester" at bounding box center [493, 134] width 29 height 8
click at [498, 135] on div "Please select" at bounding box center [490, 133] width 23 height 6
click at [496, 170] on li "M" at bounding box center [493, 168] width 29 height 8
click at [499, 147] on div "Please select" at bounding box center [490, 146] width 23 height 6
click at [496, 162] on li "Black" at bounding box center [493, 164] width 29 height 8
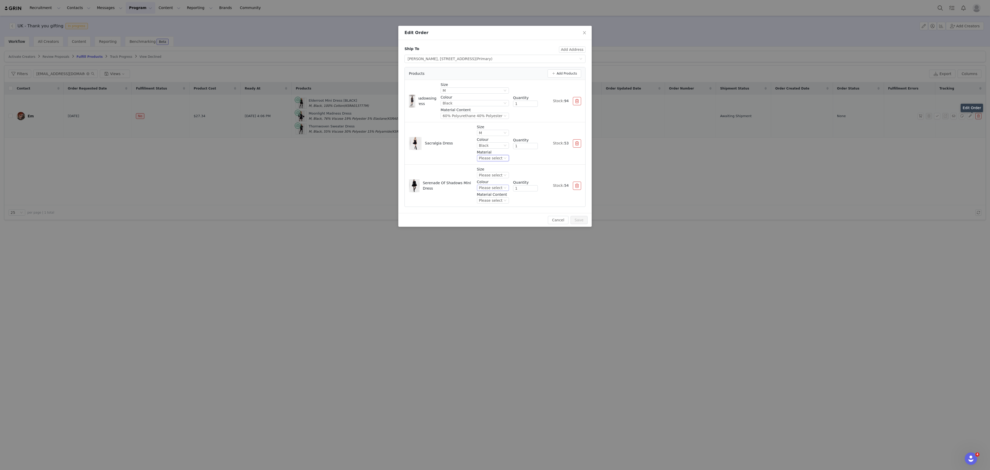
drag, startPoint x: 497, startPoint y: 158, endPoint x: 496, endPoint y: 186, distance: 27.9
click at [496, 186] on div "Shadowsinger Dress Size M Colour Black Material Content 60% Polyurethane 40% Po…" at bounding box center [495, 143] width 180 height 127
click at [498, 160] on div "Please select" at bounding box center [490, 158] width 23 height 6
click at [500, 177] on li "100% Viscose" at bounding box center [493, 176] width 29 height 8
click at [500, 177] on div "Please select" at bounding box center [490, 175] width 23 height 6
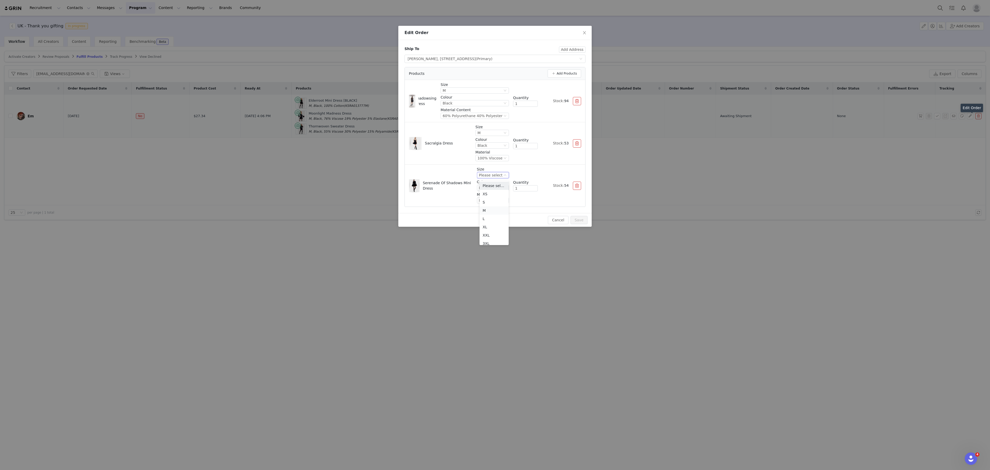
click at [490, 210] on li "M" at bounding box center [493, 210] width 29 height 8
click at [494, 190] on div "Please select" at bounding box center [490, 188] width 23 height 6
click at [495, 207] on li "Black" at bounding box center [493, 206] width 29 height 8
click at [495, 198] on div "Please select" at bounding box center [493, 200] width 32 height 6
click at [495, 220] on li "95% Polyester 5% Elastane" at bounding box center [493, 219] width 29 height 8
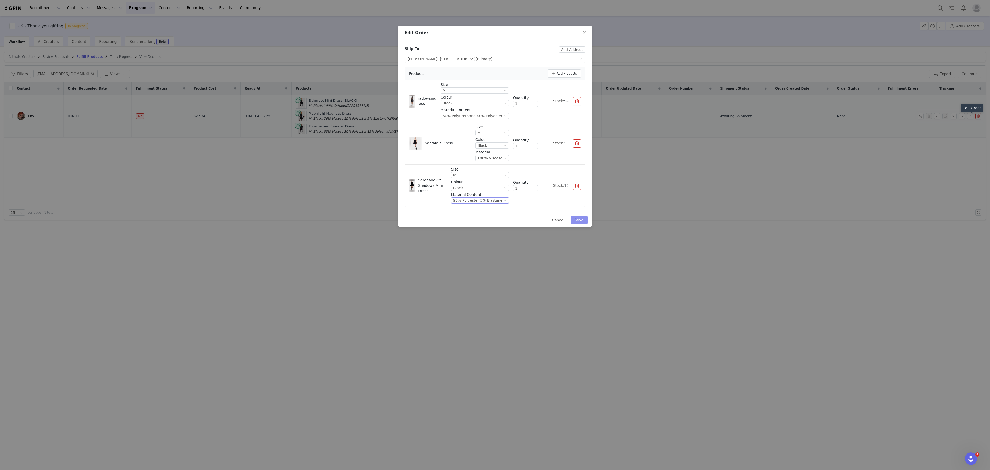
click at [587, 220] on button "Save" at bounding box center [578, 220] width 17 height 8
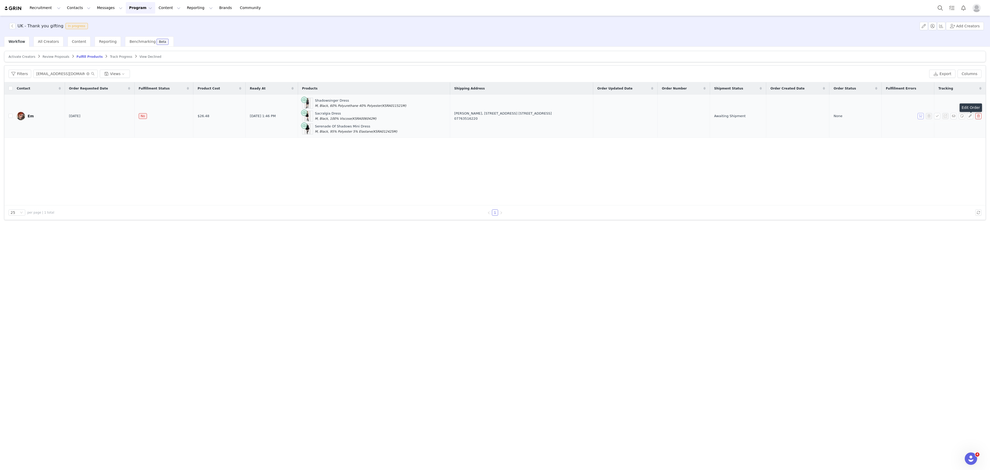
click at [919, 118] on button "button" at bounding box center [920, 116] width 6 height 6
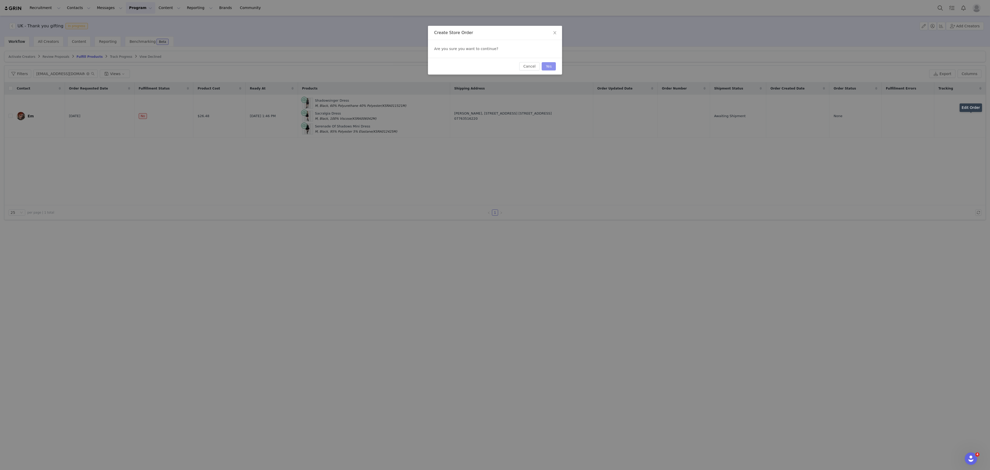
click at [546, 66] on button "Yes" at bounding box center [548, 66] width 14 height 8
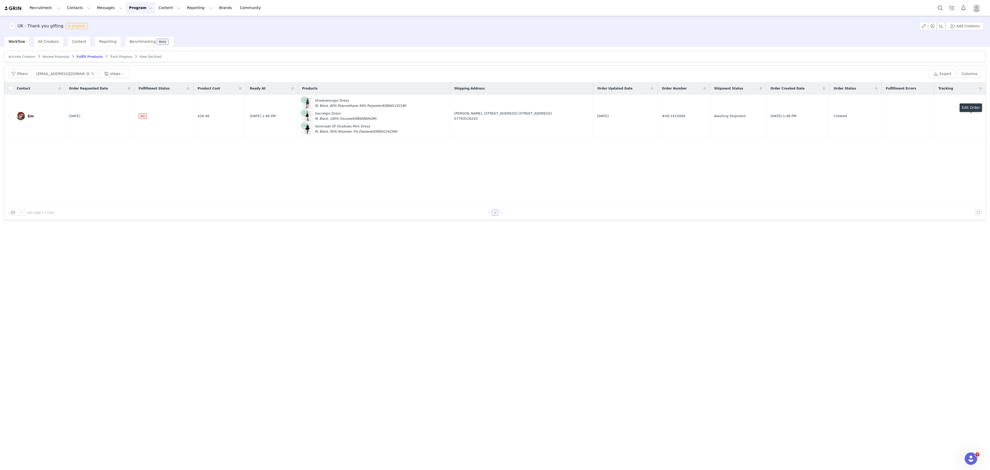
click at [51, 55] on span "Review Proposals" at bounding box center [56, 57] width 27 height 4
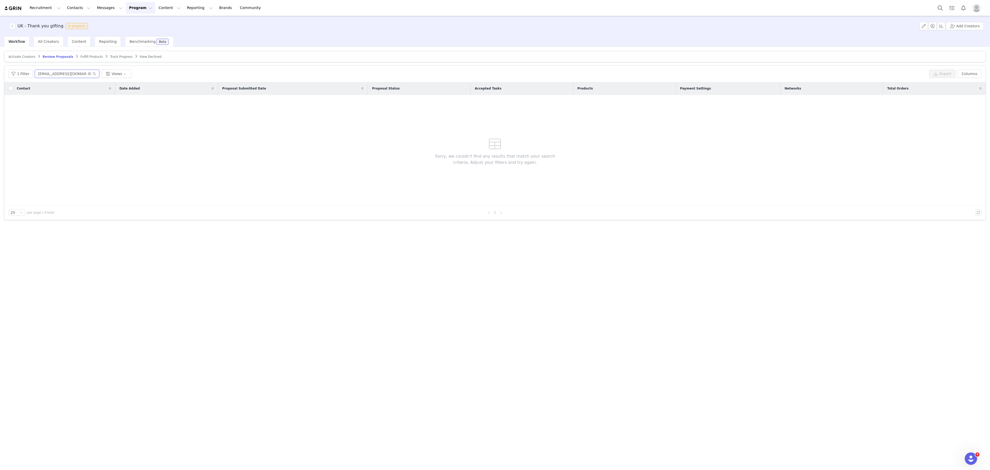
click at [77, 75] on input "thejigsawkiller96@gmail.com" at bounding box center [67, 74] width 64 height 8
paste input "suzannesmith93@live.co.u"
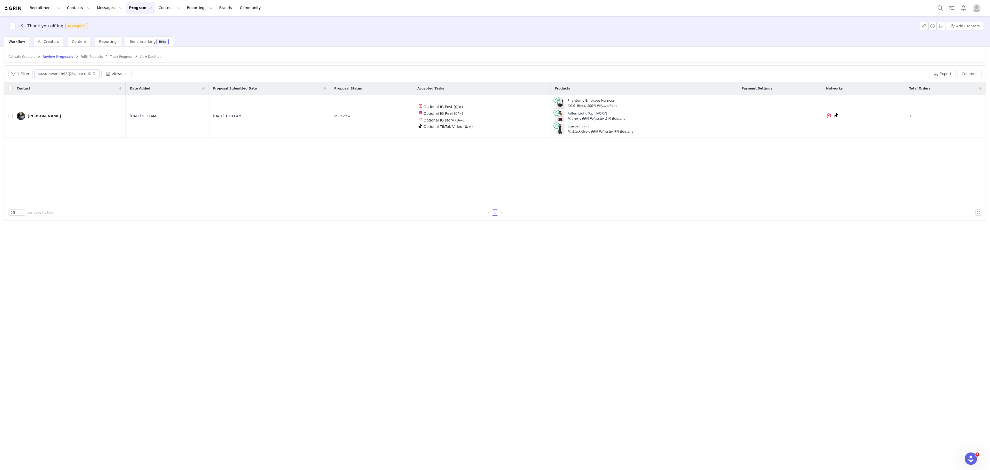
type input "suzannesmith93@live.co.u"
click at [944, 6] on button "Search" at bounding box center [939, 8] width 11 height 12
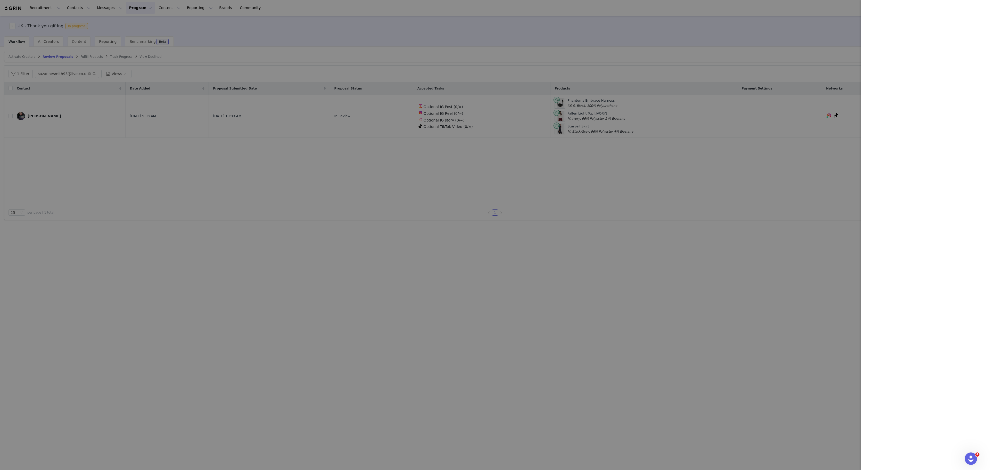
click at [265, 74] on div at bounding box center [495, 235] width 990 height 470
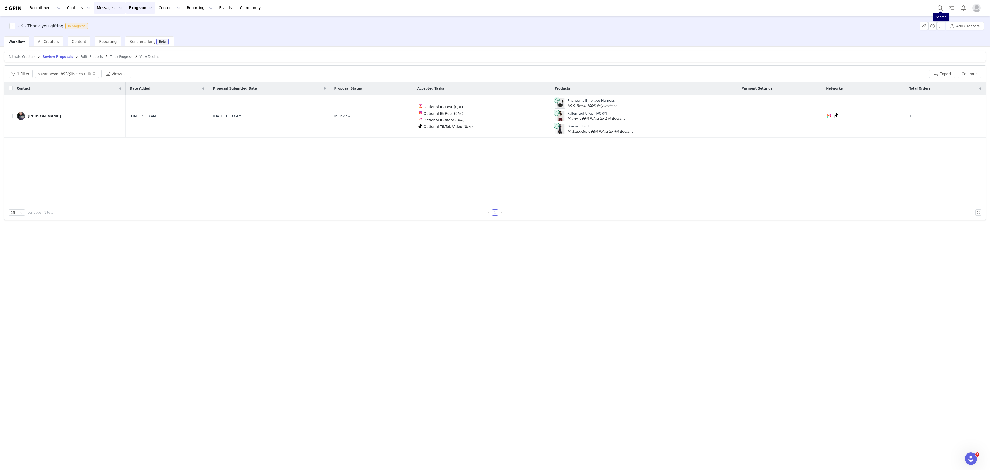
click at [104, 4] on button "Messages Messages" at bounding box center [110, 8] width 32 height 12
click at [66, 8] on button "Contacts Contacts" at bounding box center [79, 8] width 30 height 12
click at [71, 30] on p "Prospects" at bounding box center [71, 32] width 17 height 5
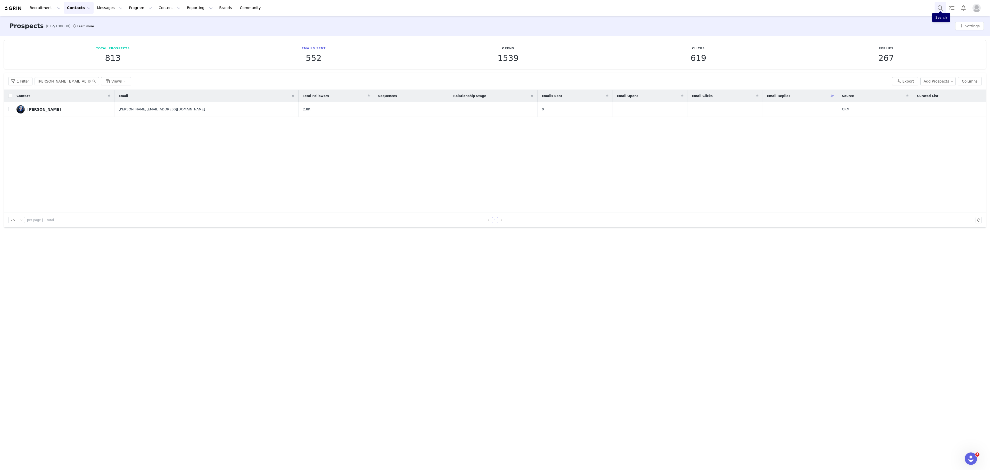
click at [937, 8] on button "Search" at bounding box center [939, 8] width 11 height 12
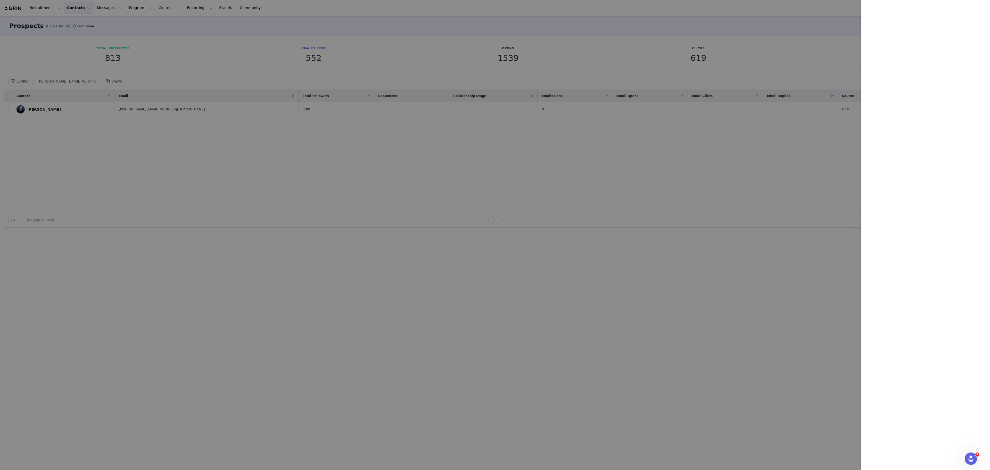
click at [453, 132] on div at bounding box center [495, 235] width 990 height 470
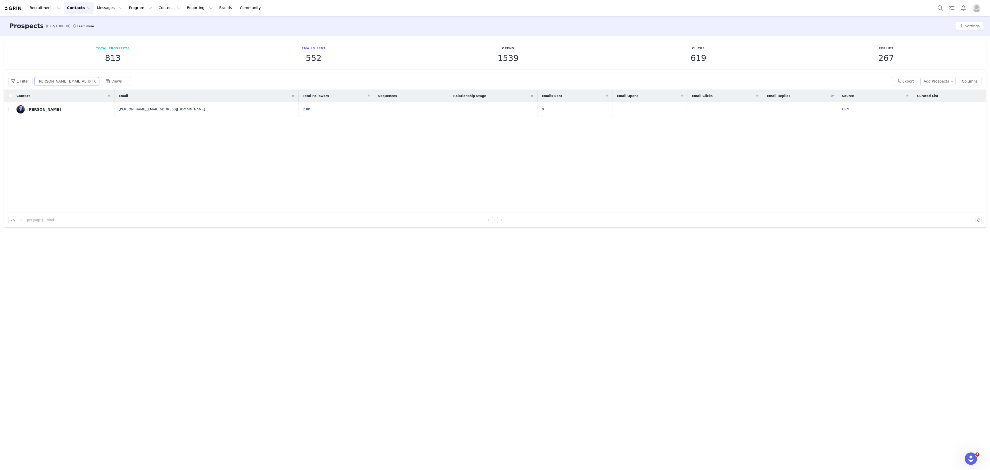
click at [73, 81] on input "chyna.kingston@gmail.com" at bounding box center [67, 81] width 64 height 8
click at [75, 5] on button "Contacts Contacts" at bounding box center [79, 8] width 30 height 12
click at [79, 25] on div "Creators" at bounding box center [79, 22] width 35 height 5
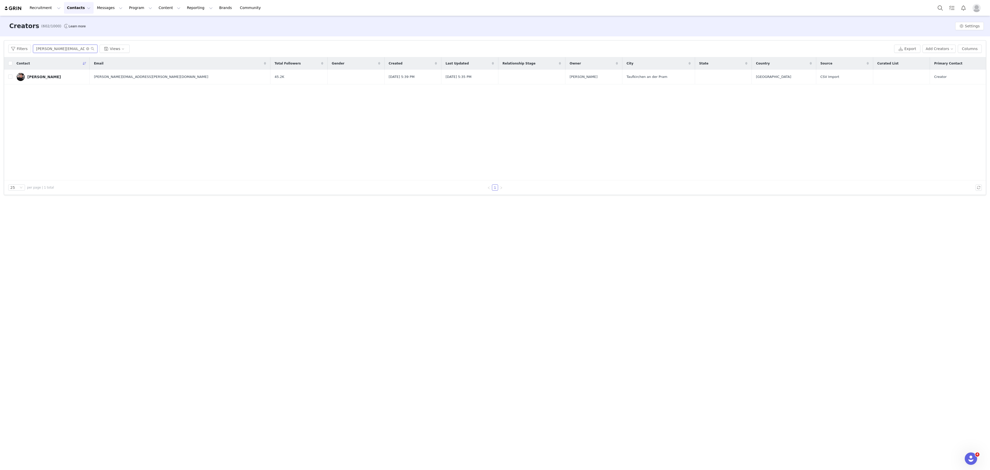
click at [57, 50] on input "alexander.miedl@gmx.at" at bounding box center [65, 49] width 64 height 8
click at [136, 150] on div "Contact Email Total Followers Gender Created Last Updated Relationship Stage Ow…" at bounding box center [494, 118] width 981 height 123
click at [937, 7] on button "Search" at bounding box center [939, 8] width 11 height 12
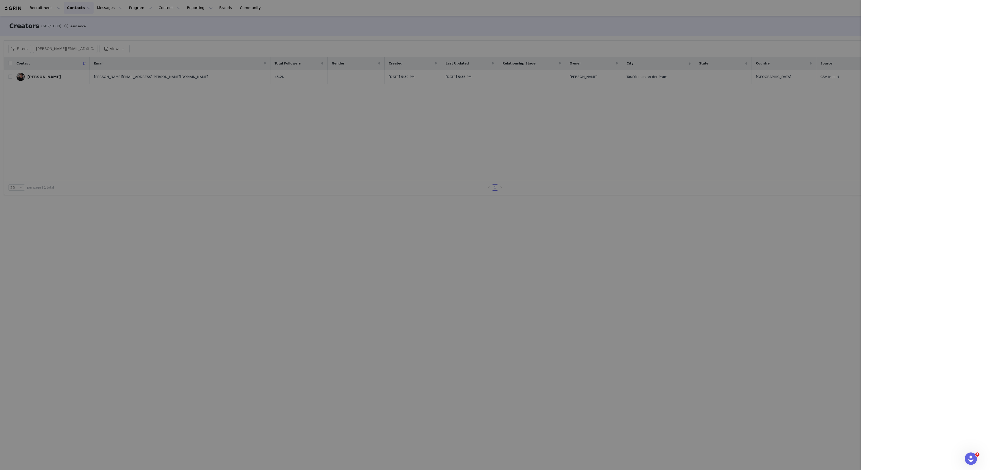
click at [124, 34] on div at bounding box center [495, 235] width 990 height 470
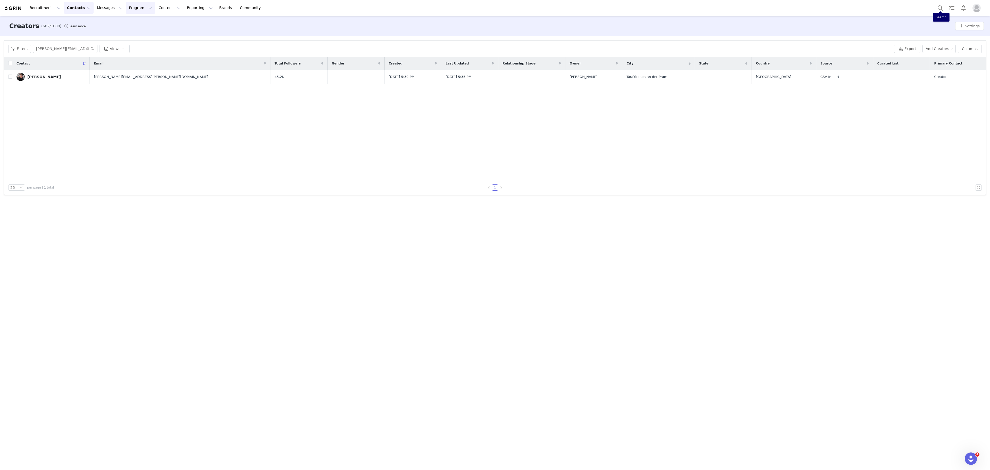
click at [126, 6] on button "Program Program" at bounding box center [140, 8] width 29 height 12
click at [135, 23] on p "Activations" at bounding box center [127, 22] width 20 height 5
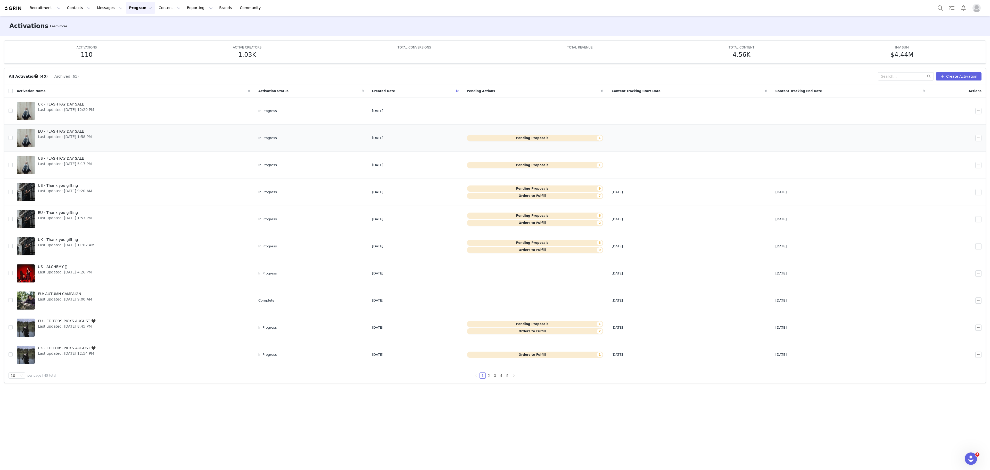
click at [76, 148] on div "EU - FLASH PAY DAY SALE Last updated: Sep 29, 2025 1:58 PM" at bounding box center [65, 138] width 60 height 21
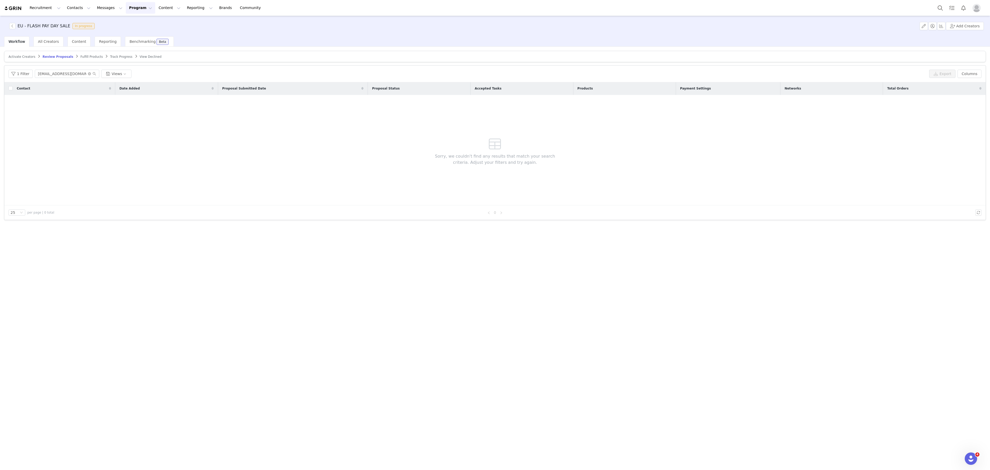
click at [21, 55] on article "Activate Creators Review Proposals Fulfill Products Track Progress View Declined" at bounding box center [494, 56] width 981 height 11
click at [21, 55] on span "Activate Creators" at bounding box center [22, 57] width 27 height 4
click at [64, 76] on input "batslovergirl@gmail.com" at bounding box center [67, 74] width 64 height 8
paste input "dvorah.rain"
type input "dvorah.rain@gmail.com"
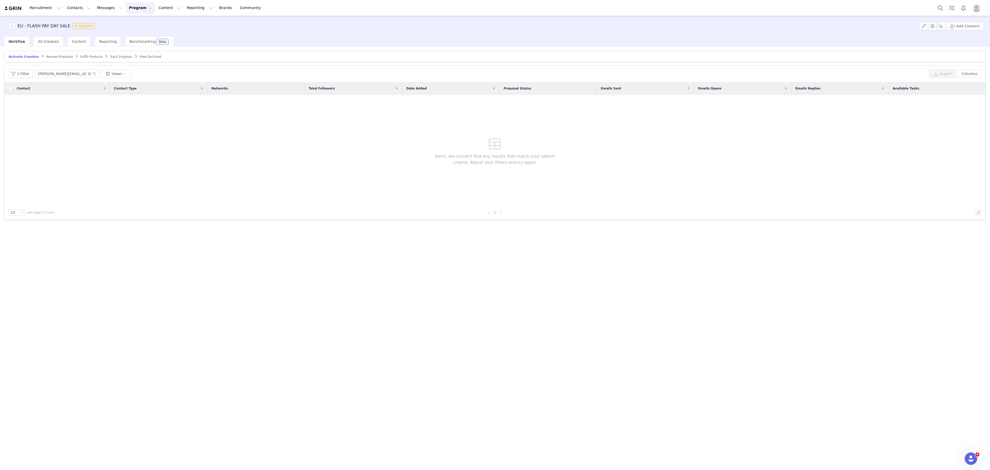
click at [76, 54] on article "Activate Creators Review Proposals Fulfill Products Track Progress View Declined" at bounding box center [494, 56] width 981 height 11
click at [80, 56] on span "Fulfill Products" at bounding box center [91, 57] width 22 height 4
paste input "dvorah.rain@gmail.com"
click at [79, 75] on input "dvorah.rain@gmail.com" at bounding box center [67, 74] width 64 height 8
type input "dvorah.rain@gmail.com"
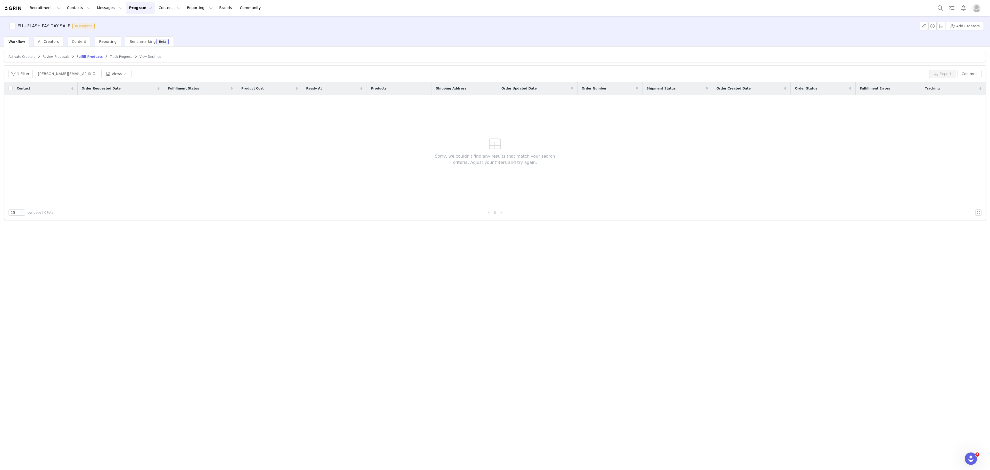
click at [43, 58] on span "Review Proposals" at bounding box center [56, 57] width 27 height 4
click at [79, 75] on input "batslovergirl@gmail.com" at bounding box center [67, 74] width 64 height 8
paste input "dvorah.rain"
type input "dvorah.rain@gmail.com"
click at [87, 57] on span "Fulfill Products" at bounding box center [91, 57] width 22 height 4
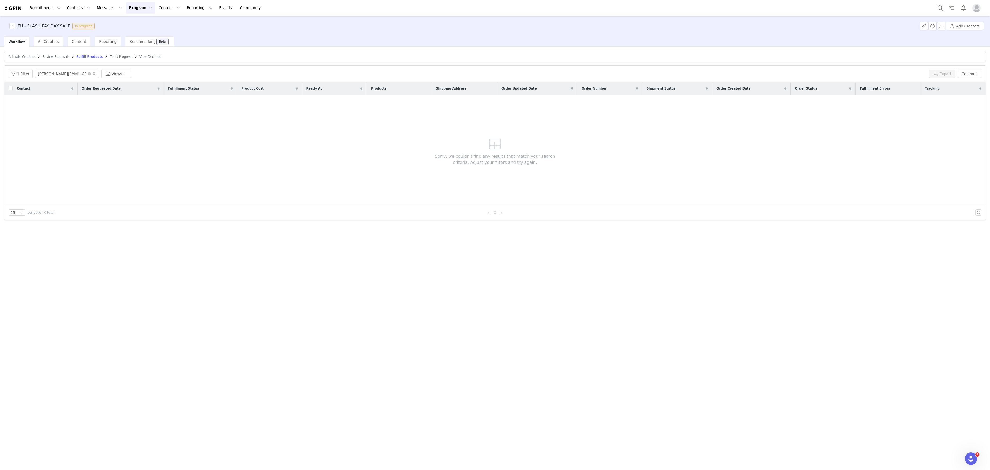
click at [117, 55] on span "Track Progress" at bounding box center [121, 57] width 22 height 4
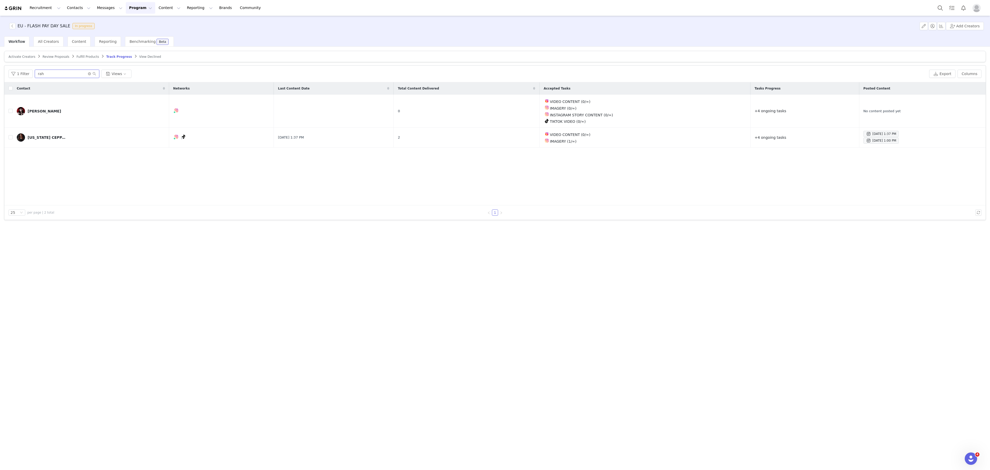
click at [70, 75] on input "rah" at bounding box center [67, 74] width 64 height 8
paste input "dvorah.rain@gmail.com"
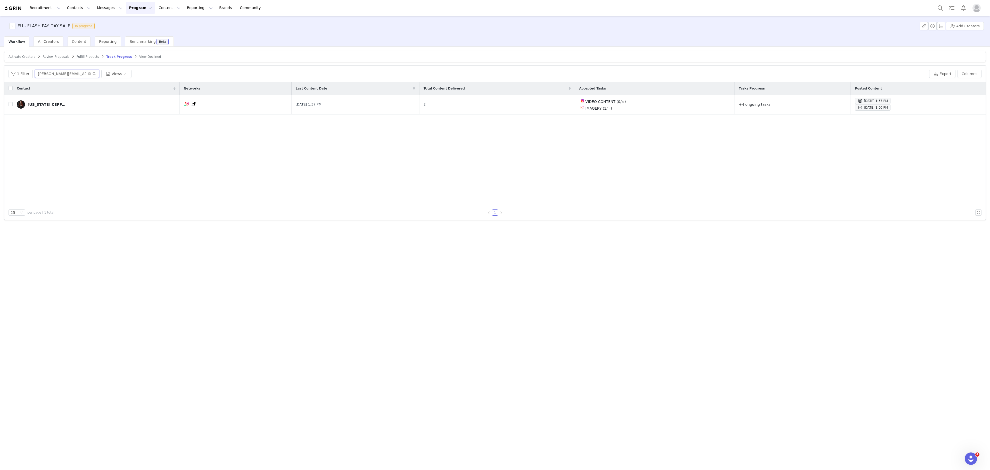
type input "dvorah.rain@gmail.com"
click at [921, 27] on button "button" at bounding box center [923, 26] width 8 height 8
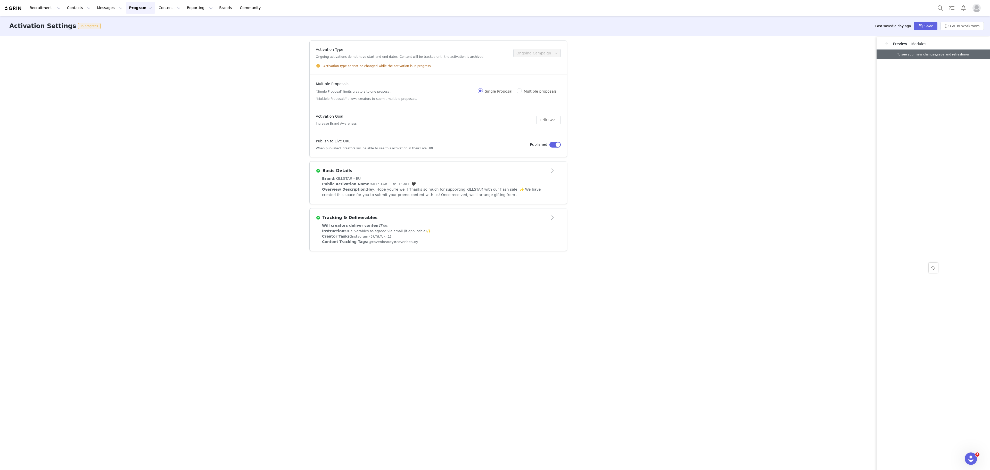
click at [474, 178] on div "Brand: KILLSTAR - EU" at bounding box center [438, 178] width 232 height 5
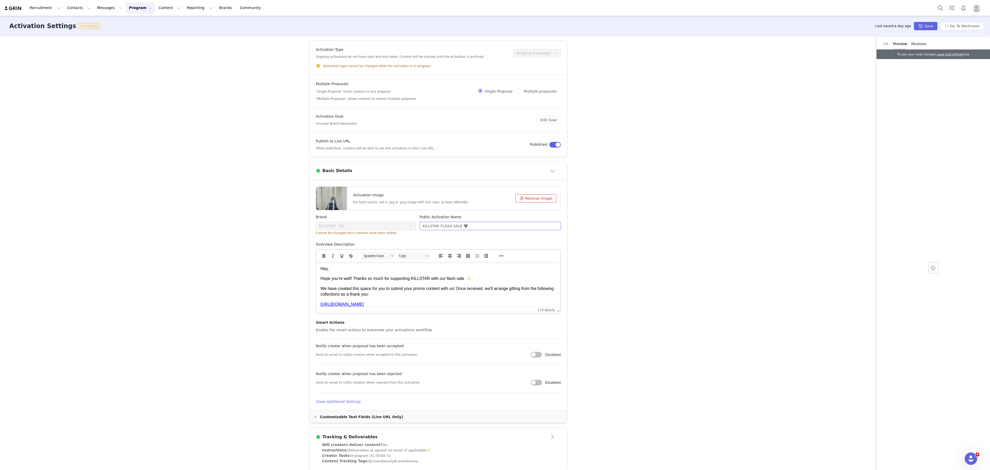
click at [443, 227] on input "KILLSTAR FLASH SALE 🖤" at bounding box center [490, 226] width 141 height 8
click at [126, 10] on button "Program Program" at bounding box center [140, 8] width 29 height 12
click at [124, 20] on link "Activations" at bounding box center [133, 23] width 41 height 10
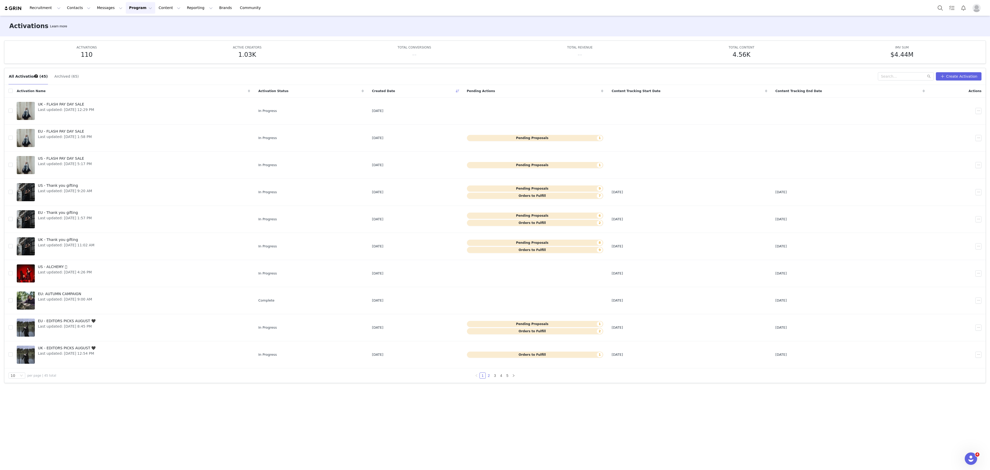
click at [486, 377] on link "2" at bounding box center [489, 375] width 6 height 6
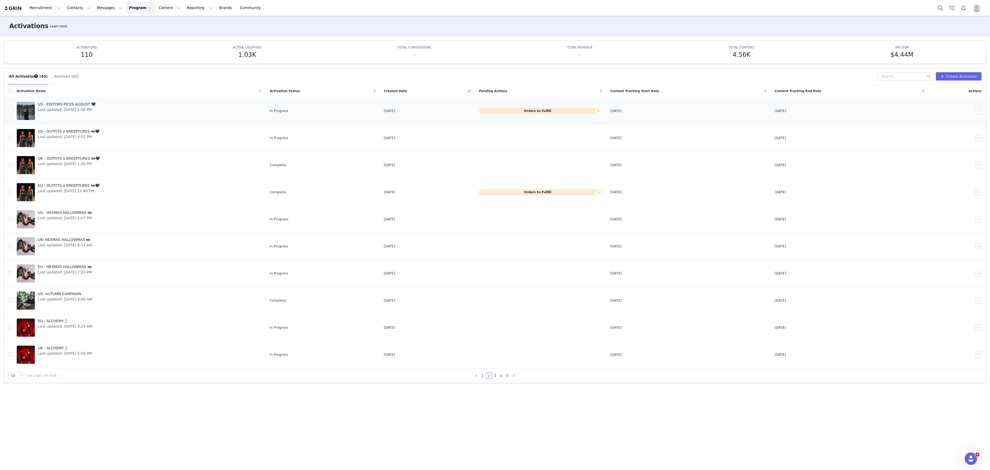
click at [92, 108] on span "Last updated: Aug 28, 2025 1:58 PM" at bounding box center [67, 109] width 58 height 5
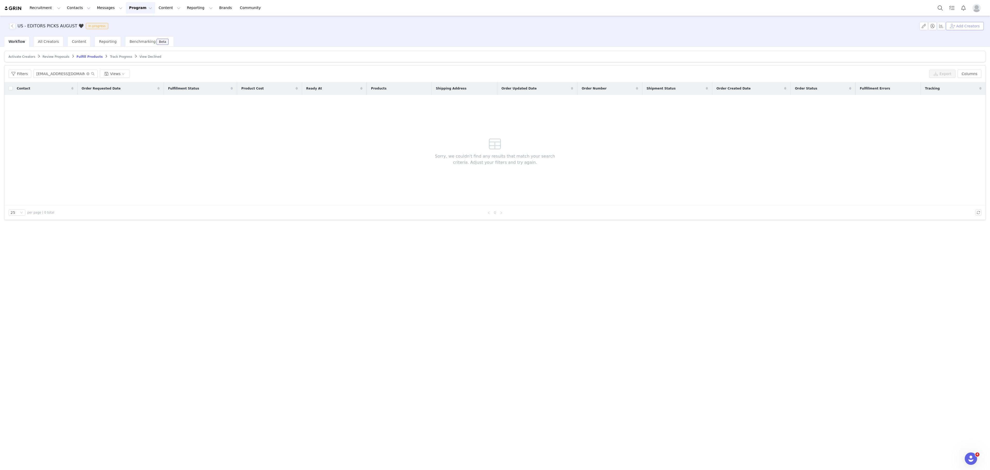
drag, startPoint x: 961, startPoint y: 20, endPoint x: 971, endPoint y: 26, distance: 12.3
click at [971, 26] on div "US - EDITORS PICKS AUGUST 🖤 In progress Add Creators" at bounding box center [495, 26] width 990 height 21
click at [971, 26] on button "Add Creators" at bounding box center [964, 26] width 38 height 8
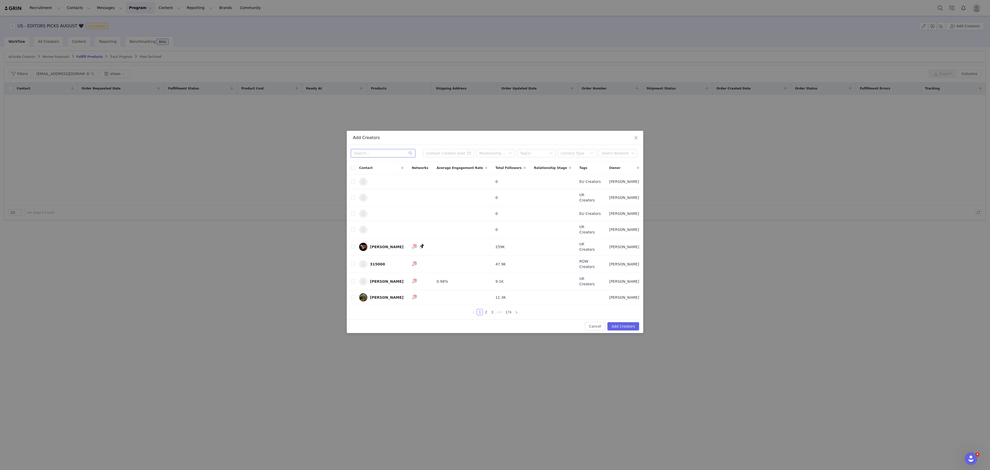
click at [381, 157] on input "text" at bounding box center [383, 153] width 64 height 8
paste input "ruthebassotto@hotmail.com"
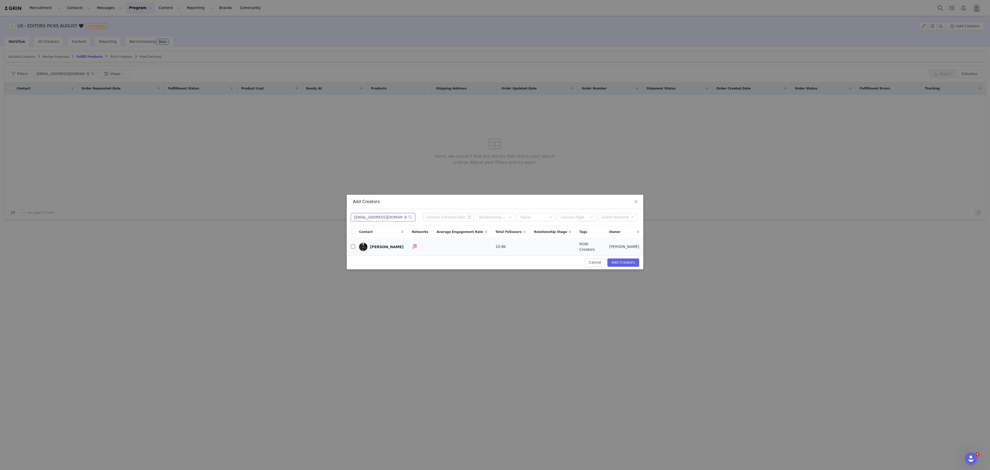
type input "ruthebassotto@hotmail.com"
click at [354, 246] on input "checkbox" at bounding box center [353, 246] width 4 height 4
checkbox input "true"
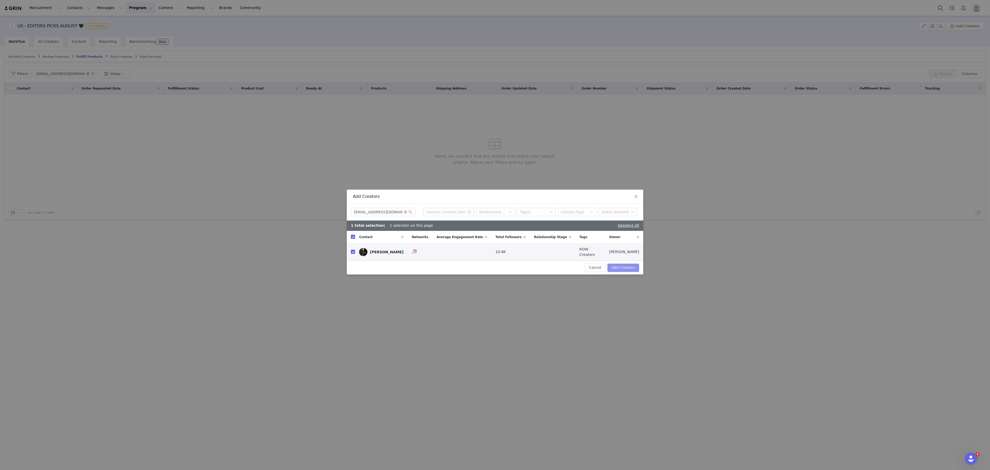
click at [635, 269] on button "Add Creators" at bounding box center [623, 267] width 32 height 8
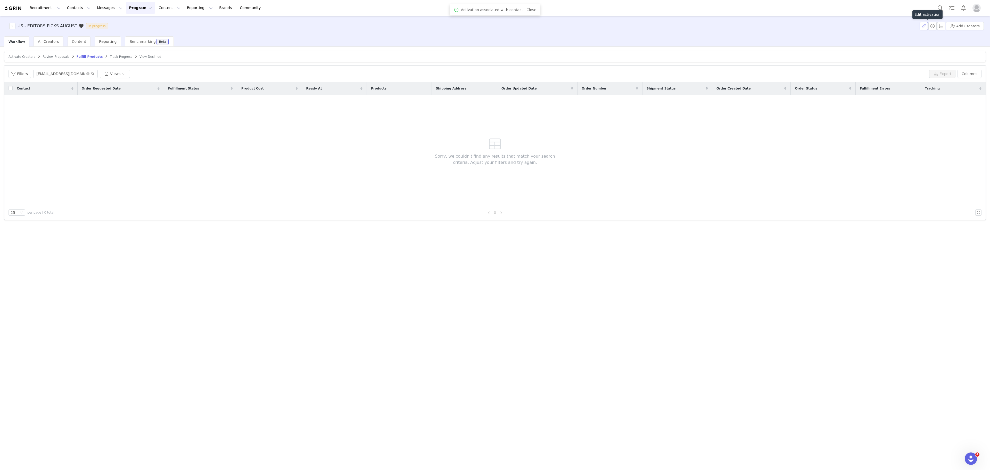
click at [925, 26] on button "button" at bounding box center [923, 26] width 8 height 8
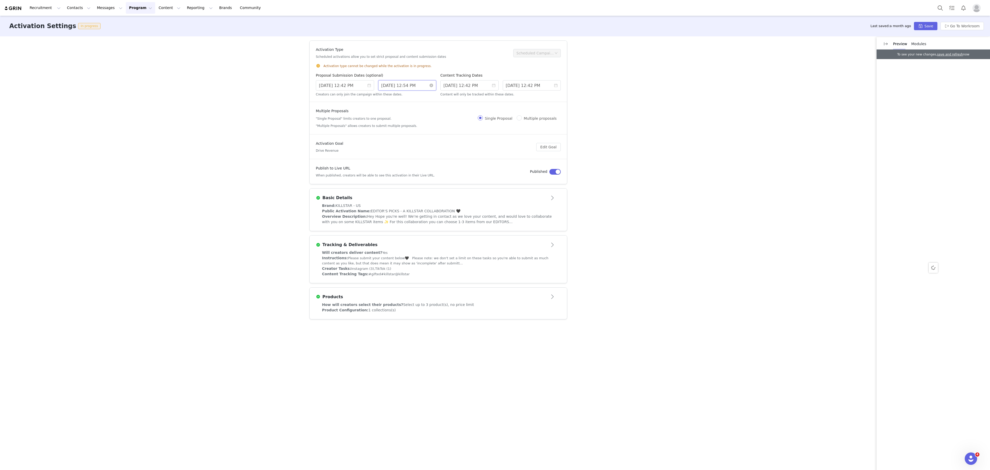
click at [416, 85] on input "9/30/2025 12:54 PM" at bounding box center [407, 85] width 58 height 10
click at [443, 152] on div "11" at bounding box center [442, 151] width 6 height 6
type input "10/11/2025 11:54 AM"
click at [443, 161] on link "Ok" at bounding box center [442, 162] width 9 height 6
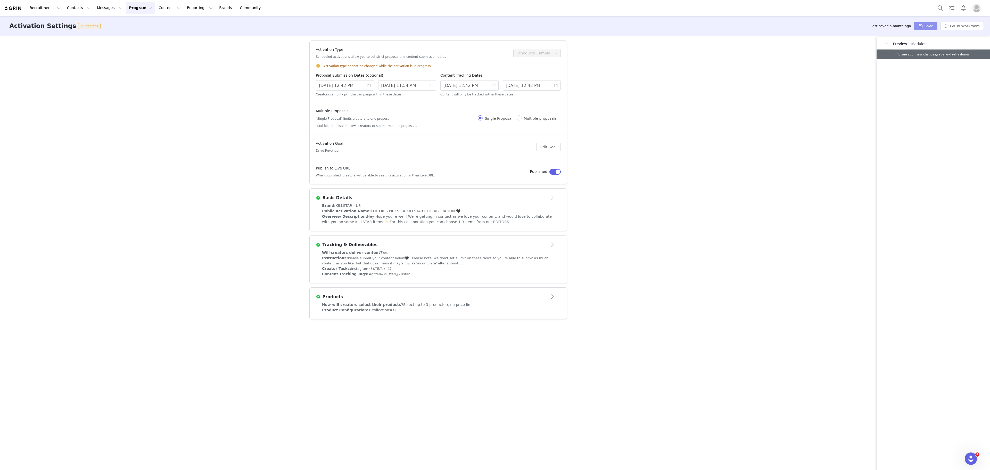
click at [930, 24] on button "Save" at bounding box center [925, 26] width 23 height 8
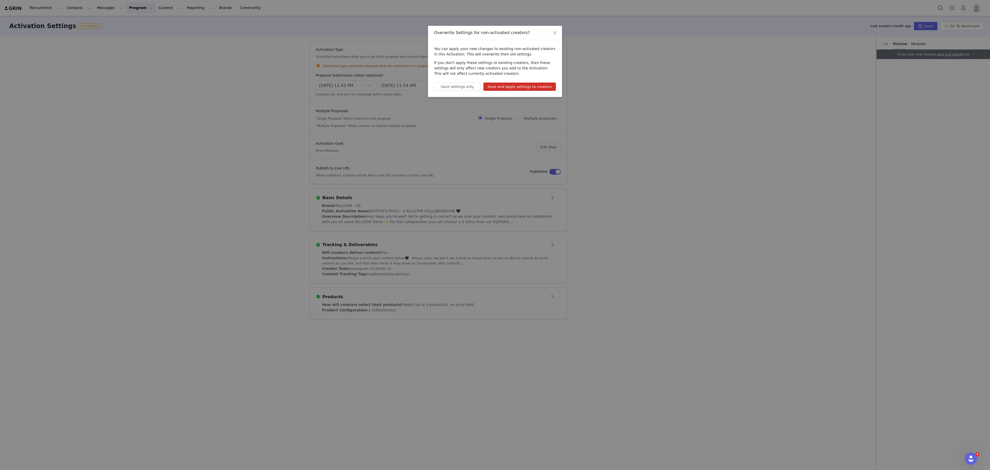
click at [528, 89] on button "Save and apply settings to creators" at bounding box center [519, 86] width 72 height 8
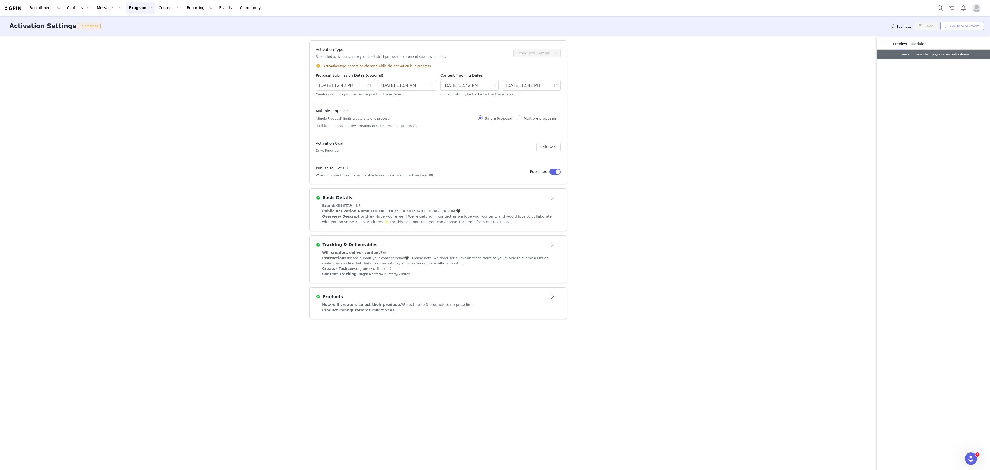
click at [977, 28] on button "Go To Workroom" at bounding box center [961, 26] width 43 height 8
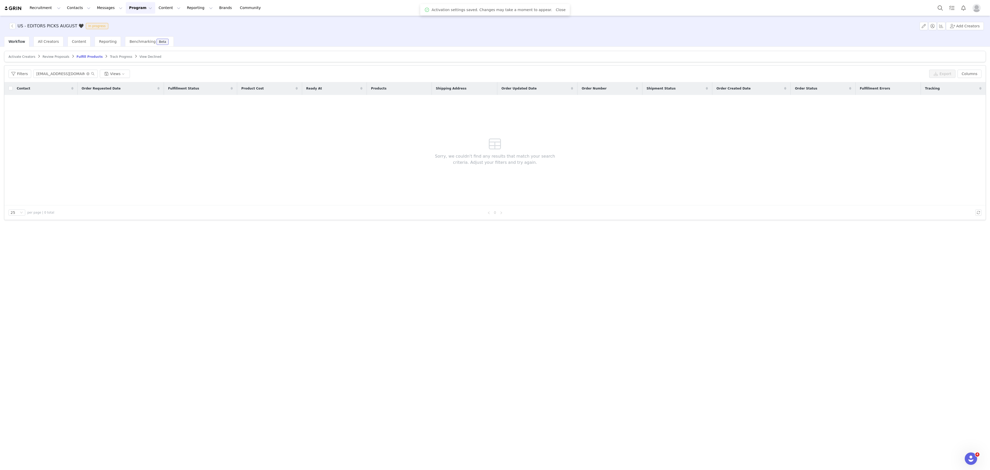
click at [20, 58] on span "Activate Creators" at bounding box center [22, 57] width 27 height 4
paste input "ruthebassotto@hot"
click at [64, 72] on input "ruthebassotto@hotmail.com" at bounding box center [67, 74] width 64 height 8
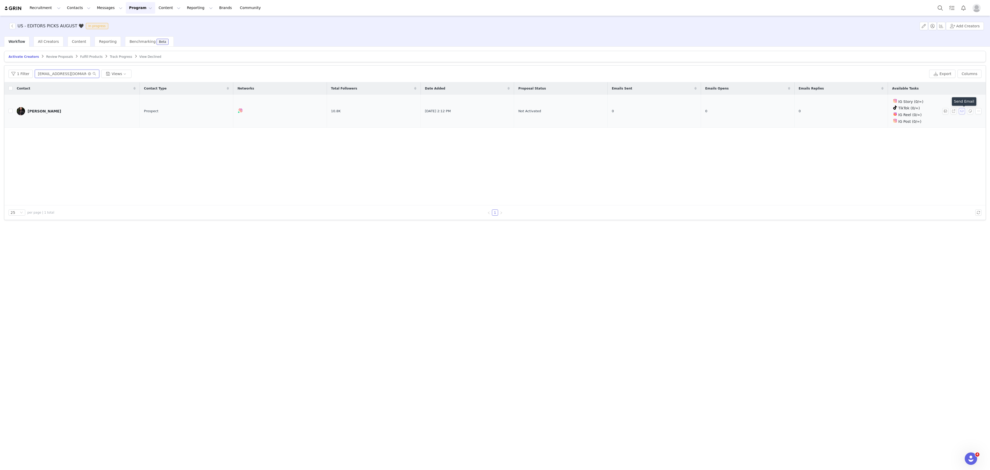
type input "ruthebassotto@hotmail.com"
click at [961, 111] on div at bounding box center [494, 143] width 981 height 123
click at [962, 109] on button "button" at bounding box center [961, 111] width 6 height 6
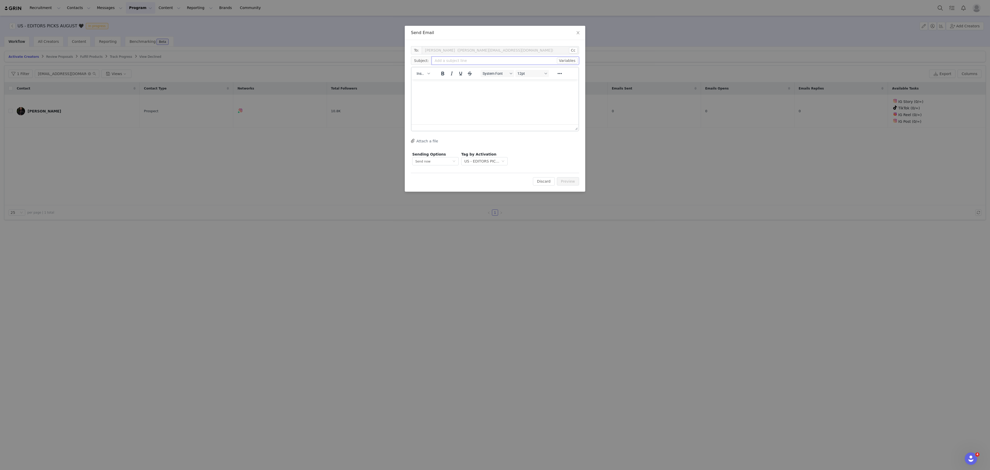
click at [576, 57] on input "text" at bounding box center [504, 60] width 147 height 8
click at [568, 59] on button "Variables" at bounding box center [567, 60] width 21 height 6
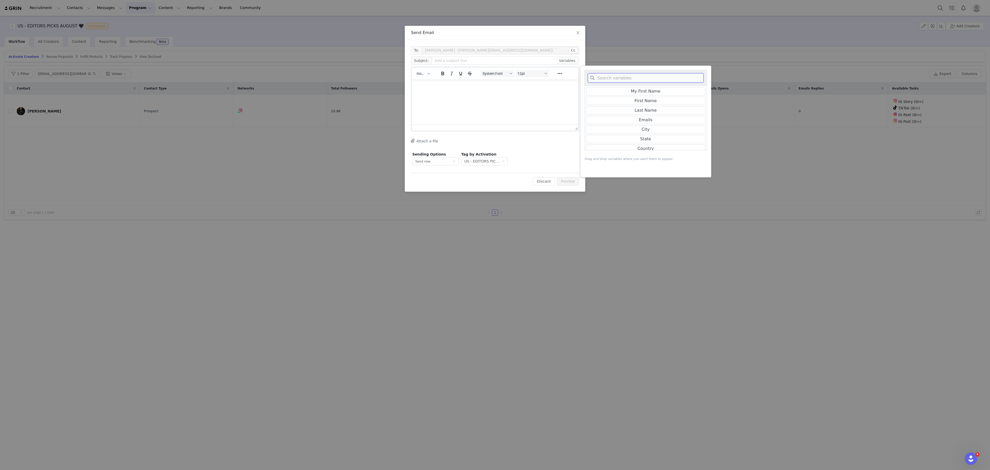
click at [605, 75] on input at bounding box center [646, 77] width 116 height 9
type input "live"
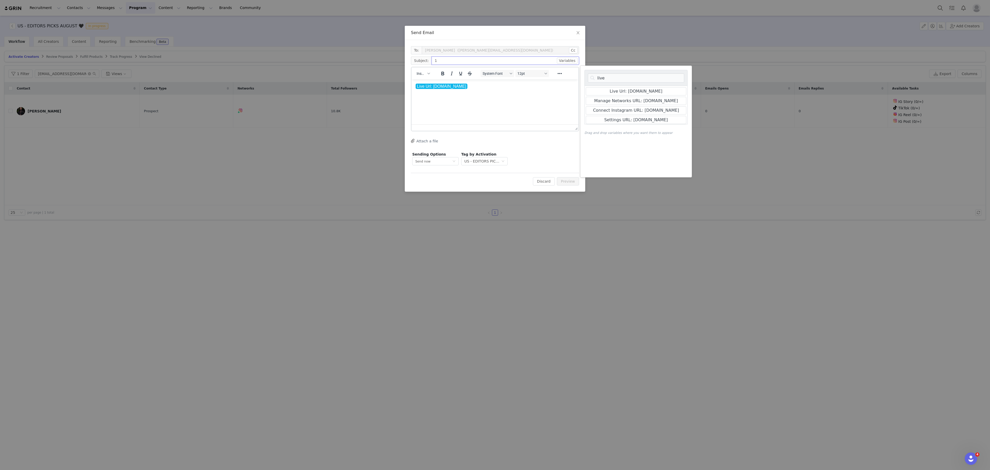
click at [492, 61] on input "1" at bounding box center [504, 60] width 147 height 8
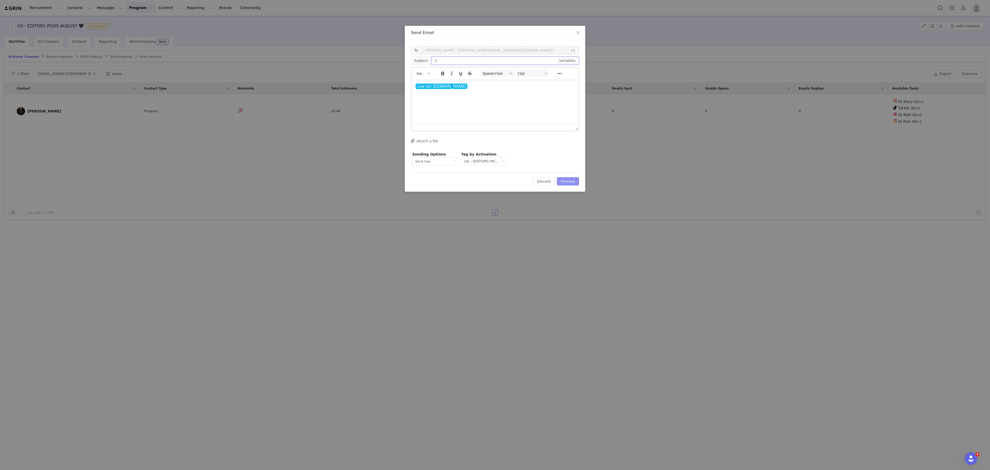
type input "1"
click at [574, 179] on button "Preview" at bounding box center [568, 181] width 22 height 8
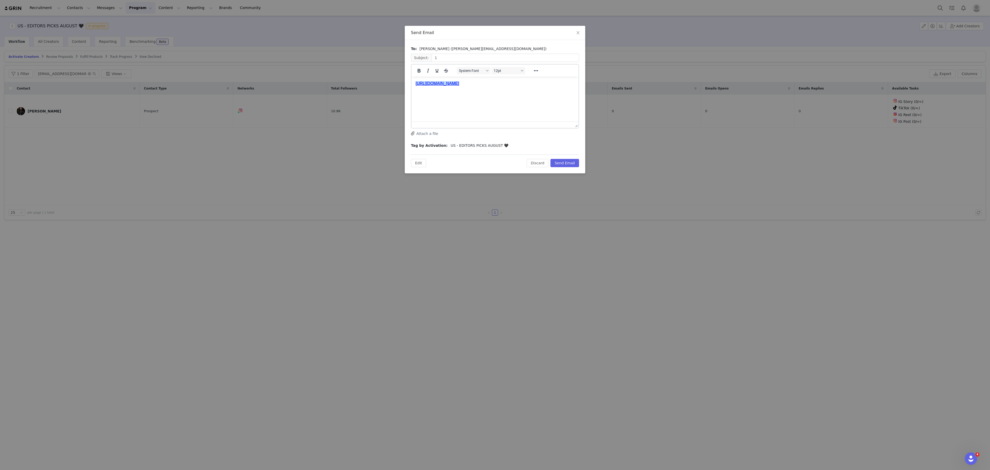
click at [486, 80] on html "﻿https://killstar-67aa36a0b0aad.grin.live/04803cb2-fc41-49c9-ada5-6b9e3da2c1bc" at bounding box center [494, 84] width 167 height 14
click at [486, 80] on html "https://killstar-67aa36a0b0aad.grin.live/04803cb2-fc41-49c9-ada5-6b9e3da2c1bc" at bounding box center [494, 84] width 167 height 14
click at [459, 81] on link "https://killstar-67aa36a0b0aad.grin.live/04803cb2-fc41-49c9-ada5-6b9e3da2c1bc" at bounding box center [437, 83] width 44 height 4
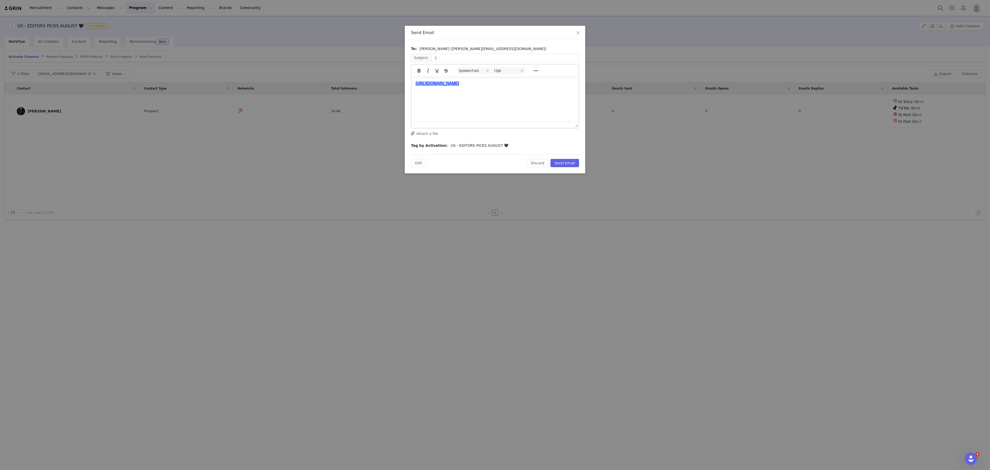
click at [459, 81] on link "https://killstar-67aa36a0b0aad.grin.live/04803cb2-fc41-49c9-ada5-6b9e3da2c1bc" at bounding box center [437, 83] width 44 height 4
copy link "https://killstar-67aa36a0b0aad.grin.live/04803cb2-fc41-49c9-ada5-6b9e3da2c1bc"
click at [45, 209] on div "Send Email To: Cecilia (ruthebassotto@hotmail.com) Subject: 1 System Font 12pt …" at bounding box center [495, 235] width 990 height 470
click at [577, 34] on icon "icon: close" at bounding box center [578, 33] width 4 height 4
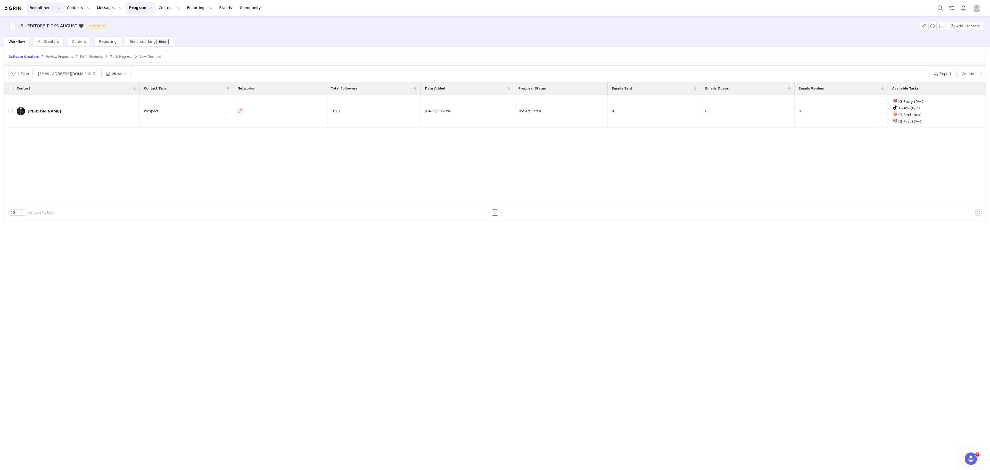
click at [36, 11] on button "Recruitment Recruitment" at bounding box center [45, 8] width 37 height 12
click at [126, 8] on button "Program Program" at bounding box center [140, 8] width 29 height 12
click at [73, 5] on button "Contacts Contacts" at bounding box center [79, 8] width 30 height 12
click at [97, 7] on button "Messages Messages" at bounding box center [110, 8] width 32 height 12
click at [136, 5] on button "Program Program" at bounding box center [140, 8] width 29 height 12
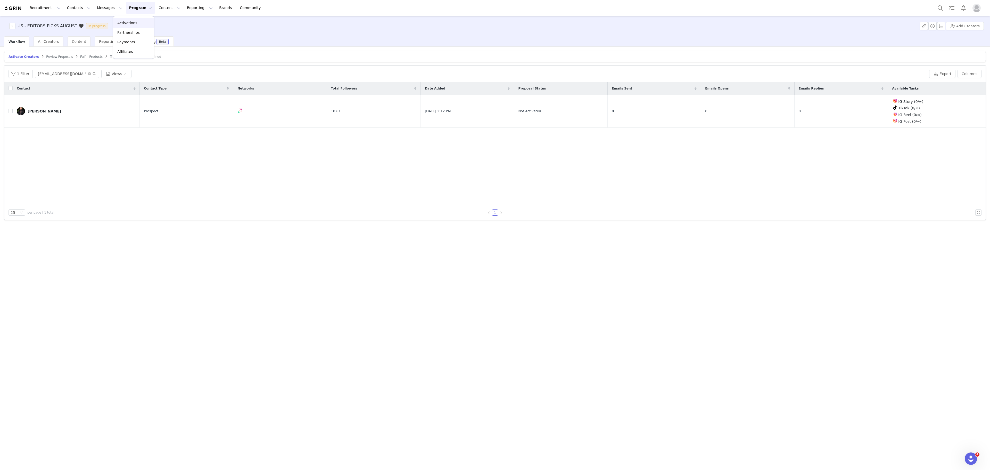
click at [140, 19] on link "Activations" at bounding box center [133, 23] width 41 height 10
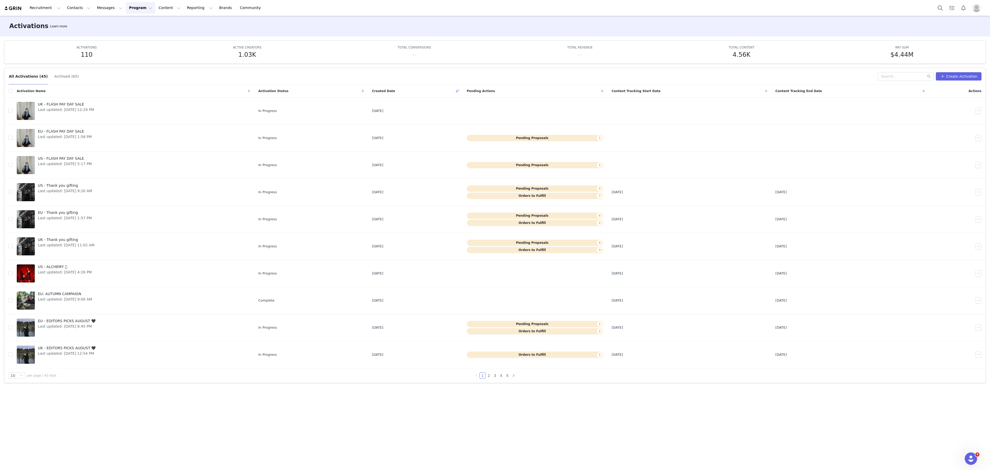
click at [55, 1] on div "Recruitment Recruitment Creator Search Curated Lists Landing Pages Web Extensio…" at bounding box center [495, 8] width 990 height 16
click at [66, 7] on button "Contacts Contacts" at bounding box center [79, 8] width 30 height 12
click at [80, 31] on div "Prospects" at bounding box center [79, 32] width 35 height 5
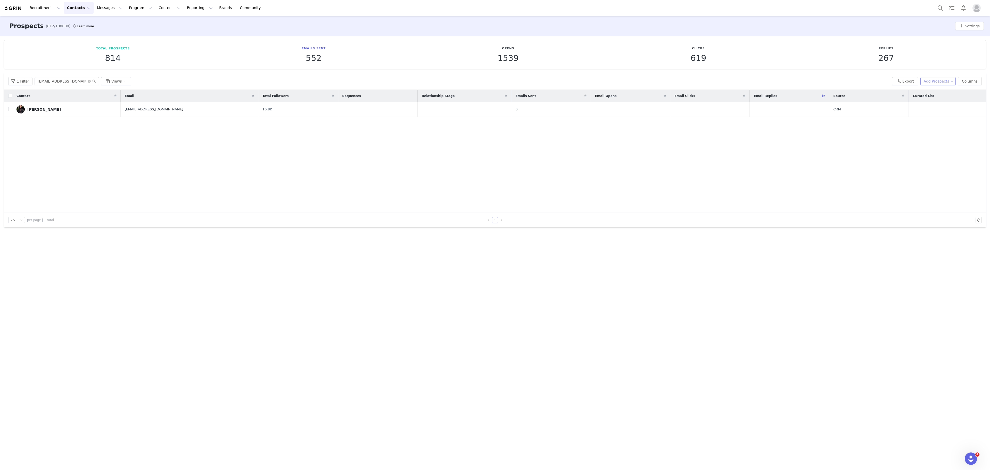
click at [940, 77] on button "Add Prospects" at bounding box center [938, 81] width 36 height 8
click at [935, 90] on span "Add a Prospect" at bounding box center [939, 92] width 27 height 6
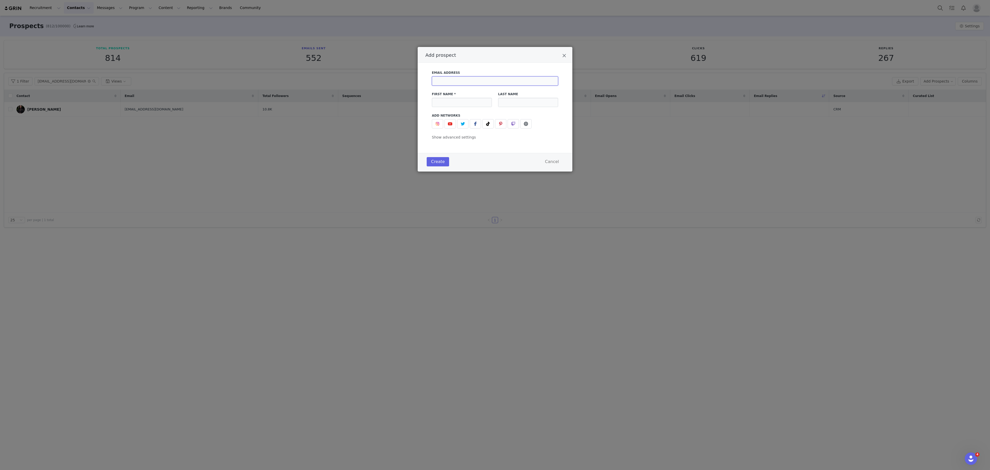
paste input "clarabellaford@gmail.com"
click at [460, 82] on input "clarabellaford@gmail.com" at bounding box center [495, 80] width 126 height 9
type input "clarabellaford@gmail.com"
drag, startPoint x: 462, startPoint y: 101, endPoint x: -382, endPoint y: 238, distance: 854.8
click at [0, 238] on html "Recruitment Recruitment Creator Search Curated Lists Landing Pages Web Extensio…" at bounding box center [495, 235] width 990 height 470
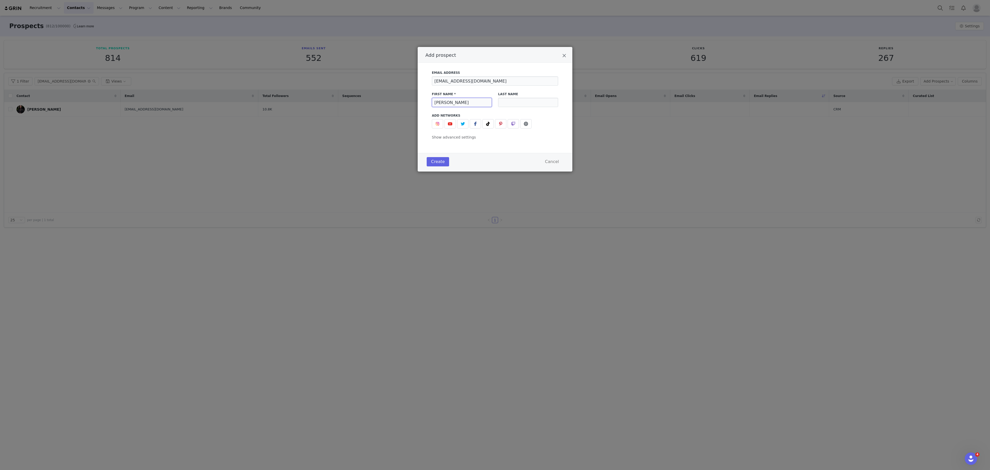
type input "Clara"
click at [436, 125] on img "Add prospect" at bounding box center [437, 124] width 4 height 4
drag, startPoint x: 488, startPoint y: 123, endPoint x: 475, endPoint y: 154, distance: 33.5
click at [475, 154] on div "Email Address clarabellaford@gmail.com First Name * Clara Last Name Add Network…" at bounding box center [495, 114] width 126 height 94
click at [487, 123] on span "Add prospect" at bounding box center [488, 124] width 6 height 6
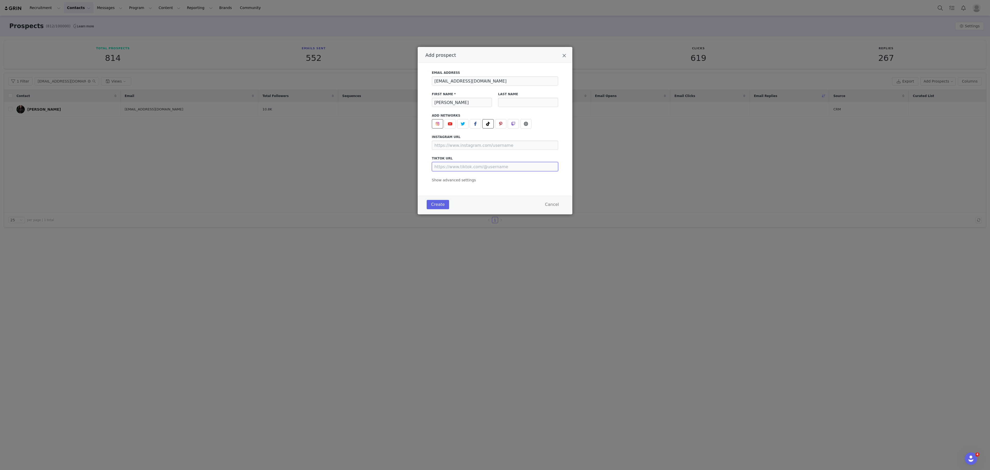
paste input "Magpie.Cry"
click at [461, 168] on input "Magpie.Cry" at bounding box center [495, 166] width 126 height 9
type input "https://www.tiktok.com/@Magpie.Cry"
click at [484, 87] on div "Email Address clarabellaford@gmail.com" at bounding box center [495, 77] width 132 height 21
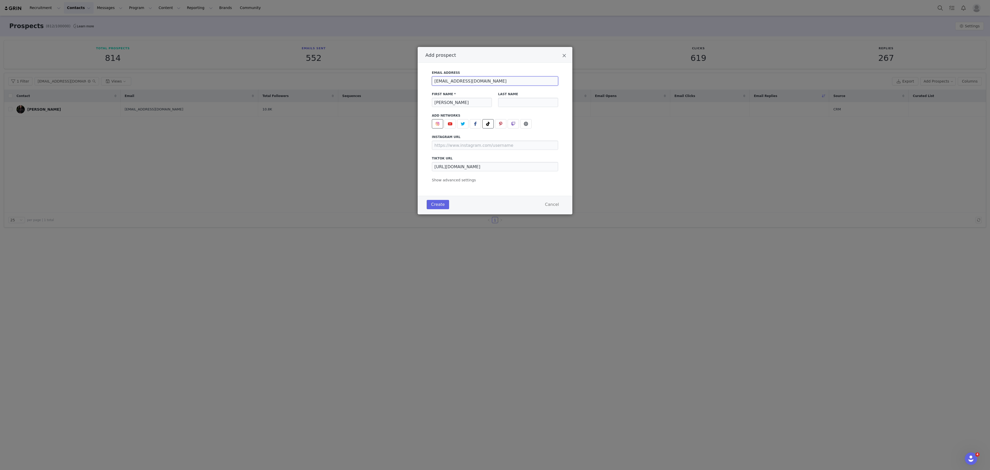
click at [486, 79] on input "clarabellaford@gmail.com" at bounding box center [495, 80] width 126 height 9
click at [436, 209] on button "Create" at bounding box center [437, 204] width 22 height 9
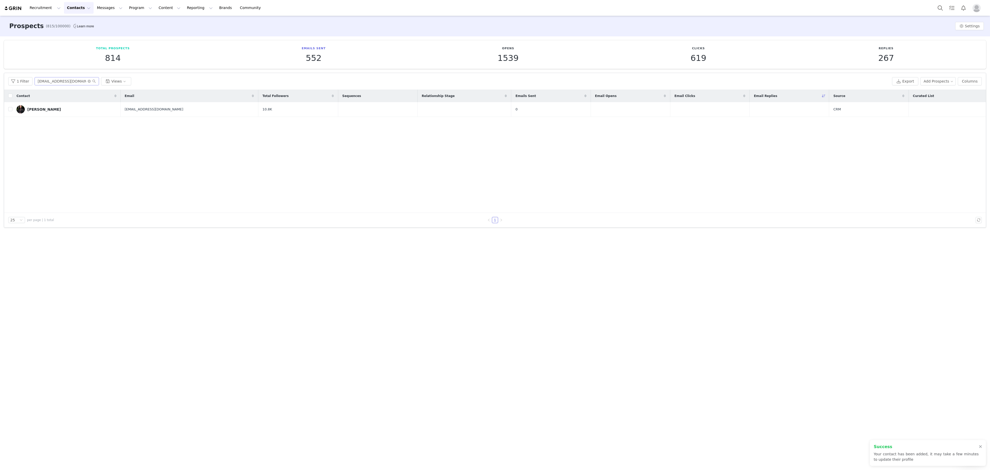
drag, startPoint x: 53, startPoint y: 88, endPoint x: 61, endPoint y: 79, distance: 12.0
click at [61, 79] on div "1 Filter ruthebassotto@hotmail.com Views Export Add Prospects Columns" at bounding box center [494, 81] width 981 height 17
click at [61, 79] on input "ruthebassotto@hotmail.com" at bounding box center [67, 81] width 64 height 8
paste input "clarabellaford@g"
type input "clarabellaford@gmail.com"
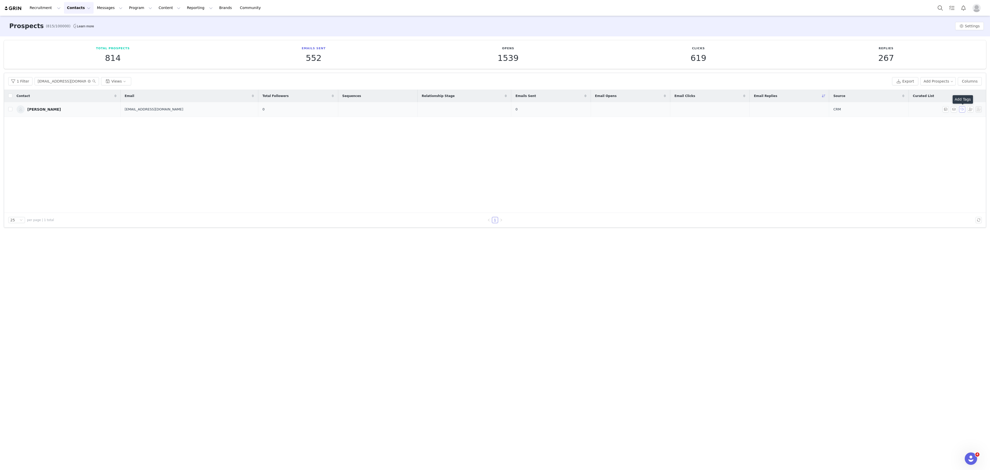
click at [962, 111] on button "button" at bounding box center [962, 109] width 6 height 6
click at [909, 139] on span "UK Creators" at bounding box center [920, 139] width 26 height 4
click at [907, 139] on input "UK Creators" at bounding box center [904, 139] width 4 height 4
checkbox input "true"
click at [916, 215] on button "Apply" at bounding box center [911, 213] width 19 height 8
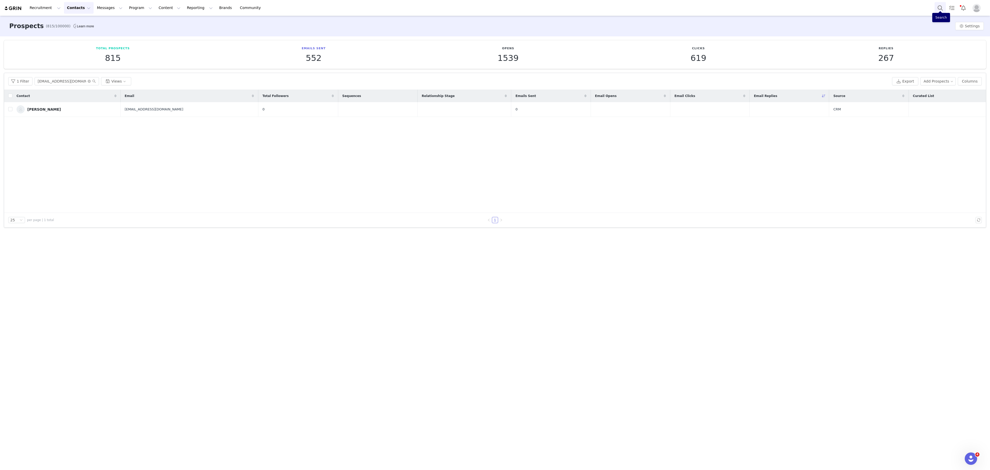
click at [939, 10] on button "Search" at bounding box center [939, 8] width 11 height 12
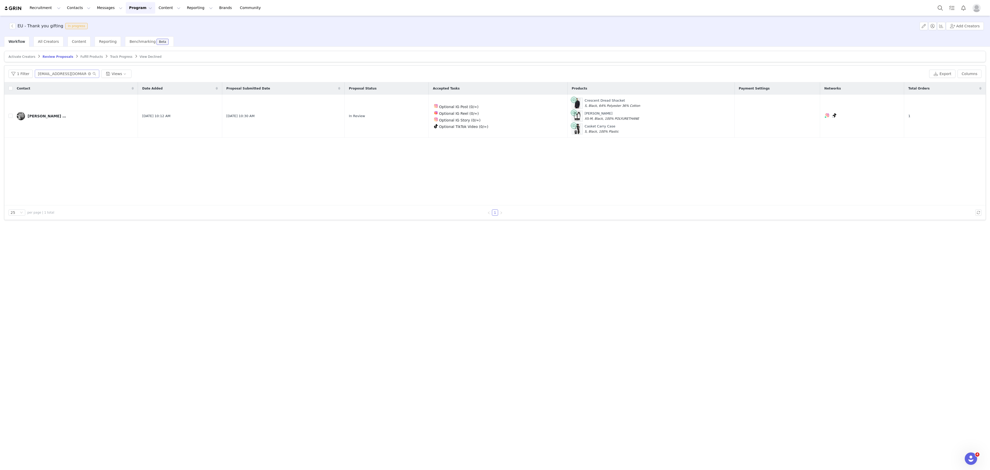
drag, startPoint x: 70, startPoint y: 79, endPoint x: 62, endPoint y: 74, distance: 9.3
click at [62, 74] on div "1 Filter [EMAIL_ADDRESS][DOMAIN_NAME] Views Export Columns" at bounding box center [494, 73] width 981 height 17
click at [62, 74] on input "[EMAIL_ADDRESS][DOMAIN_NAME]" at bounding box center [67, 74] width 64 height 8
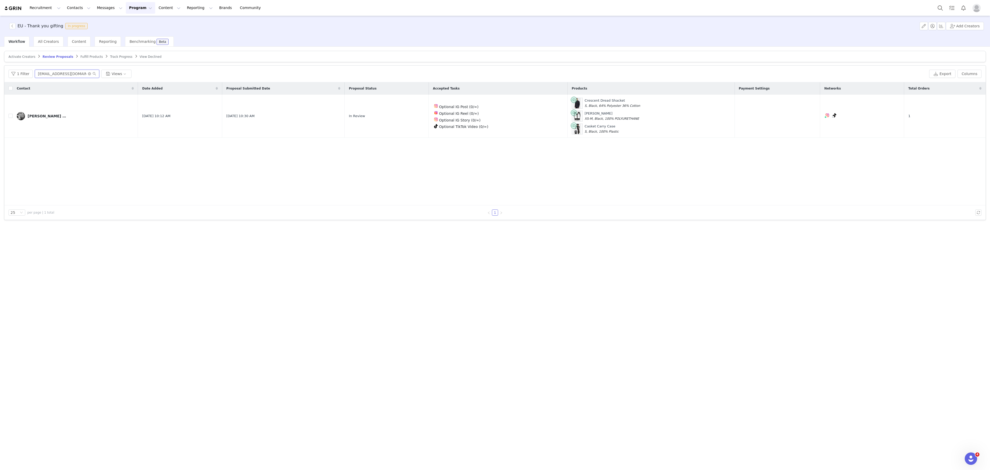
paste input "[PERSON_NAME][EMAIL_ADDRESS][DOMAIN_NAME]>"
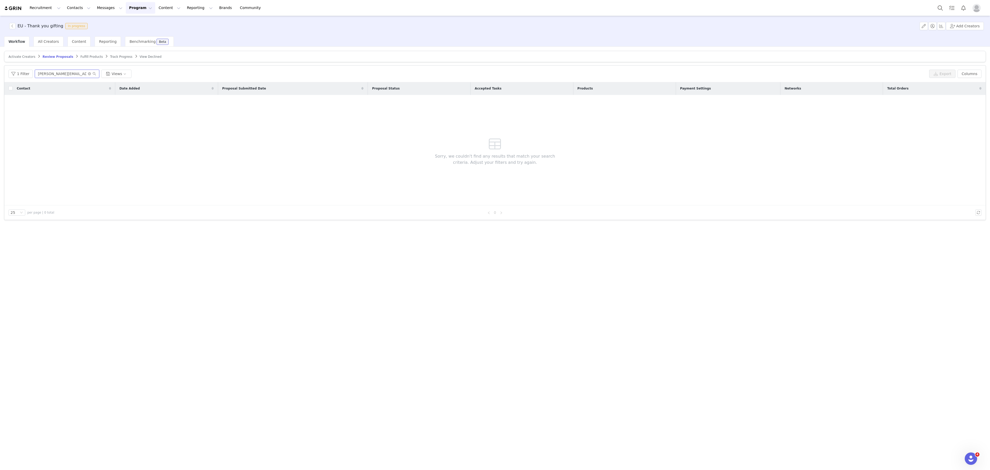
type input "[PERSON_NAME][EMAIL_ADDRESS][DOMAIN_NAME]"
click at [23, 58] on span "Activate Creators" at bounding box center [22, 57] width 27 height 4
click at [62, 74] on input "[EMAIL_ADDRESS][DOMAIN_NAME]" at bounding box center [67, 74] width 64 height 8
paste input "[PERSON_NAME][EMAIL_ADDRESS]"
type input "[PERSON_NAME][EMAIL_ADDRESS][DOMAIN_NAME]"
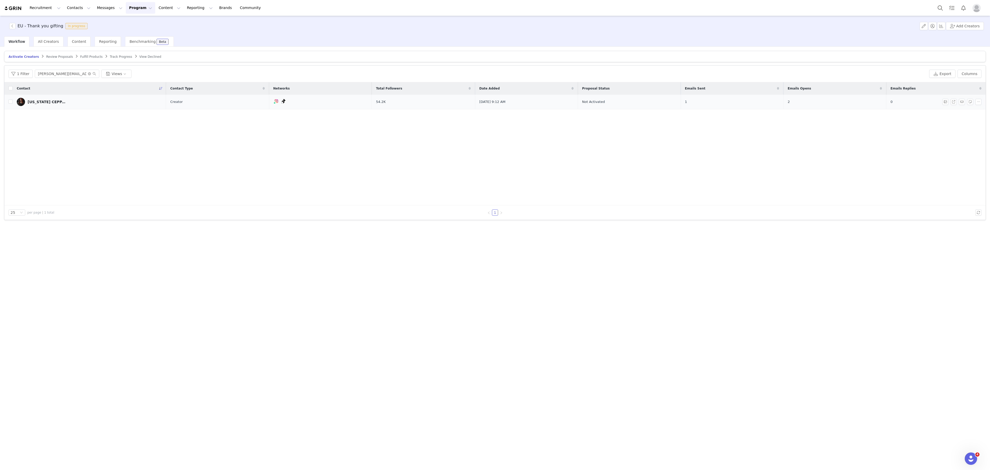
click at [974, 102] on span at bounding box center [971, 102] width 8 height 6
click at [976, 103] on button "button" at bounding box center [978, 102] width 6 height 6
click at [961, 111] on span "Activate Creators" at bounding box center [965, 113] width 31 height 6
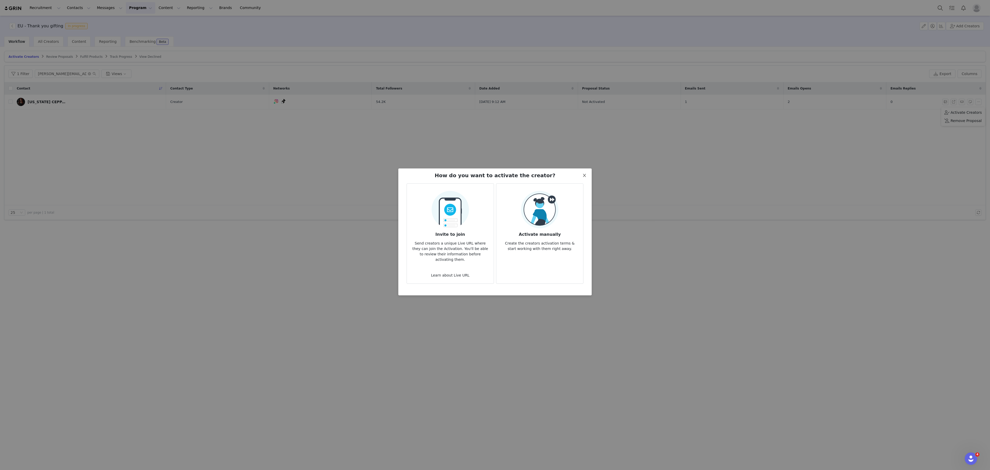
click at [584, 173] on icon "icon: close" at bounding box center [584, 175] width 4 height 4
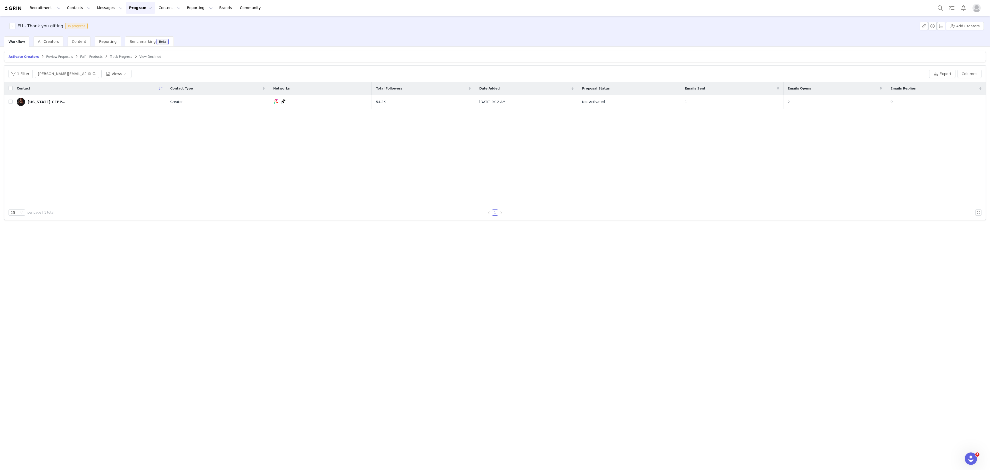
click at [132, 5] on button "Program Program" at bounding box center [140, 8] width 29 height 12
click at [143, 20] on link "Activations" at bounding box center [133, 23] width 41 height 10
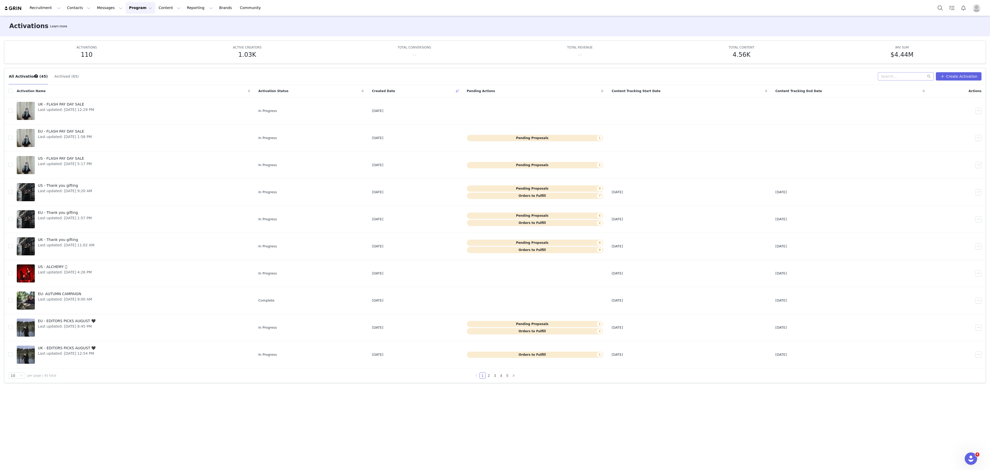
drag, startPoint x: 903, startPoint y: 81, endPoint x: 900, endPoint y: 79, distance: 3.7
click at [900, 79] on div "All Activations (45) Archived (65) Create Activation" at bounding box center [494, 76] width 981 height 17
click at [900, 79] on input "text" at bounding box center [905, 76] width 56 height 8
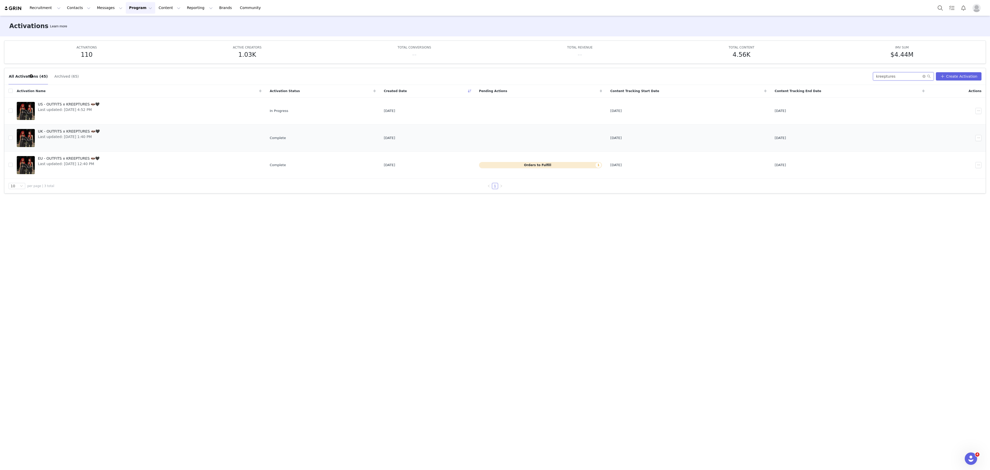
type input "kreeptures"
click at [86, 147] on div "UK - OUTFITS x KREEPTURES 🦇🖤 Last updated: Sep 17, 2025 1:40 PM" at bounding box center [69, 138] width 68 height 21
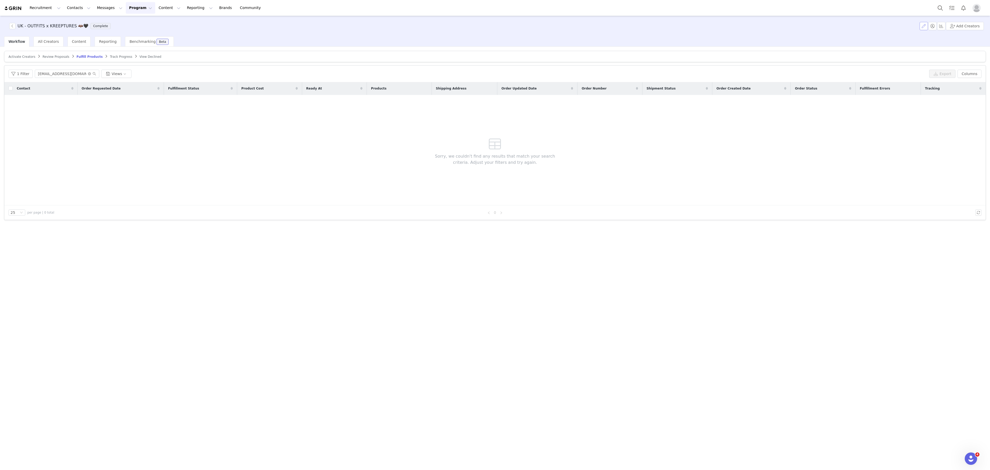
click at [926, 26] on button "button" at bounding box center [923, 26] width 8 height 8
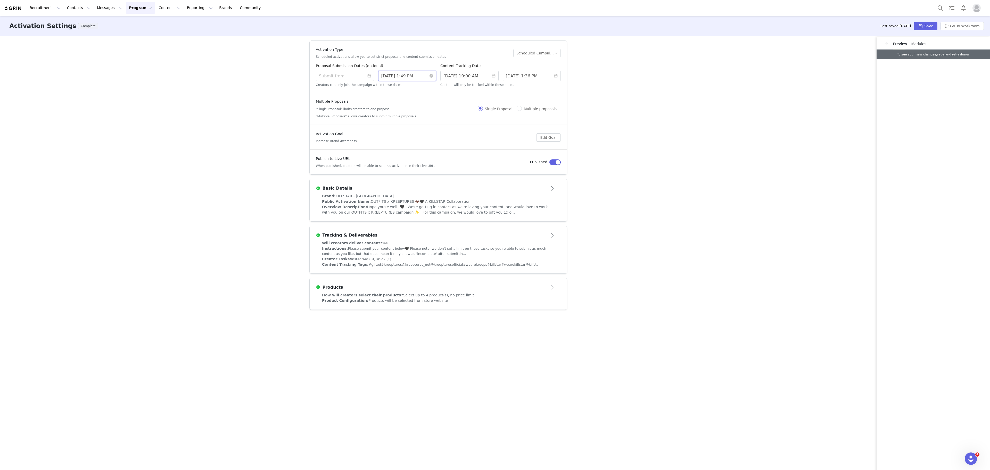
click at [410, 72] on input "9/30/2025 1:49 PM" at bounding box center [407, 76] width 58 height 10
click at [433, 142] on div "10" at bounding box center [433, 142] width 6 height 6
type input "10/10/2025 12:49 PM"
click at [445, 153] on link "Ok" at bounding box center [442, 152] width 9 height 6
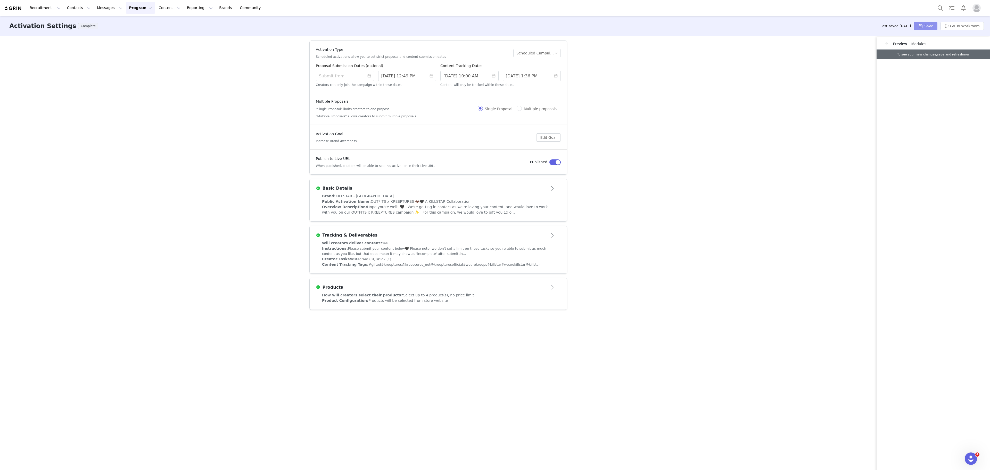
click at [920, 29] on button "Save" at bounding box center [925, 26] width 23 height 8
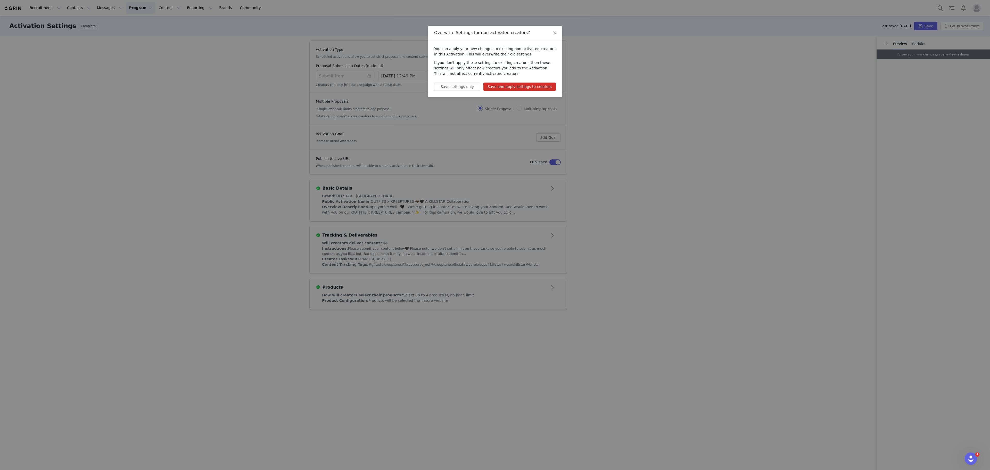
click at [533, 89] on button "Save and apply settings to creators" at bounding box center [519, 86] width 72 height 8
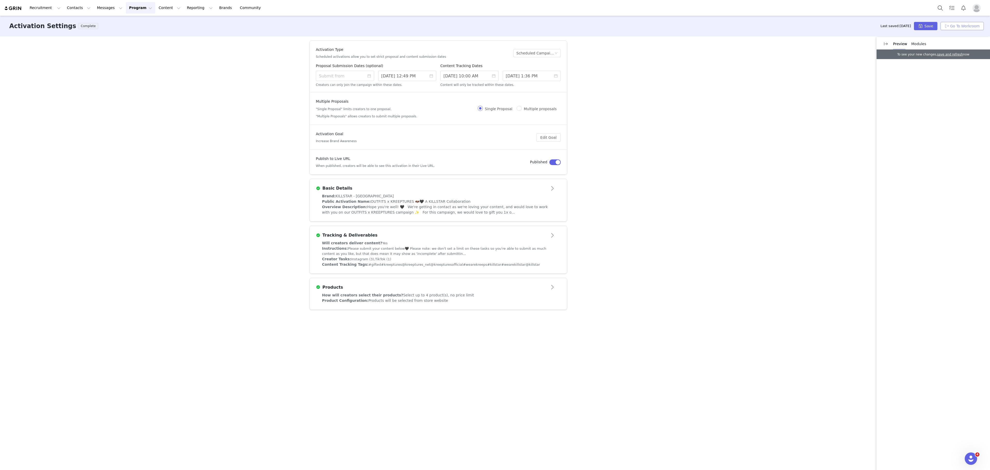
click at [961, 28] on button "Go To Workroom" at bounding box center [961, 26] width 43 height 8
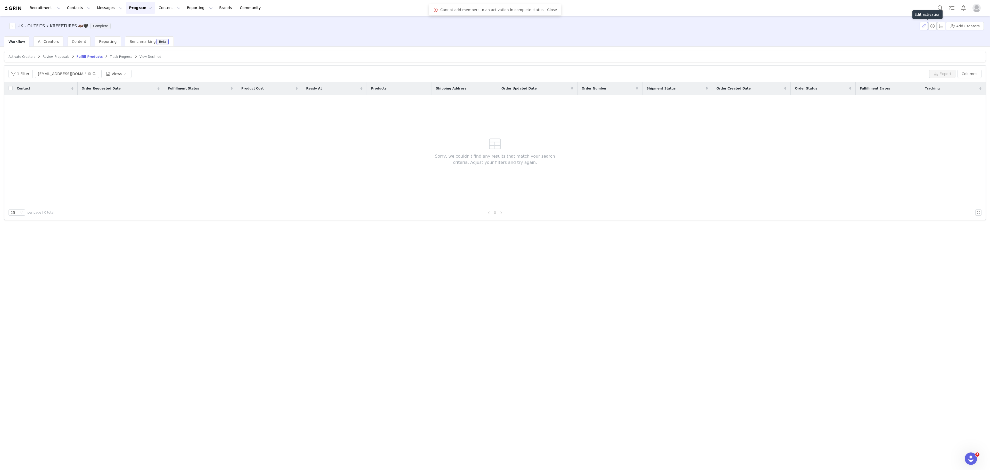
click at [923, 27] on button "button" at bounding box center [923, 26] width 8 height 8
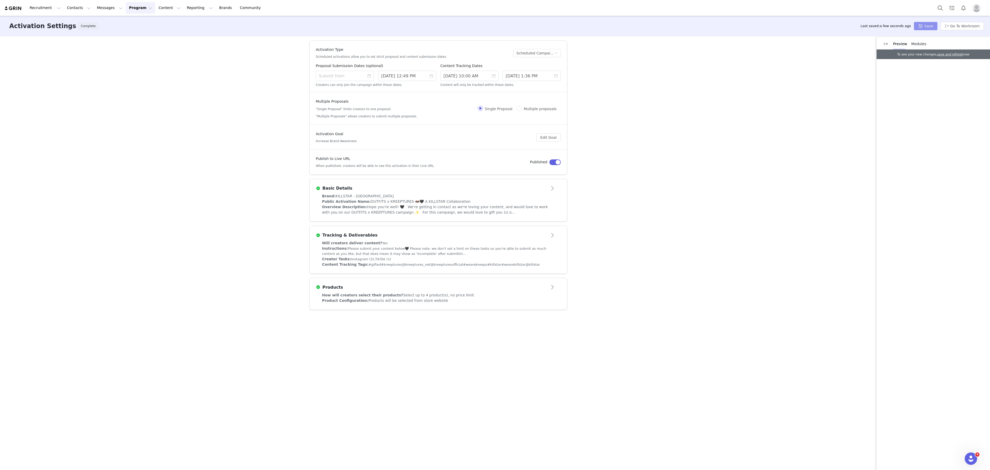
click at [923, 30] on button "Save" at bounding box center [925, 26] width 23 height 8
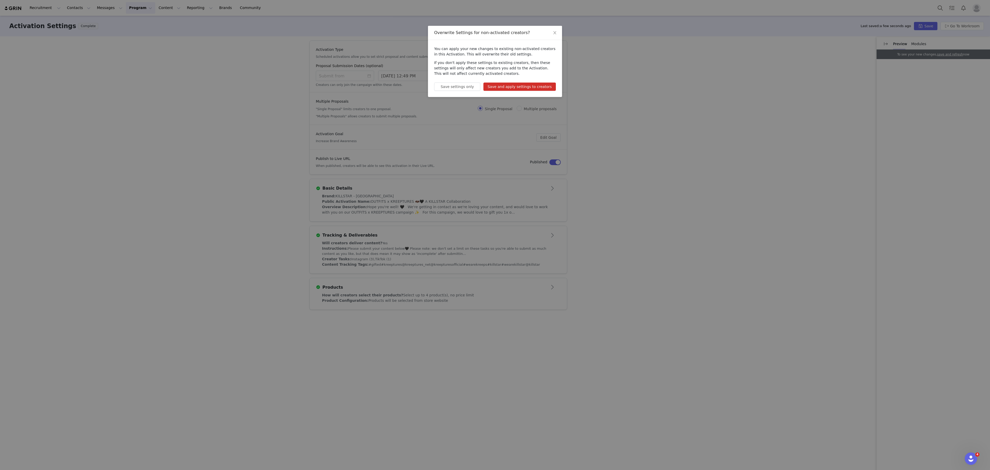
click at [528, 91] on button "Save and apply settings to creators" at bounding box center [519, 86] width 72 height 8
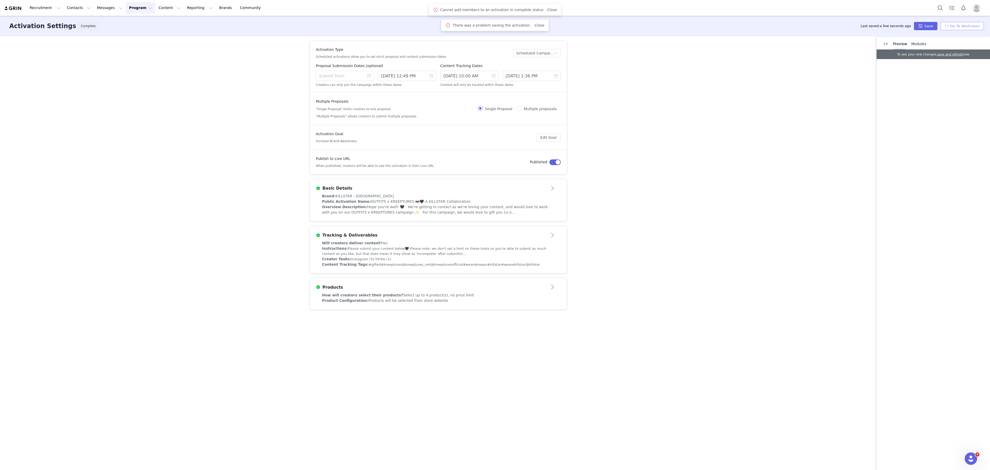
click at [964, 24] on button "Go To Workroom" at bounding box center [961, 26] width 43 height 8
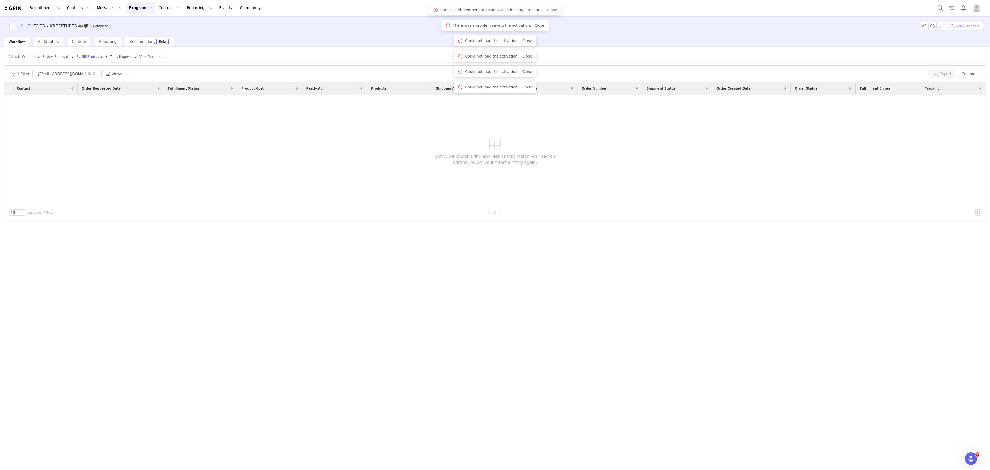
click at [965, 29] on button "Add Creators" at bounding box center [964, 26] width 38 height 8
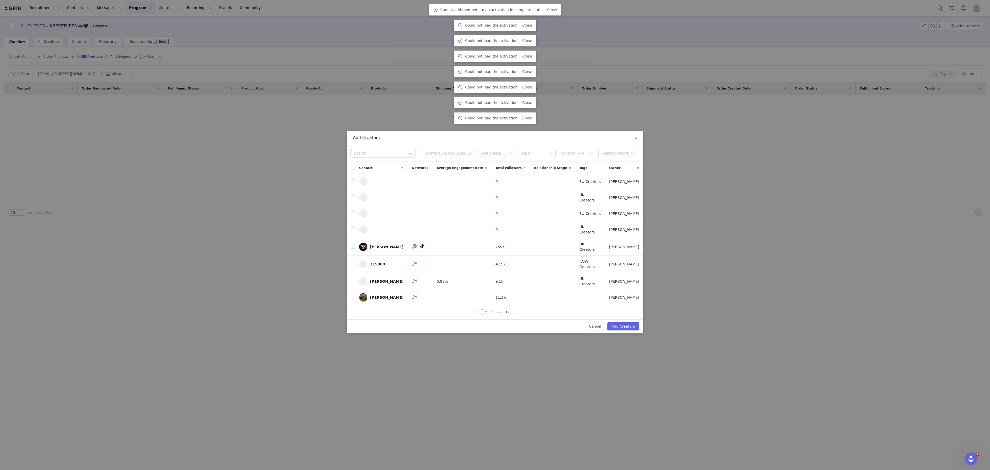
paste input "clarabellaford@gmail.com"
click at [373, 156] on input "clarabellaford@gmail.com" at bounding box center [383, 153] width 64 height 8
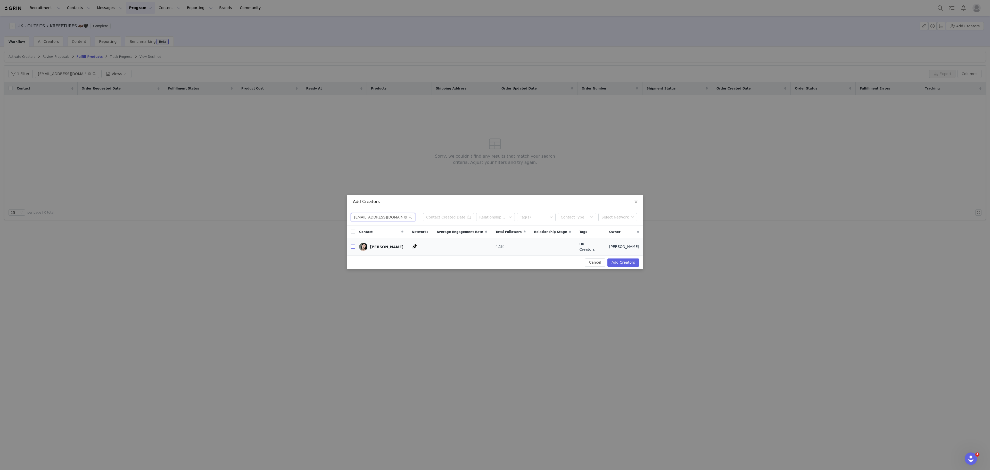
type input "clarabellaford@gmail.com"
click at [352, 246] on input "checkbox" at bounding box center [353, 246] width 4 height 4
checkbox input "true"
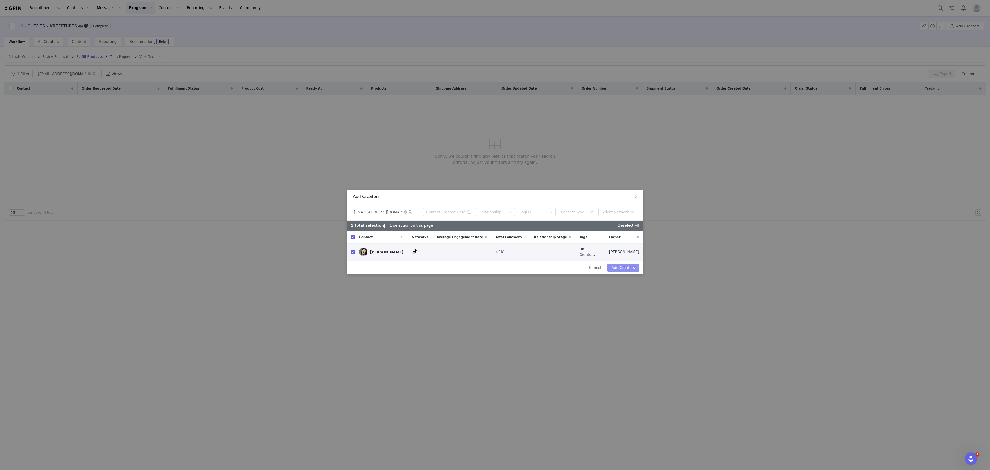
click at [627, 265] on button "Add Creators" at bounding box center [623, 267] width 32 height 8
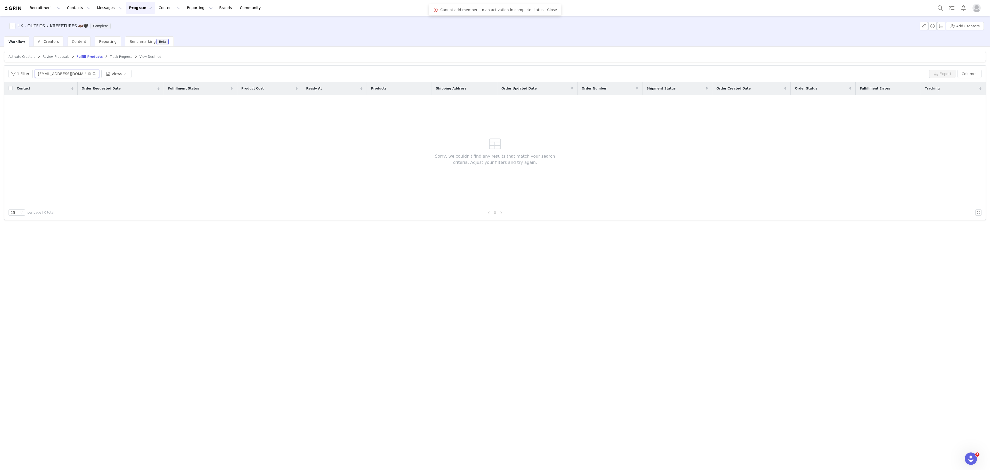
click at [55, 71] on input "contact.yumieyoru@gmail.com" at bounding box center [67, 74] width 64 height 8
click at [17, 58] on span "Activate Creators" at bounding box center [22, 57] width 27 height 4
click at [75, 77] on input "contact.yumieyoru@gmail.com" at bounding box center [67, 74] width 64 height 8
paste input "larabellaford"
type input "clarabellaford@gmail.com"
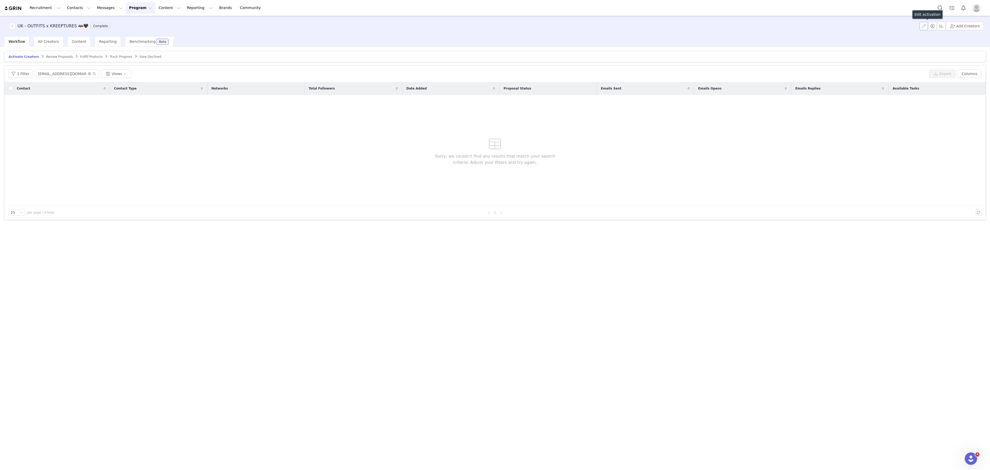
click at [926, 26] on button "button" at bounding box center [923, 26] width 8 height 8
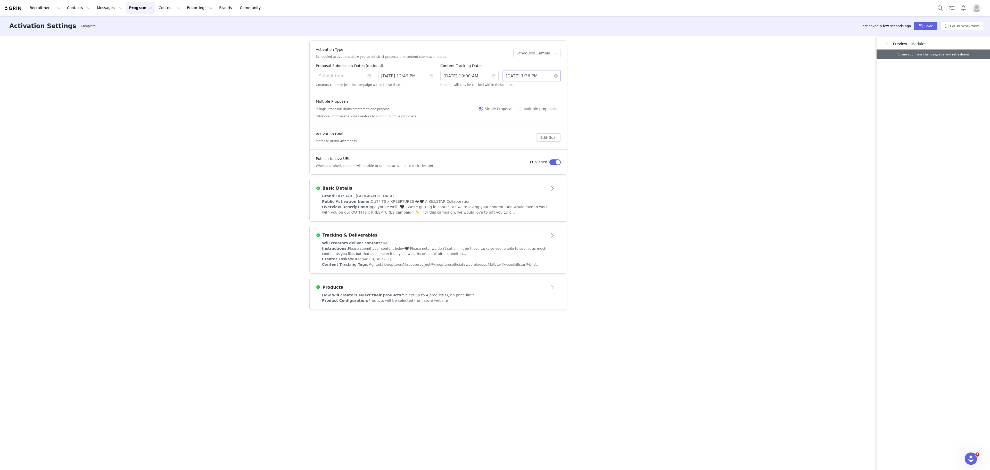
click at [519, 78] on input "9/17/2025 1:36 PM" at bounding box center [532, 76] width 58 height 10
drag, startPoint x: 561, startPoint y: 84, endPoint x: 565, endPoint y: 84, distance: 3.6
click at [565, 84] on div "Sep 2025" at bounding box center [539, 84] width 72 height 10
click at [565, 84] on link at bounding box center [564, 84] width 5 height 10
click at [550, 133] on div "30" at bounding box center [548, 134] width 6 height 6
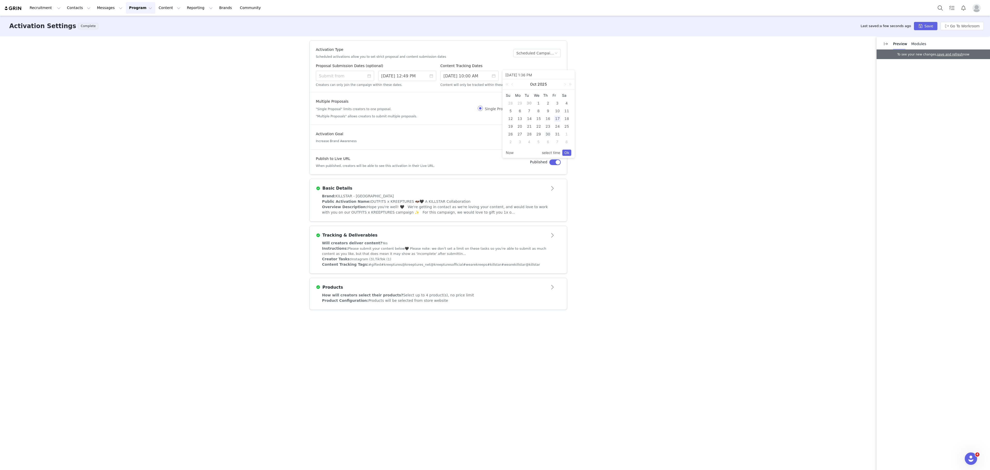
type input "10/30/2025 1:36 PM"
click at [564, 153] on link "Ok" at bounding box center [566, 152] width 9 height 6
click at [929, 22] on button "Save" at bounding box center [925, 26] width 23 height 8
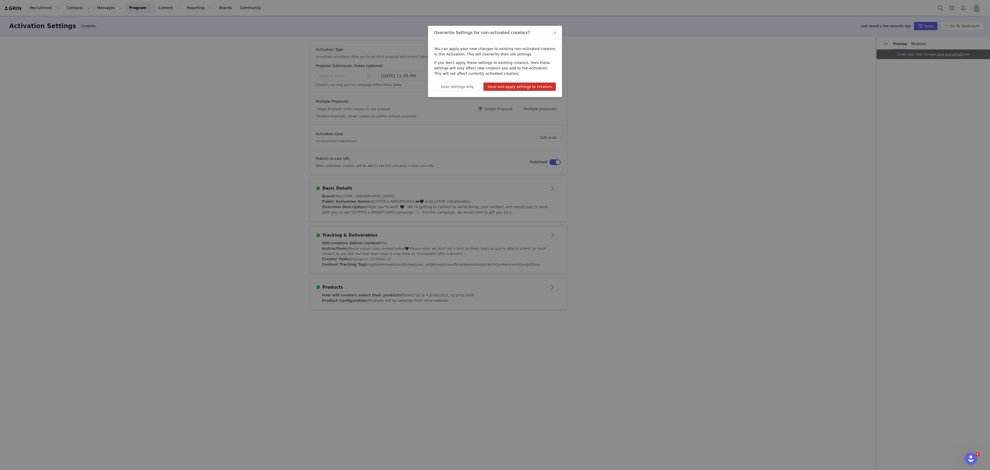
click at [529, 82] on button "Save and apply settings to creators" at bounding box center [519, 86] width 72 height 8
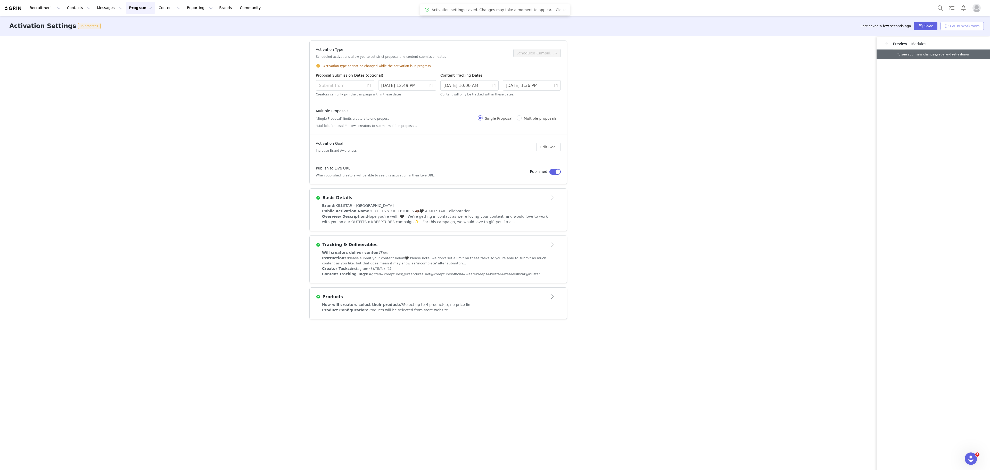
click at [968, 26] on button "Go To Workroom" at bounding box center [961, 26] width 43 height 8
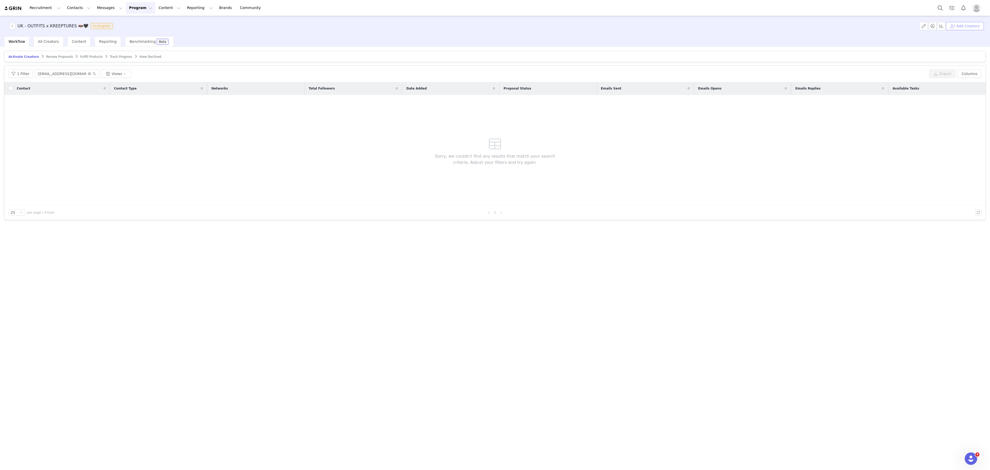
click at [969, 26] on button "Add Creators" at bounding box center [964, 26] width 38 height 8
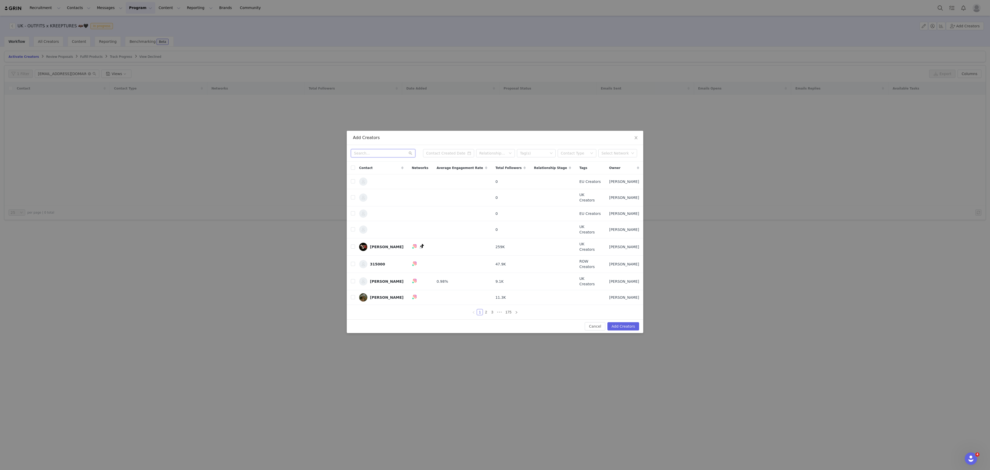
paste input "clarabellaford@gmail.com"
click at [380, 157] on input "clarabellaford@gmail.com" at bounding box center [383, 153] width 64 height 8
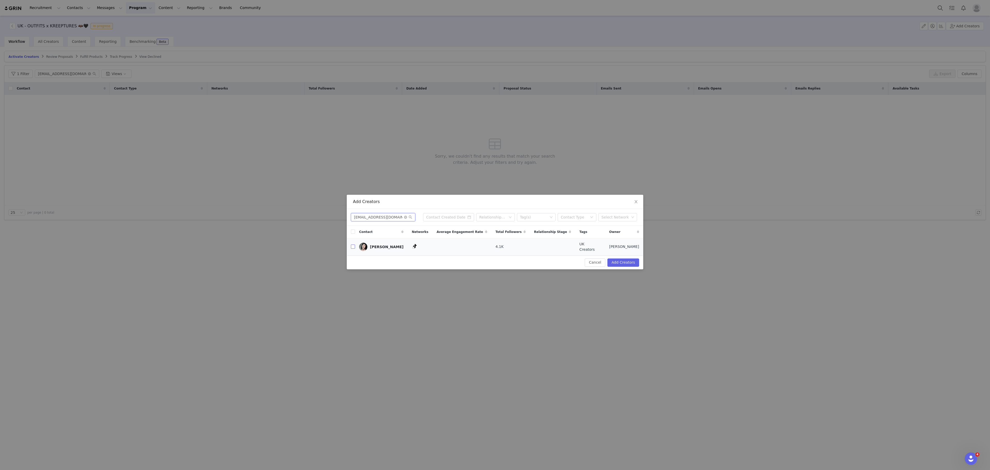
type input "clarabellaford@gmail.com"
click at [351, 244] on label at bounding box center [353, 246] width 4 height 5
click at [351, 244] on input "checkbox" at bounding box center [353, 246] width 4 height 4
checkbox input "true"
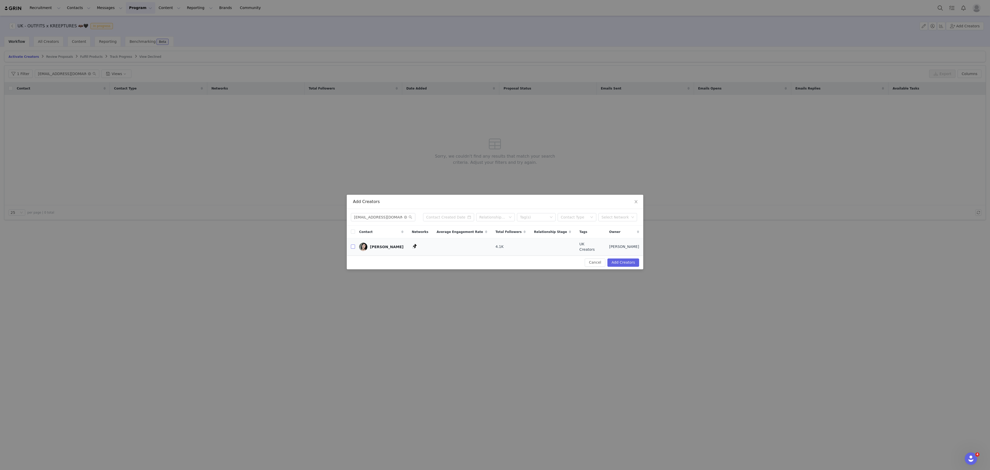
checkbox input "true"
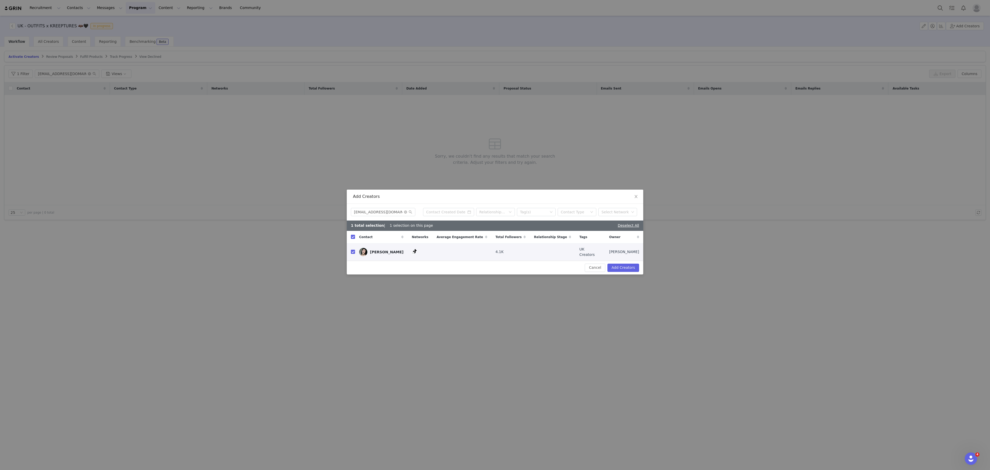
click at [630, 272] on div "Cancel Add Creators" at bounding box center [495, 268] width 296 height 14
click at [628, 268] on button "Add Creators" at bounding box center [623, 267] width 32 height 8
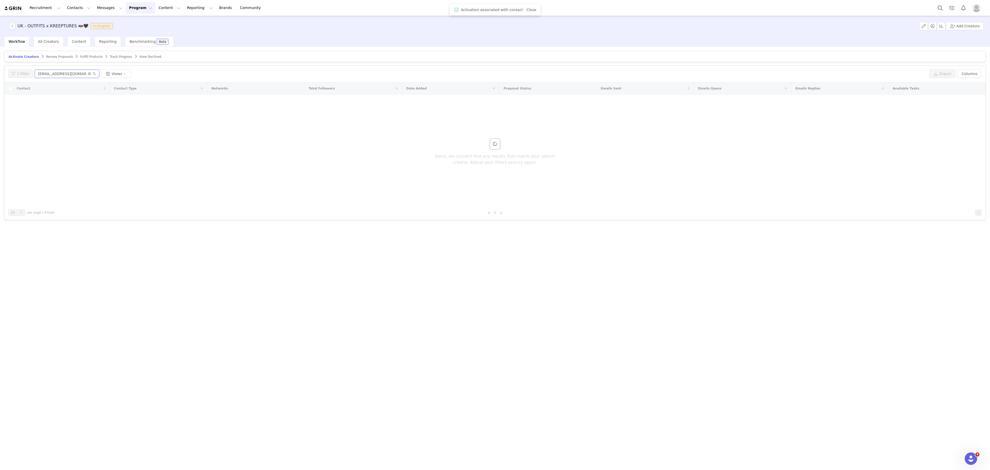
click at [64, 74] on input "clarabellaford@gmail.com" at bounding box center [67, 74] width 64 height 8
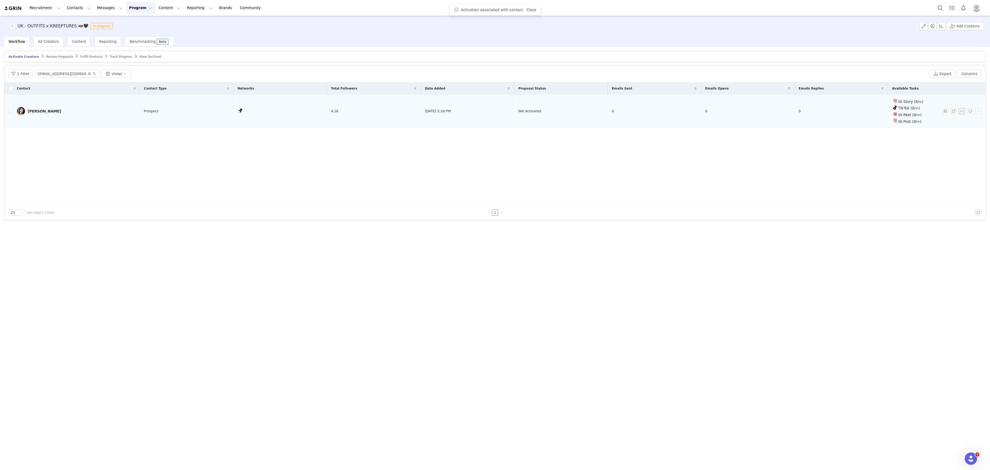
click at [962, 110] on button "button" at bounding box center [961, 111] width 6 height 6
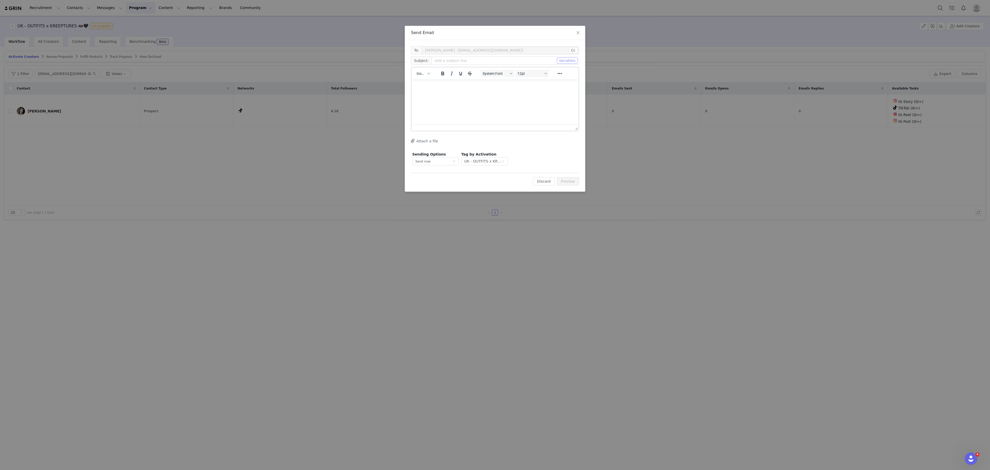
click at [567, 60] on button "Variables" at bounding box center [567, 60] width 21 height 6
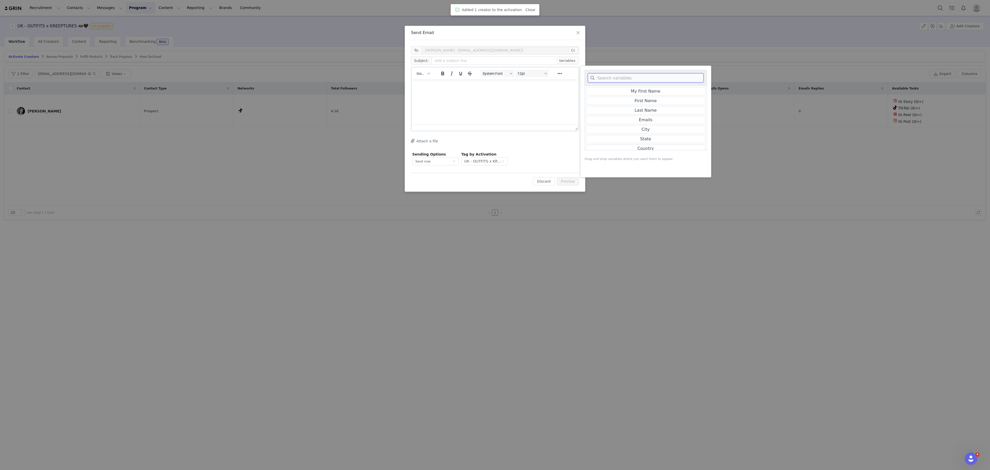
click at [631, 80] on input at bounding box center [646, 77] width 116 height 9
type input "live"
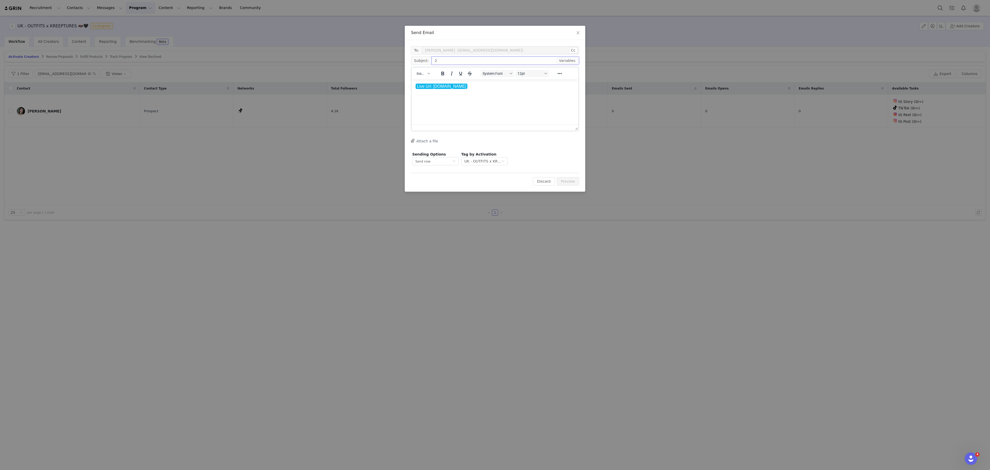
click at [484, 59] on input "2" at bounding box center [504, 60] width 147 height 8
type input "2"
click at [580, 181] on div "To: Clara (clarabellaford@gmail.com) Cc Cc: Subject: 2 Variables live Live Url:…" at bounding box center [495, 116] width 180 height 152
click at [576, 180] on button "Preview" at bounding box center [568, 181] width 22 height 8
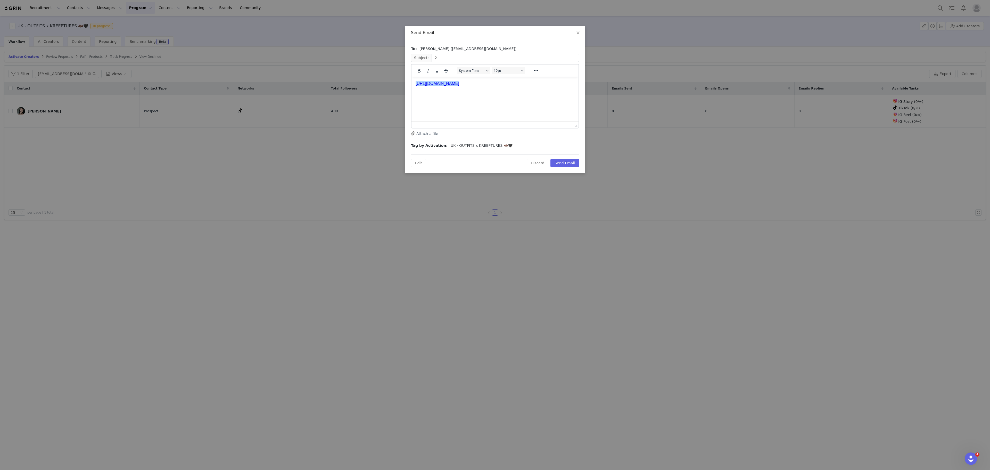
click at [459, 85] on link "﻿https://killstar-67aa36a0b0aad.grin.live/c9ed8622-a8a2-4c24-b9c3-494d64dce952" at bounding box center [437, 83] width 44 height 4
copy link "﻿https://killstar-67aa36a0b0aad.grin.live/c9ed8622-a8a2-4c24-b9c3-494d64dce95"
click at [459, 85] on link "https://killstar-67aa36a0b0aad.grin.live/c9ed8622-a8a2-4c24-b9c3-494d64dce952" at bounding box center [437, 83] width 44 height 4
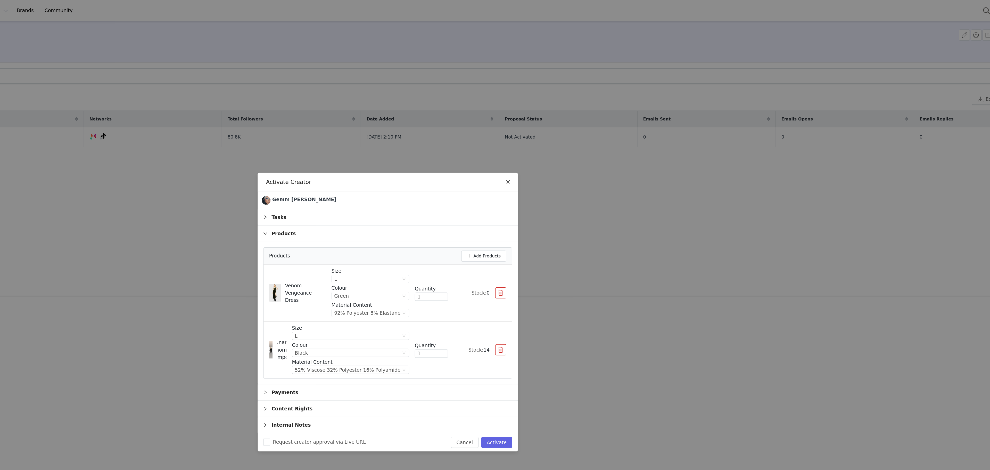
click at [589, 133] on span "Close" at bounding box center [584, 135] width 14 height 14
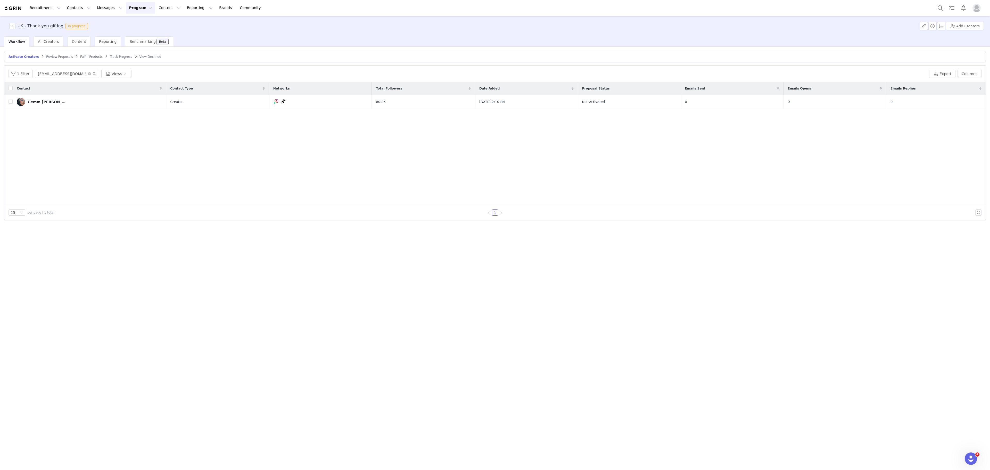
click at [16, 8] on img at bounding box center [13, 8] width 18 height 5
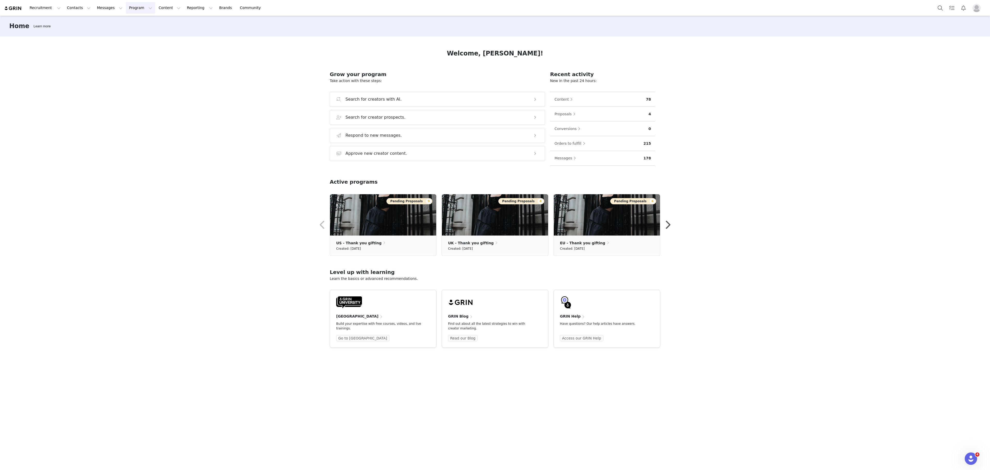
click at [126, 6] on button "Program Program" at bounding box center [140, 8] width 29 height 12
click at [134, 21] on p "Activations" at bounding box center [127, 22] width 20 height 5
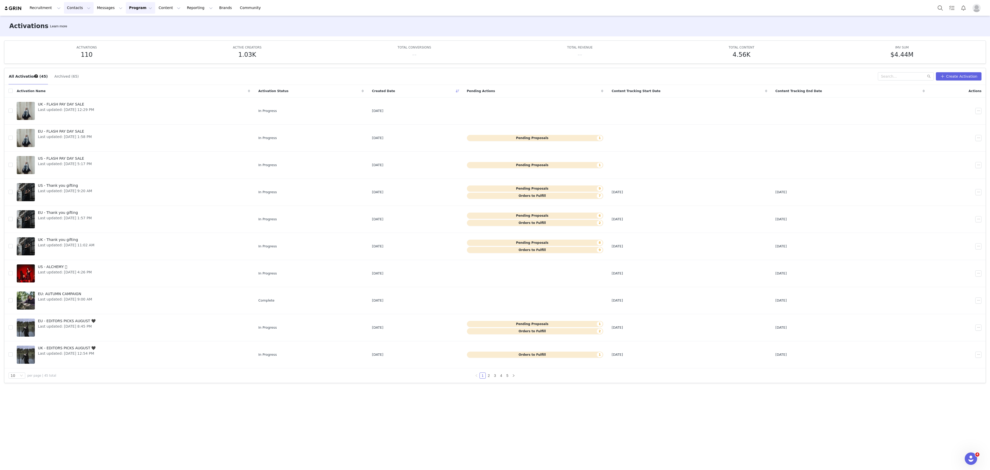
click at [69, 8] on button "Contacts Contacts" at bounding box center [79, 8] width 30 height 12
click at [82, 35] on div "Prospects" at bounding box center [79, 32] width 35 height 5
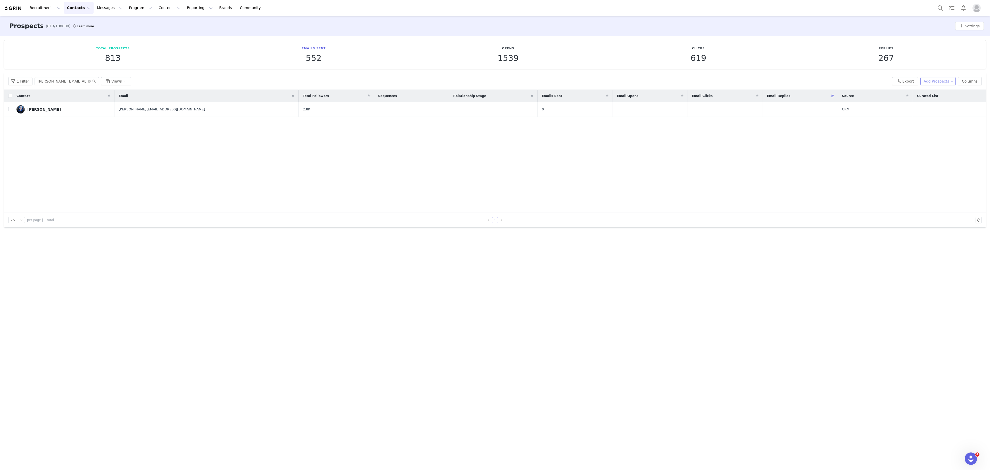
click at [934, 81] on button "Add Prospects" at bounding box center [938, 81] width 36 height 8
click at [936, 93] on span "Add a Prospect" at bounding box center [939, 92] width 27 height 6
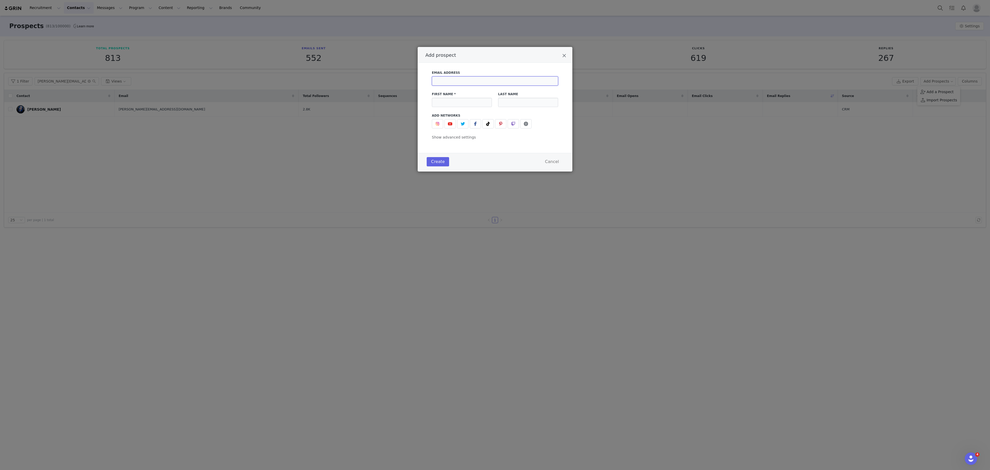
paste input "Killing Kisses Lace Maiden"
click at [496, 86] on input "Killing Kisses Lace Maiden" at bounding box center [495, 80] width 126 height 9
type input "Killing Kisses Lace Maiden"
drag, startPoint x: 463, startPoint y: 110, endPoint x: 447, endPoint y: 103, distance: 18.0
click at [447, 103] on div "First Name *" at bounding box center [462, 99] width 66 height 21
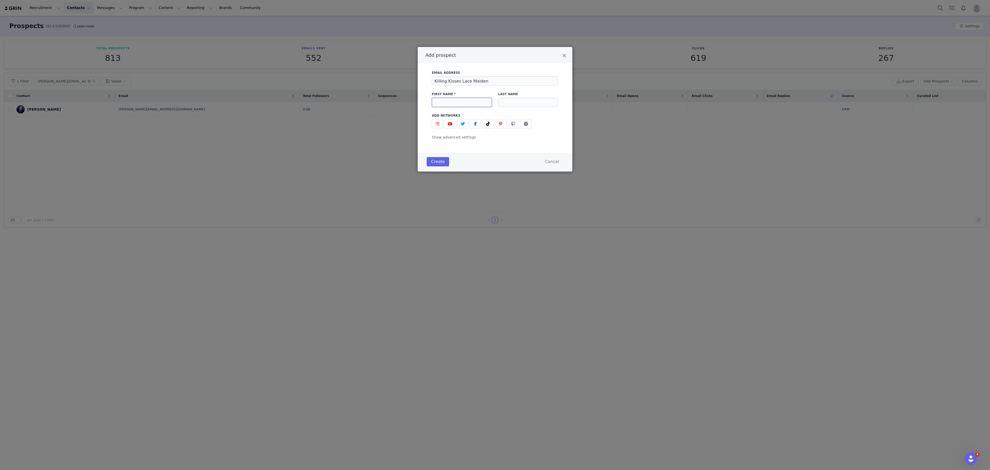
click at [447, 103] on input "Add prospect" at bounding box center [462, 102] width 60 height 9
paste input "Cecilia"
type input "Cecilia"
click at [440, 121] on button "Add prospect" at bounding box center [437, 123] width 11 height 9
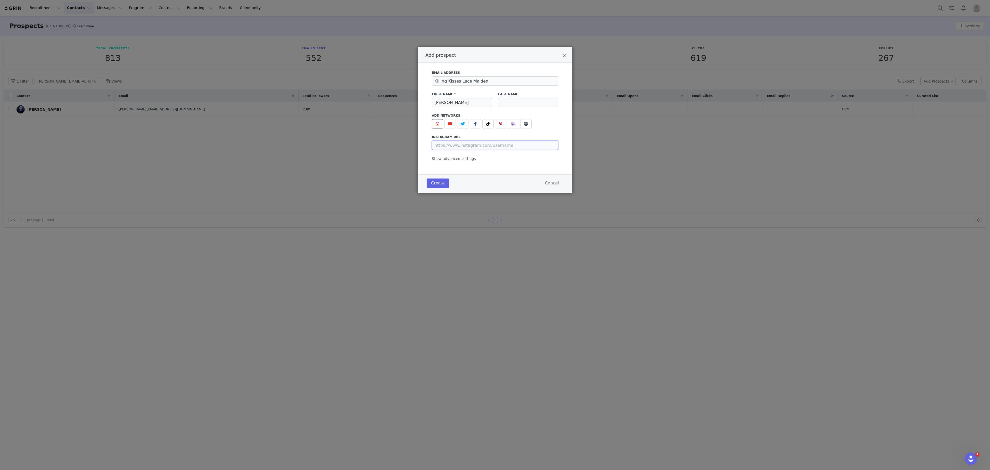
paste input "cecilia_bassotto"
click at [463, 150] on input "cecilia_bassotto" at bounding box center [495, 144] width 126 height 9
type input "https://www.instagram.com/cecilia_bassotto"
click at [478, 79] on input "Killing Kisses Lace Maiden" at bounding box center [495, 80] width 126 height 9
click at [485, 79] on input "Killing Kisses Lace Maiden" at bounding box center [495, 80] width 126 height 9
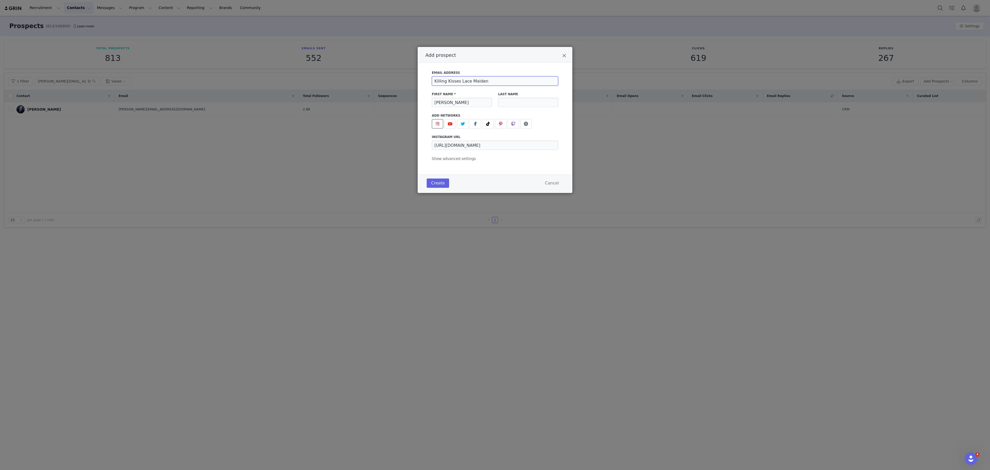
click at [485, 79] on input "Killing Kisses Lace Maiden" at bounding box center [495, 80] width 126 height 9
paste input "ruthebassotto@hotmail.com"
type input "ruthebassotto@hotmail.com"
click at [438, 186] on button "Create" at bounding box center [437, 182] width 22 height 9
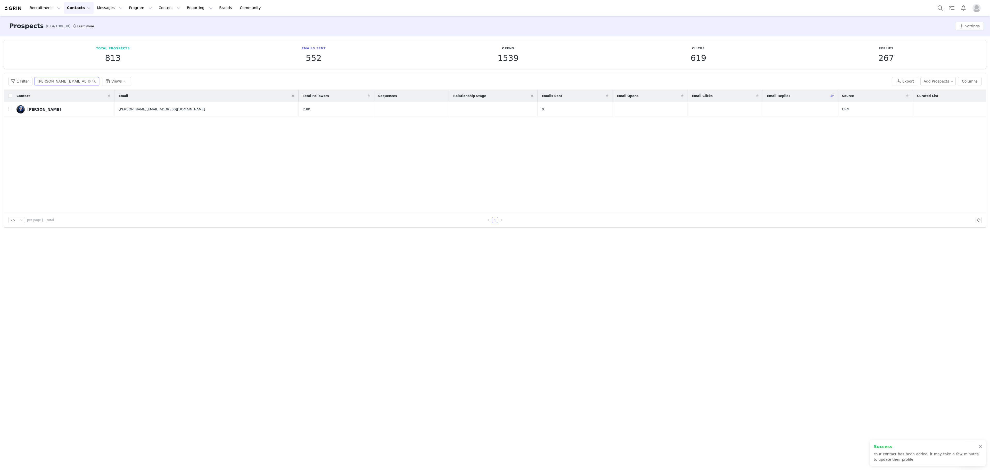
click at [63, 77] on input "chyna.kingston@gmail.com" at bounding box center [67, 81] width 64 height 8
paste input "ruthebassotto@hot"
type input "ruthebassotto@hotmail.com"
click at [961, 107] on button "button" at bounding box center [962, 109] width 6 height 6
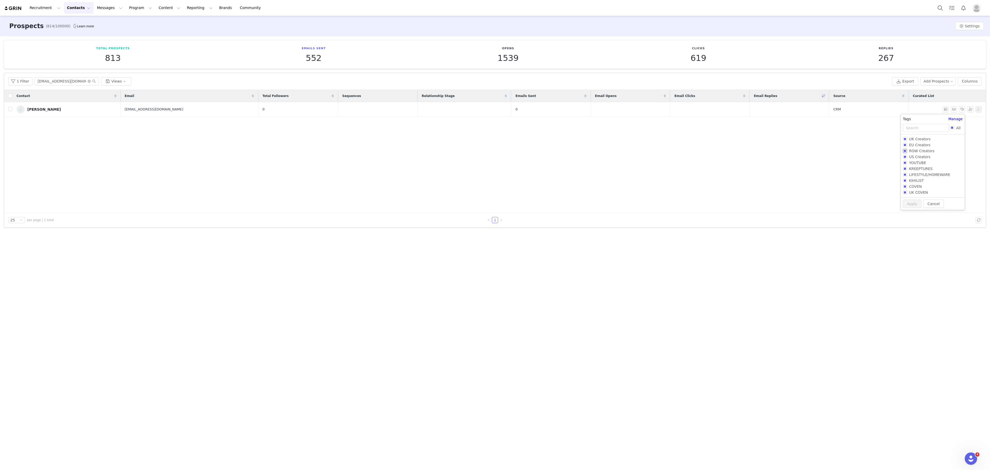
click at [917, 150] on span "ROW Creators" at bounding box center [922, 151] width 30 height 4
click at [907, 150] on input "ROW Creators" at bounding box center [904, 151] width 4 height 4
checkbox input "true"
click at [905, 217] on button "Apply" at bounding box center [911, 213] width 19 height 8
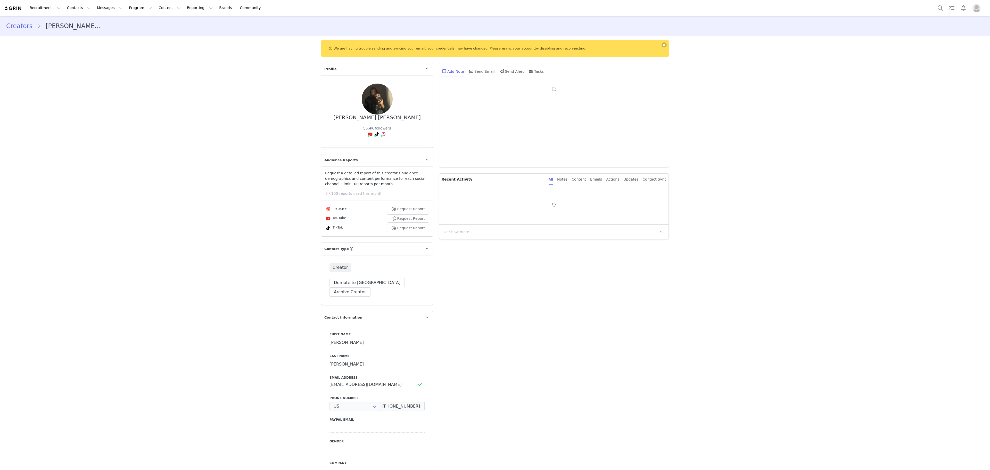
type input "+1 ([GEOGRAPHIC_DATA])"
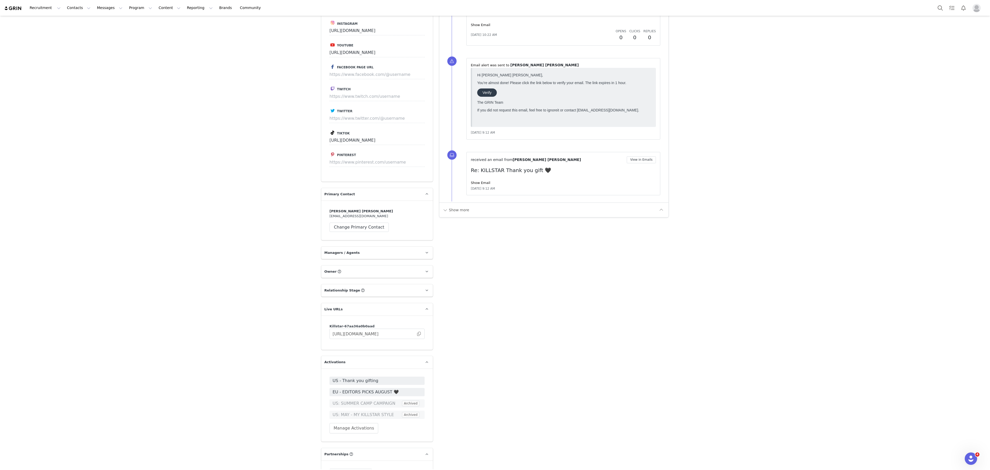
scroll to position [678, 0]
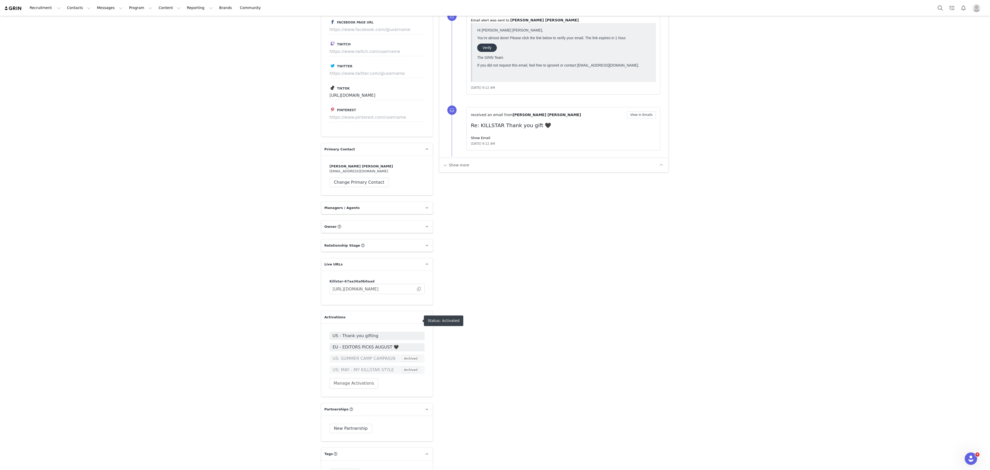
drag, startPoint x: 364, startPoint y: 322, endPoint x: 359, endPoint y: 321, distance: 5.2
click at [359, 332] on span "US - Thank you gifting" at bounding box center [376, 335] width 89 height 6
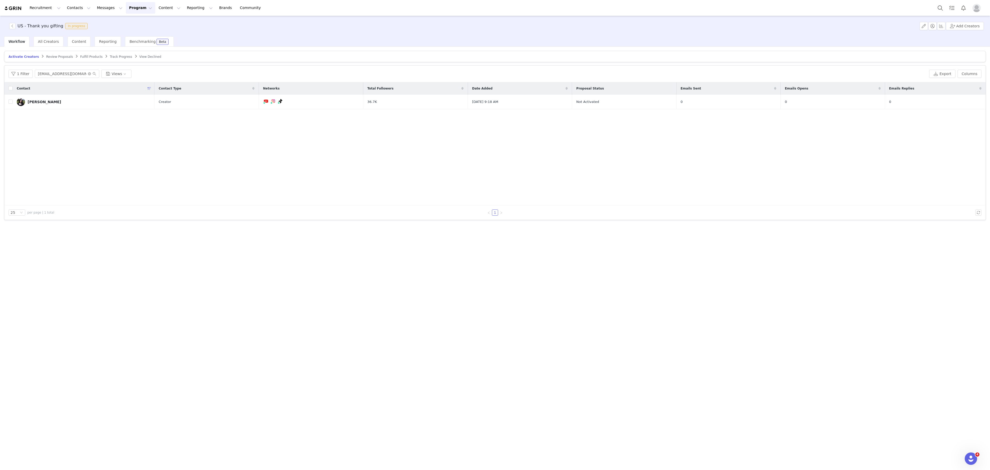
click at [56, 58] on span "Review Proposals" at bounding box center [59, 57] width 27 height 4
click at [72, 71] on input "[EMAIL_ADDRESS][DOMAIN_NAME]>" at bounding box center [67, 74] width 64 height 8
paste input "[EMAIL_ADDRESS][DOMAIN_NAME]"
type input "[EMAIL_ADDRESS][DOMAIN_NAME]"
click at [23, 55] on span "Activate Creators" at bounding box center [22, 57] width 27 height 4
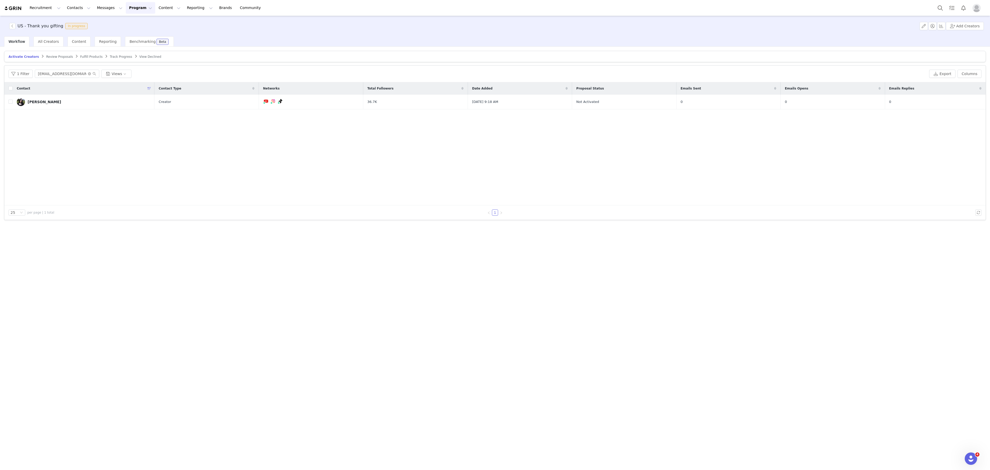
click at [59, 70] on div "1 Filter [EMAIL_ADDRESS][DOMAIN_NAME] Views Export Columns" at bounding box center [494, 73] width 981 height 17
paste input "[EMAIL_ADDRESS][DOMAIN_NAME]"
click at [66, 75] on input "[EMAIL_ADDRESS][DOMAIN_NAME]" at bounding box center [67, 74] width 64 height 8
type input "[EMAIL_ADDRESS][DOMAIN_NAME]"
click at [80, 58] on span "Fulfill Products" at bounding box center [91, 57] width 22 height 4
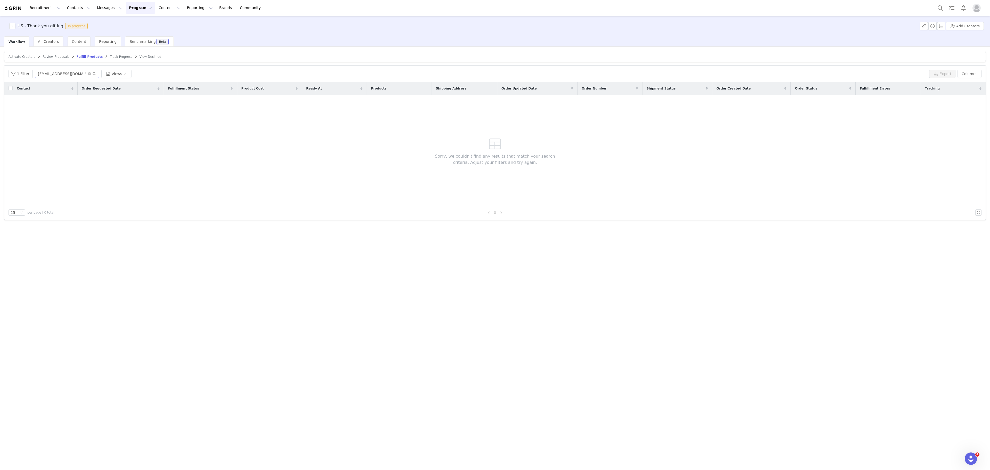
drag, startPoint x: 66, startPoint y: 70, endPoint x: 74, endPoint y: 74, distance: 8.8
click at [74, 74] on div "1 Filter [EMAIL_ADDRESS][DOMAIN_NAME] Views Export Columns" at bounding box center [494, 73] width 981 height 17
click at [74, 74] on input "[EMAIL_ADDRESS][DOMAIN_NAME]" at bounding box center [67, 74] width 64 height 8
paste input "[EMAIL_ADDRESS][DOMAIN_NAME]"
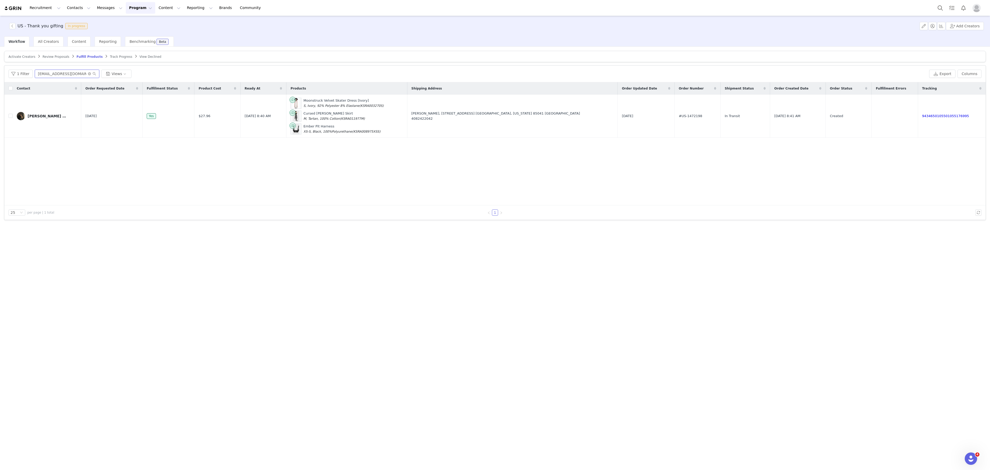
type input "[EMAIL_ADDRESS][DOMAIN_NAME]"
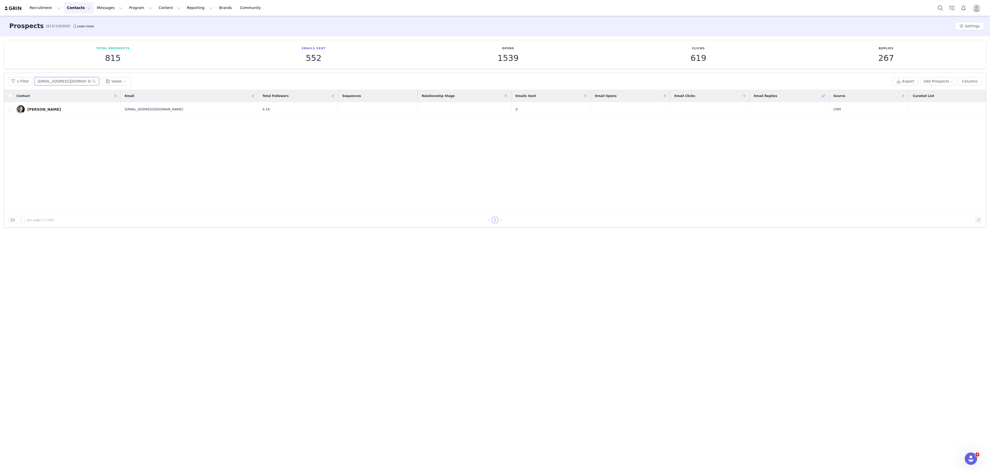
click at [66, 82] on input "clarabellaford@gmail.com" at bounding box center [67, 81] width 64 height 8
paste input "[EMAIL_ADDRESS]"
type input "[EMAIL_ADDRESS][DOMAIN_NAME]"
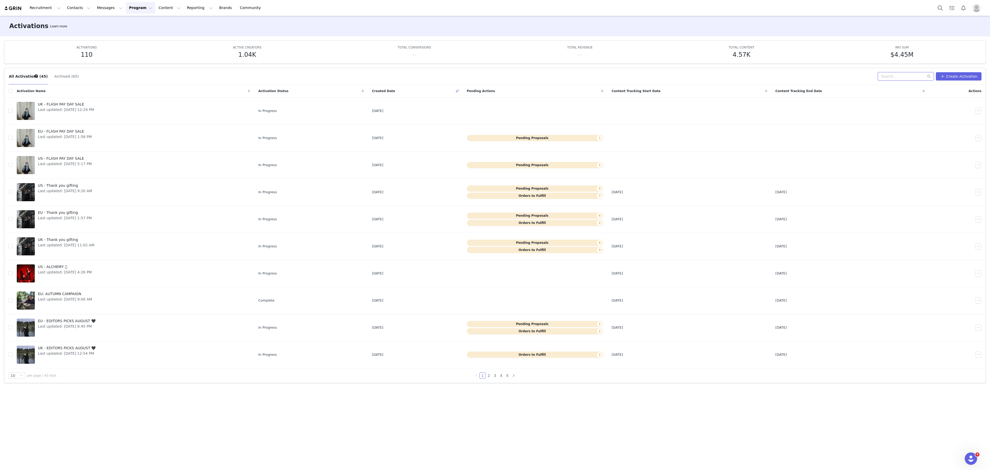
click at [909, 79] on input "text" at bounding box center [905, 76] width 56 height 8
paste input "[EMAIL_ADDRESS][DOMAIN_NAME]"
click at [909, 79] on input "[EMAIL_ADDRESS][DOMAIN_NAME]" at bounding box center [903, 76] width 61 height 8
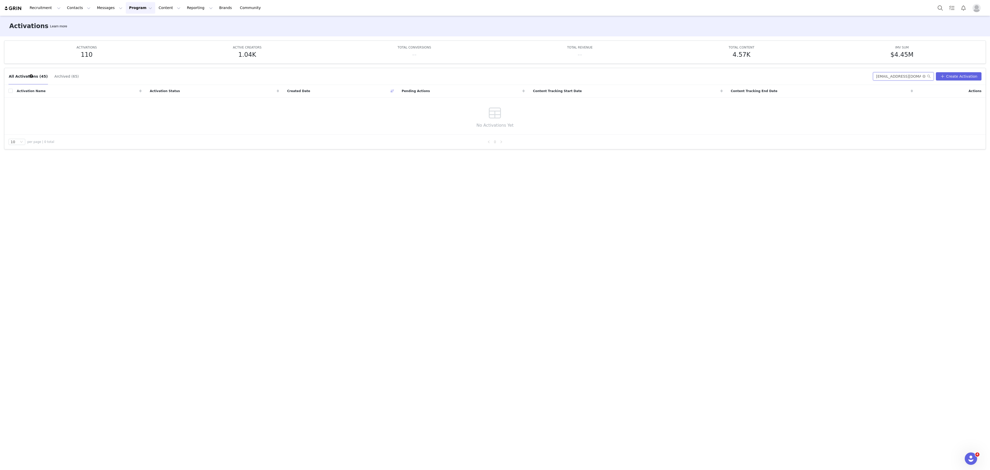
type input "[EMAIL_ADDRESS][DOMAIN_NAME]"
click at [937, 9] on button "Search" at bounding box center [939, 8] width 11 height 12
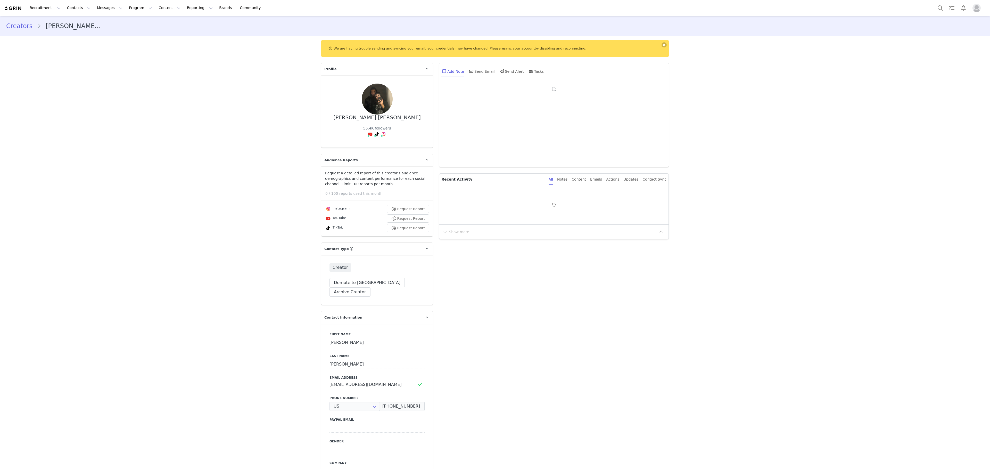
type input "+1 ([GEOGRAPHIC_DATA])"
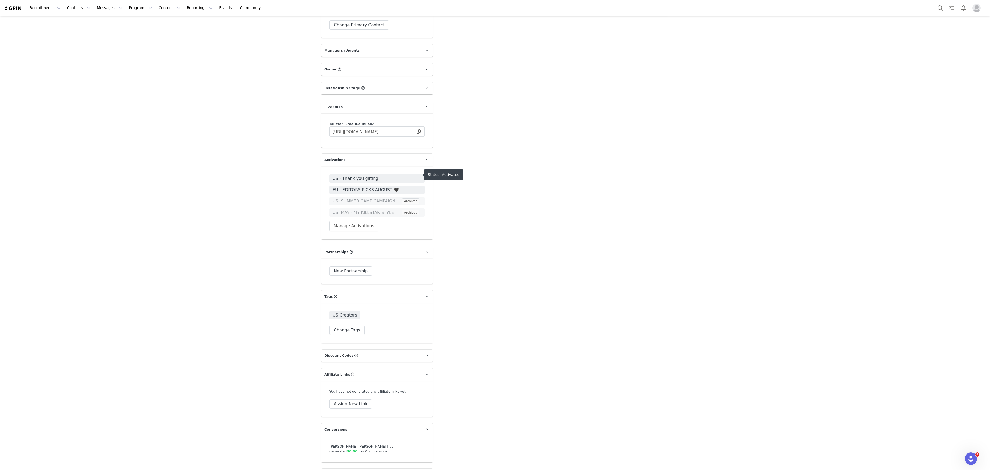
click at [355, 187] on span "EU - EDITORS PICKS AUGUST 🖤" at bounding box center [376, 190] width 89 height 6
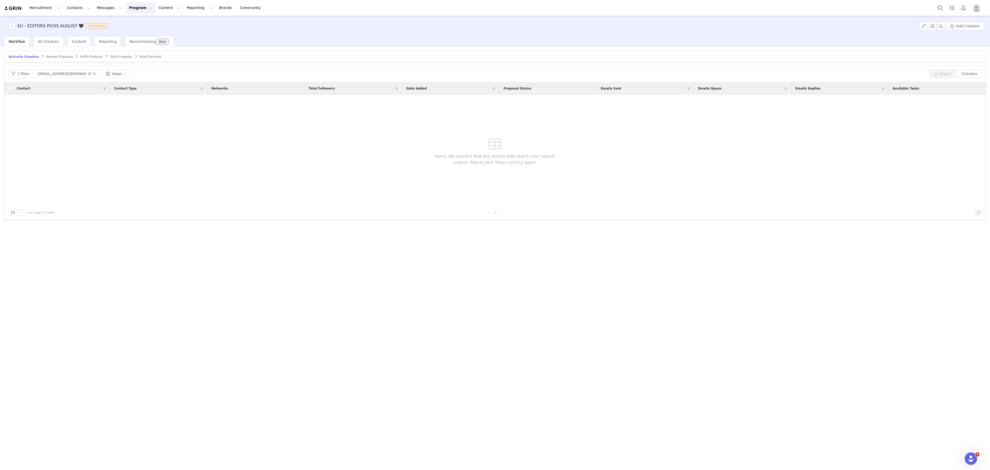
click at [46, 55] on span "Review Proposals" at bounding box center [59, 57] width 27 height 4
click at [75, 73] on input "[EMAIL_ADDRESS][DOMAIN_NAME]" at bounding box center [67, 74] width 64 height 8
paste input "[EMAIL_ADDRESS]"
type input "[EMAIL_ADDRESS][DOMAIN_NAME]"
click at [81, 57] on span "Fulfill Products" at bounding box center [91, 57] width 22 height 4
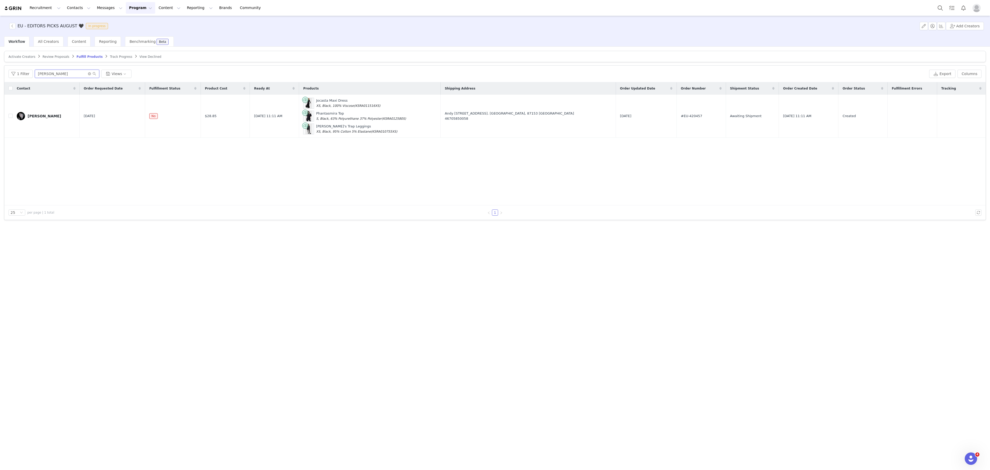
click at [77, 76] on input "[PERSON_NAME]" at bounding box center [67, 74] width 64 height 8
paste input "[EMAIL_ADDRESS][DOMAIN_NAME]"
type input "[EMAIL_ADDRESS][DOMAIN_NAME]"
click at [923, 114] on td at bounding box center [915, 116] width 47 height 43
click at [922, 116] on button "button" at bounding box center [920, 116] width 6 height 6
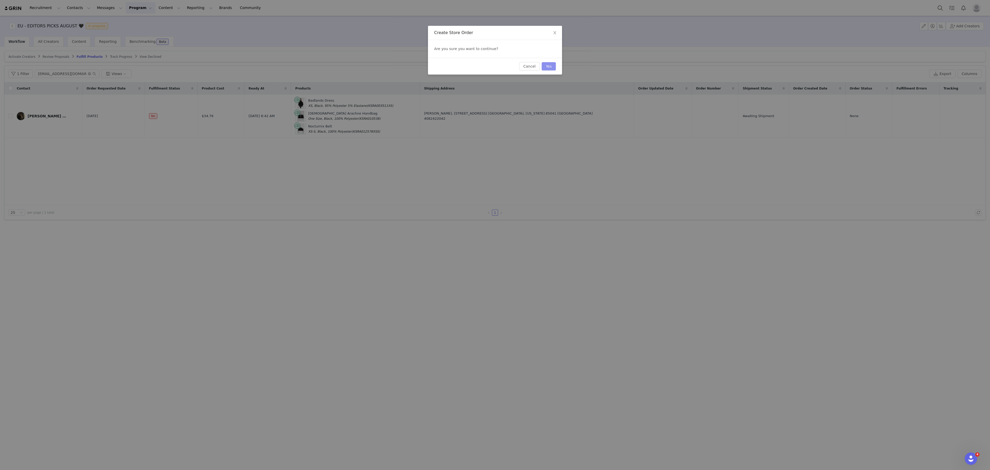
click at [555, 69] on button "Yes" at bounding box center [548, 66] width 14 height 8
